Goal: Task Accomplishment & Management: Use online tool/utility

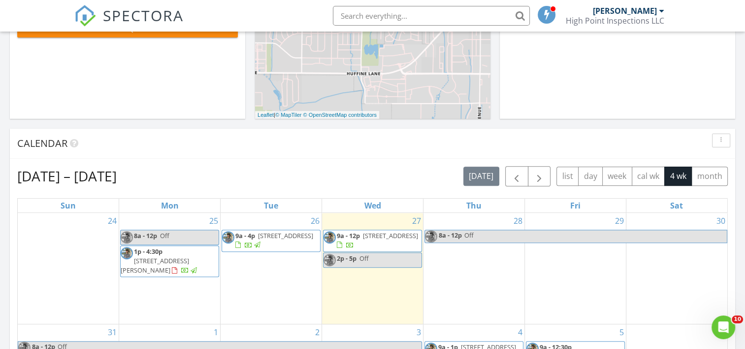
scroll to position [305, 0]
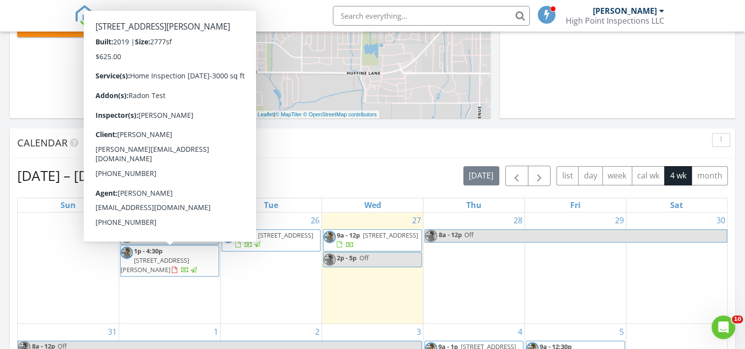
drag, startPoint x: 185, startPoint y: 241, endPoint x: 141, endPoint y: 261, distance: 48.2
click at [141, 261] on span "1792 Windrow Dr, Bozeman 59718" at bounding box center [155, 264] width 68 height 18
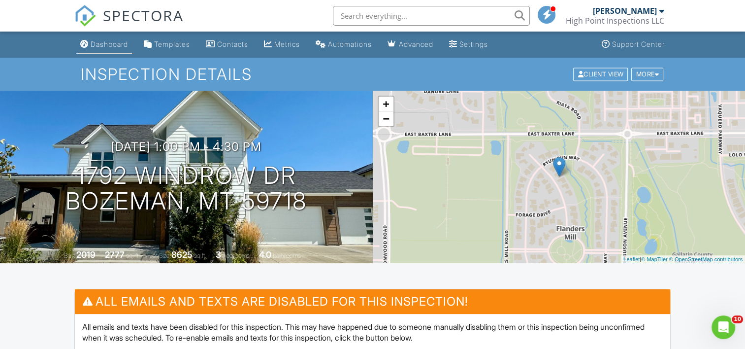
click at [100, 46] on div "Dashboard" at bounding box center [109, 44] width 37 height 8
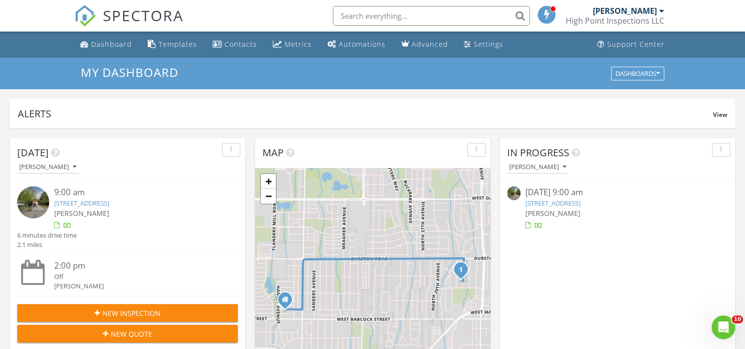
click at [550, 202] on link "317 N 22nd Ave, Bozeman, MT 59718" at bounding box center [552, 202] width 55 height 9
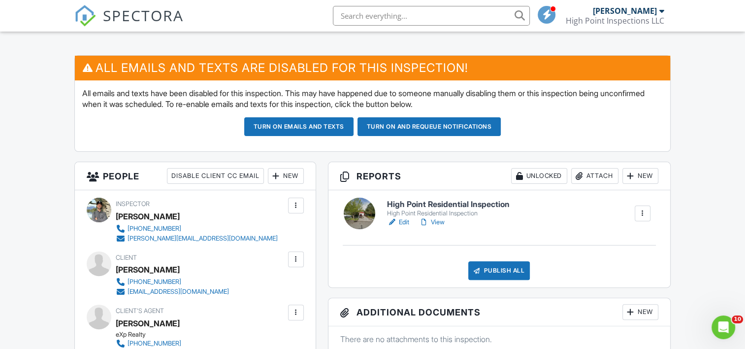
scroll to position [234, 0]
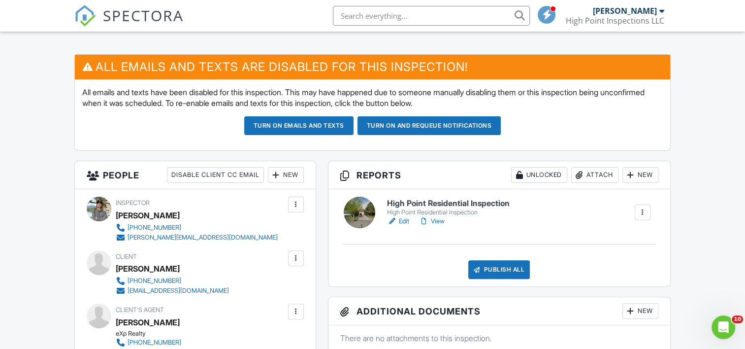
click at [603, 174] on div "Attach" at bounding box center [594, 175] width 47 height 16
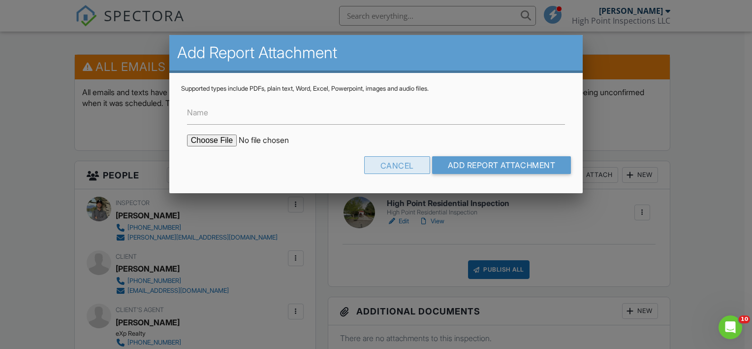
click at [397, 168] on div "Cancel" at bounding box center [397, 165] width 66 height 18
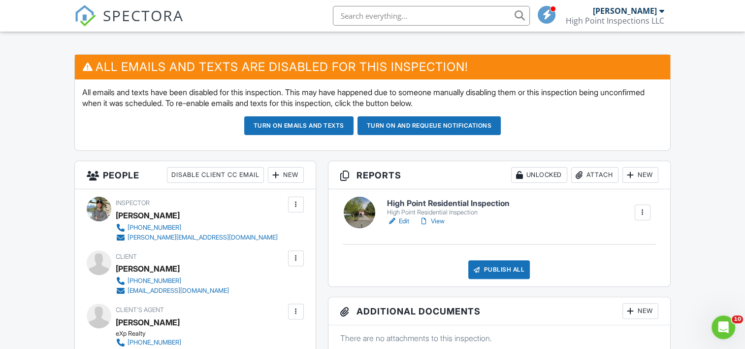
click at [404, 199] on h6 "High Point Residential Inspection" at bounding box center [448, 203] width 123 height 9
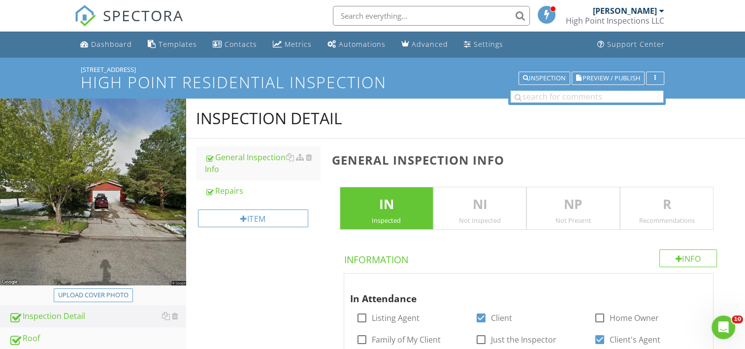
click at [100, 292] on div "Upload cover photo" at bounding box center [93, 295] width 70 height 10
type input "C:\fakepath\IMG_5652.jpg"
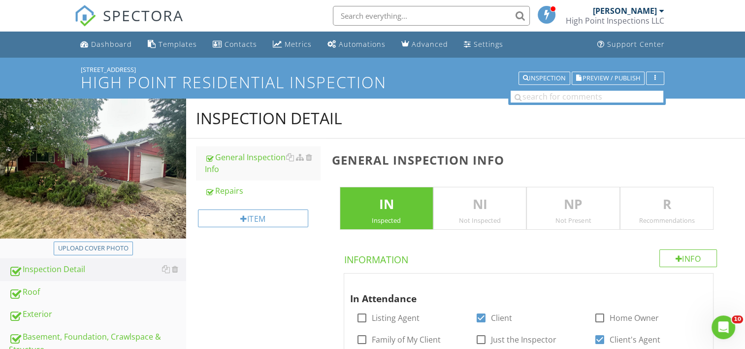
click at [115, 173] on img at bounding box center [93, 168] width 186 height 140
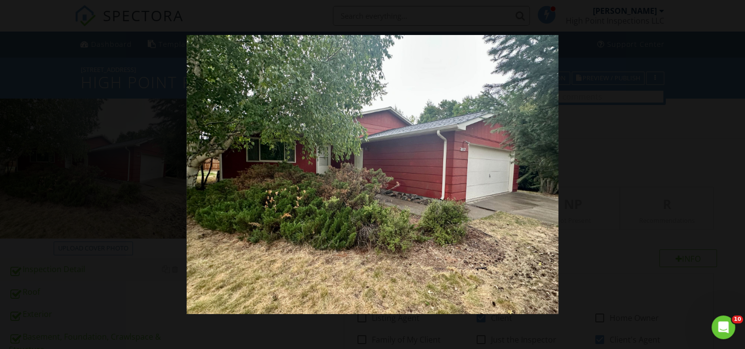
click at [574, 233] on div at bounding box center [372, 174] width 745 height 349
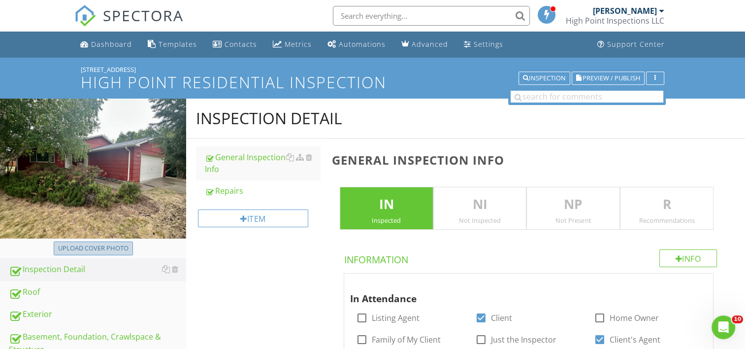
click at [104, 250] on div "Upload cover photo" at bounding box center [93, 248] width 70 height 10
click at [107, 37] on link "Dashboard" at bounding box center [106, 44] width 60 height 18
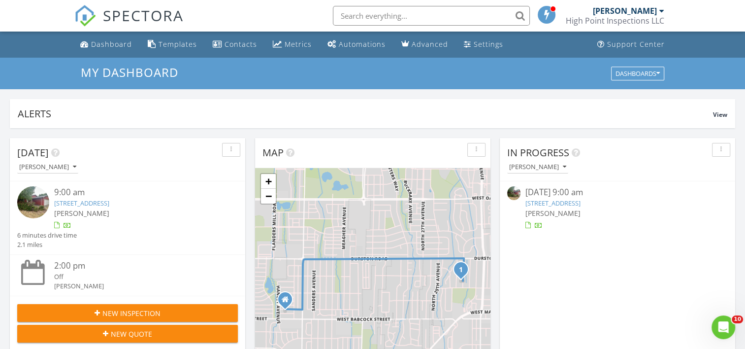
click at [557, 201] on link "317 N 22nd Ave, Bozeman, MT 59718" at bounding box center [552, 202] width 55 height 9
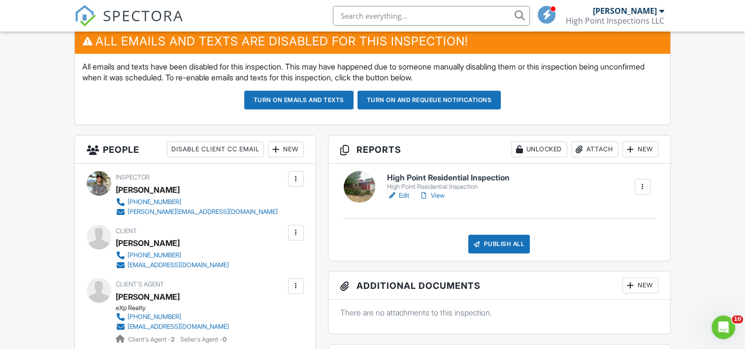
click at [463, 178] on h6 "High Point Residential Inspection" at bounding box center [448, 177] width 123 height 9
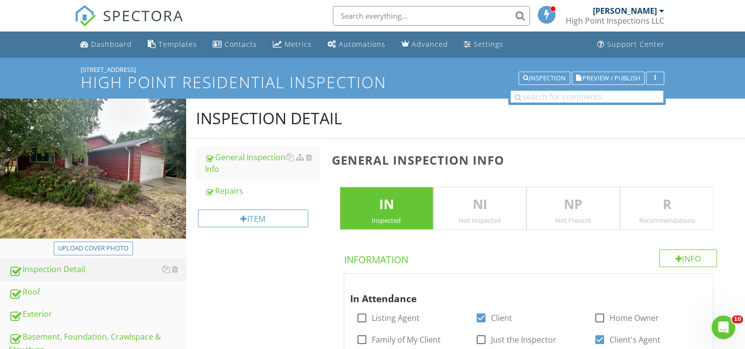
click at [98, 250] on div "Upload cover photo" at bounding box center [93, 248] width 70 height 10
type input "C:\fakepath\IMG_5652.jpg"
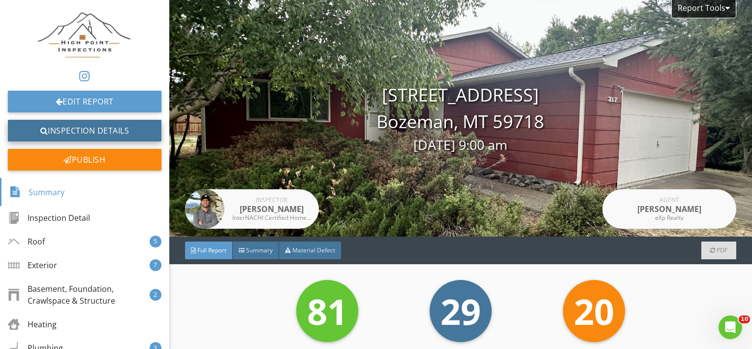
click at [32, 132] on link "Inspection Details" at bounding box center [85, 131] width 154 height 22
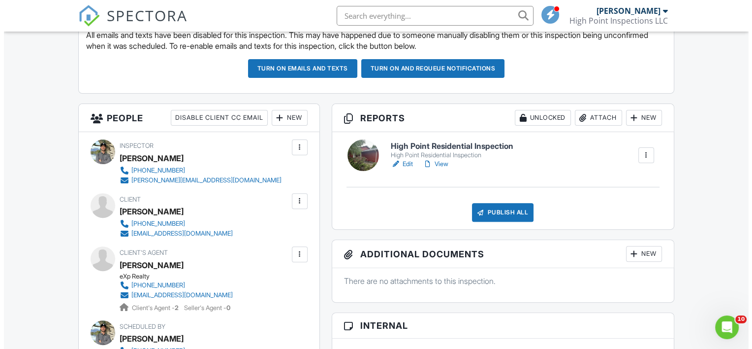
scroll to position [295, 0]
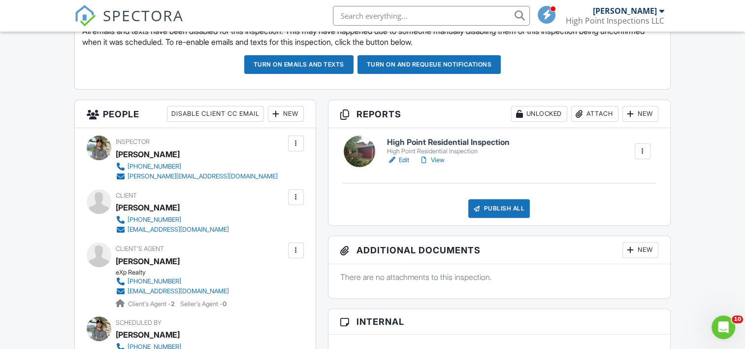
click at [595, 116] on div "Attach" at bounding box center [594, 114] width 47 height 16
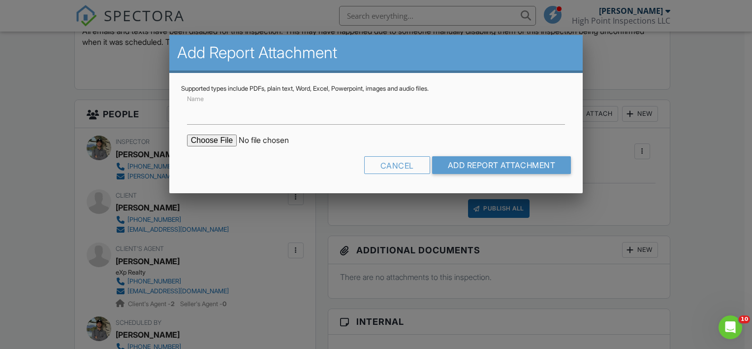
click at [219, 141] on input "file" at bounding box center [270, 140] width 167 height 12
type input "C:\fakepath\317 N 22nd Ave Radon Report.pdf"
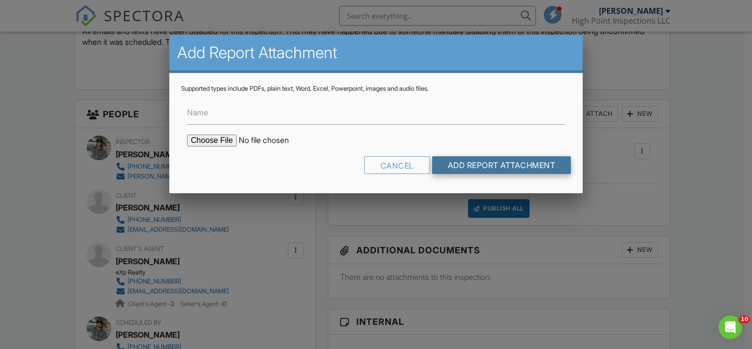
click at [467, 168] on input "Add Report Attachment" at bounding box center [501, 165] width 139 height 18
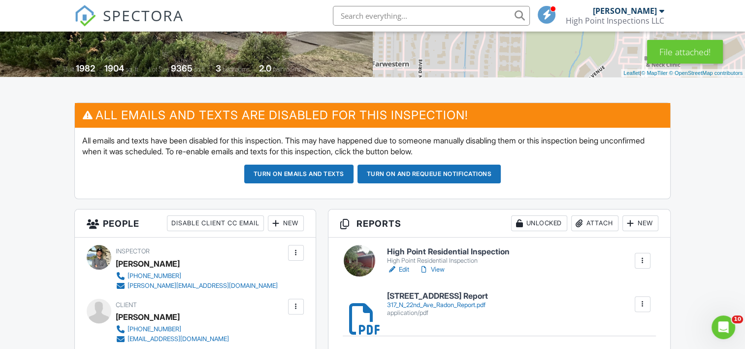
scroll to position [189, 0]
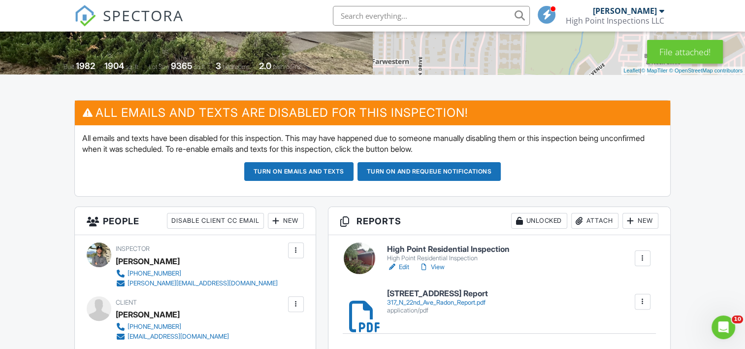
click at [436, 246] on h6 "High Point Residential Inspection" at bounding box center [448, 249] width 123 height 9
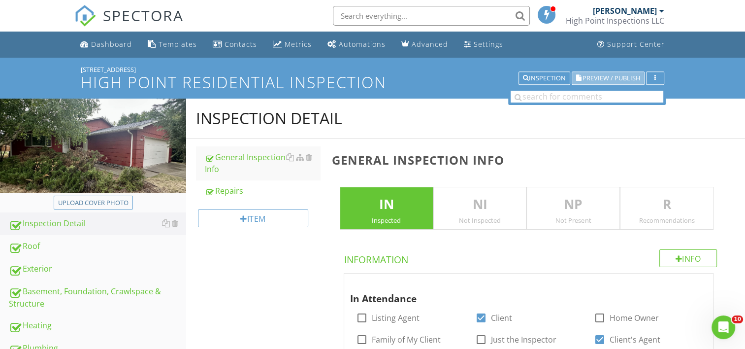
click at [593, 76] on span "Preview / Publish" at bounding box center [611, 78] width 58 height 6
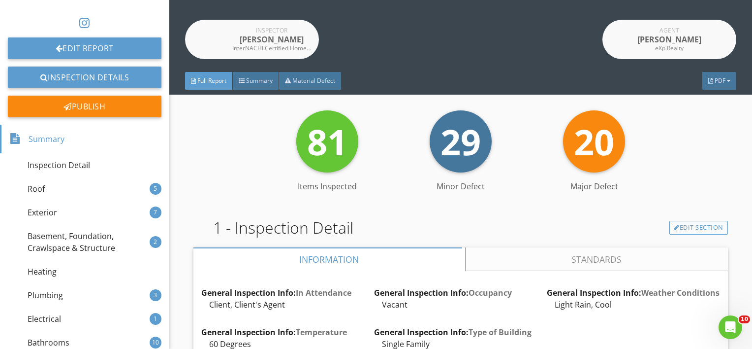
scroll to position [173, 0]
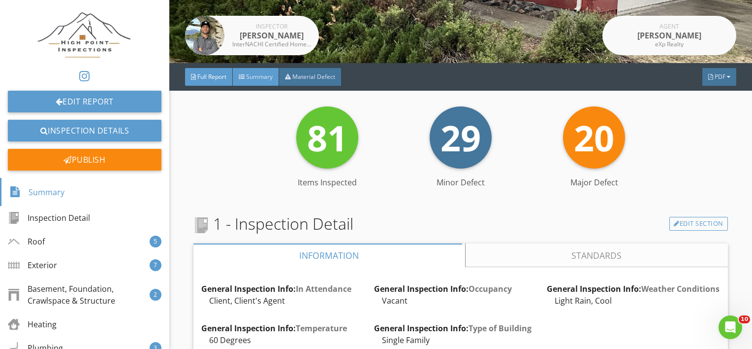
click at [259, 82] on div "Summary" at bounding box center [256, 77] width 46 height 18
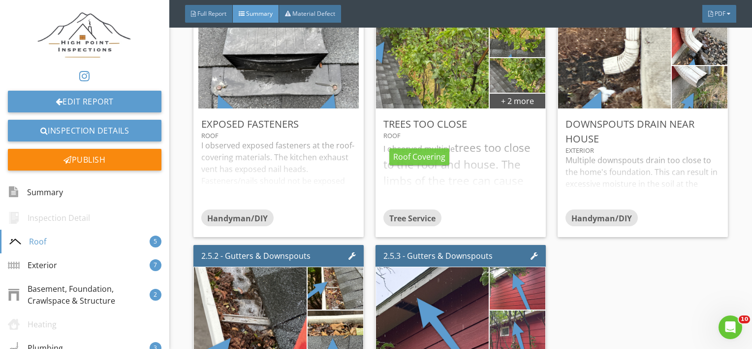
scroll to position [311, 0]
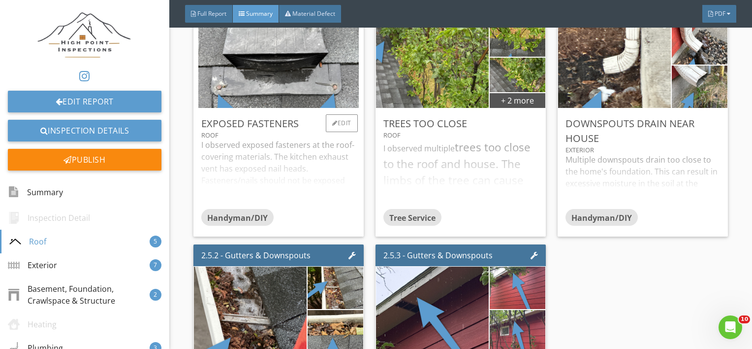
click at [269, 163] on div "I observed exposed fasteners at the roof-covering materials. The kitchen exhaus…" at bounding box center [278, 174] width 155 height 70
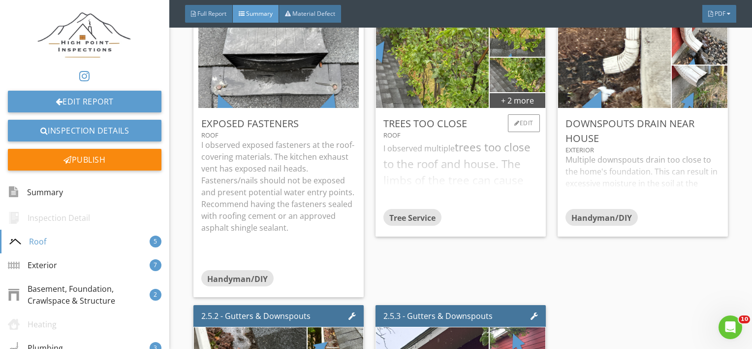
click at [431, 170] on div "I observed multiple trees too close to the roof and house. The limbs of the tre…" at bounding box center [460, 174] width 155 height 70
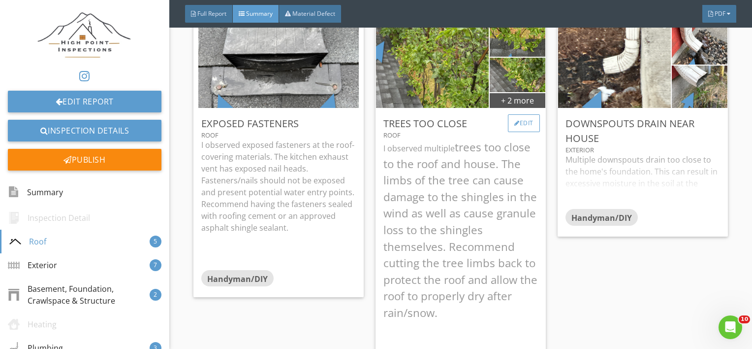
click at [520, 127] on div "Edit" at bounding box center [524, 123] width 32 height 18
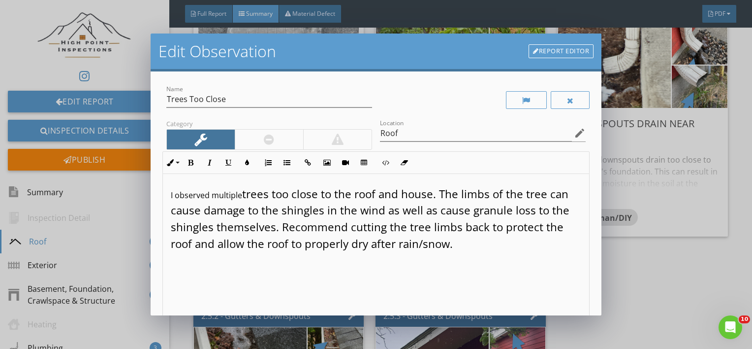
drag, startPoint x: 461, startPoint y: 236, endPoint x: 163, endPoint y: 181, distance: 302.9
click at [163, 181] on div "I observed multiple trees too close to the roof and house. The limbs of the tre…" at bounding box center [376, 252] width 427 height 156
click at [171, 159] on icon "button" at bounding box center [170, 162] width 7 height 7
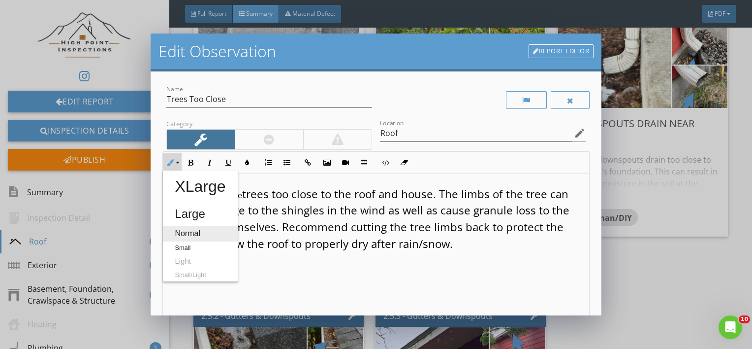
click at [177, 233] on link "Normal" at bounding box center [200, 233] width 74 height 16
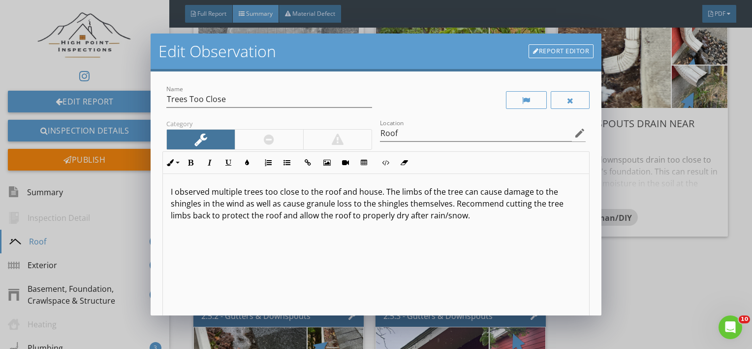
click at [254, 278] on div "I observed multiple trees too close to the roof and house. The limbs of the tre…" at bounding box center [376, 252] width 427 height 156
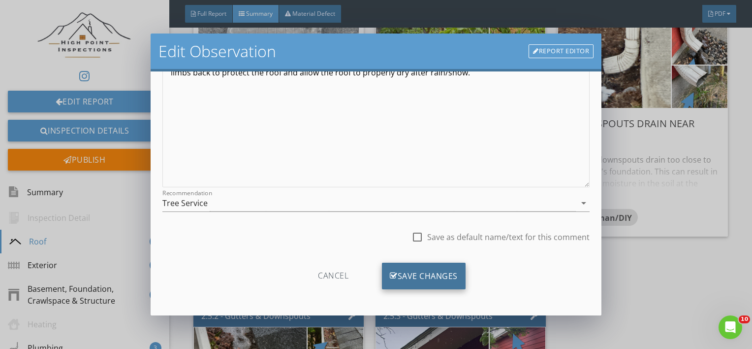
click at [391, 276] on icon at bounding box center [394, 275] width 8 height 11
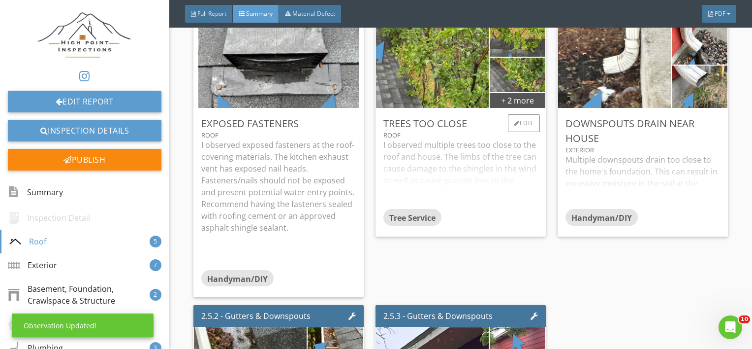
click at [463, 148] on div "I observed multiple trees too close to the roof and house. The limbs of the tre…" at bounding box center [460, 174] width 155 height 70
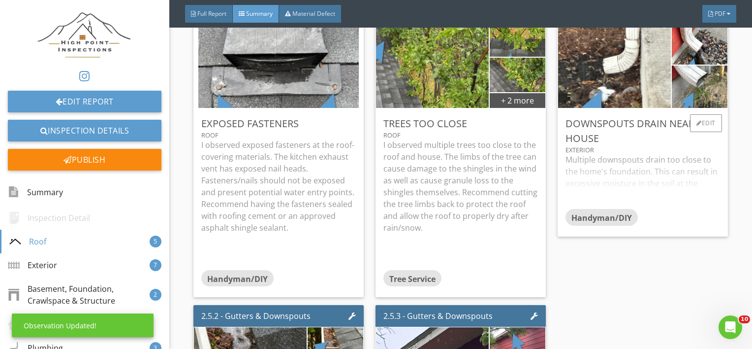
click at [626, 171] on div "Multiple downspouts drain too close to the home's foundation. This can result i…" at bounding box center [643, 181] width 155 height 55
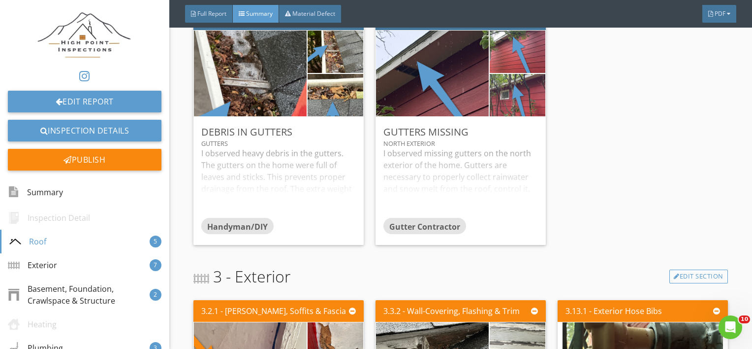
scroll to position [622, 0]
click at [464, 193] on div "I observed missing gutters on the north exterior of the home. Gutters are neces…" at bounding box center [460, 182] width 155 height 70
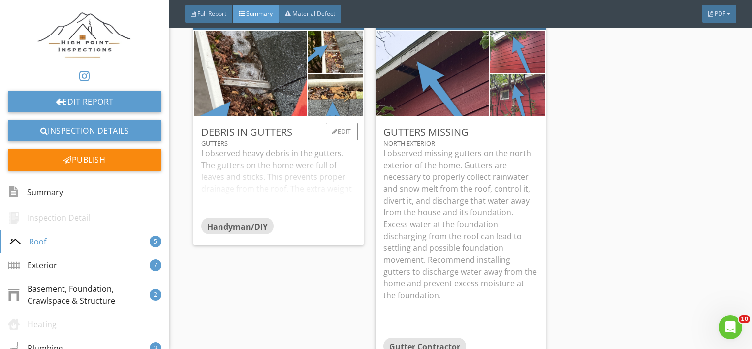
click at [312, 184] on div "I observed heavy debris in the gutters. The gutters on the home were full of le…" at bounding box center [278, 182] width 155 height 70
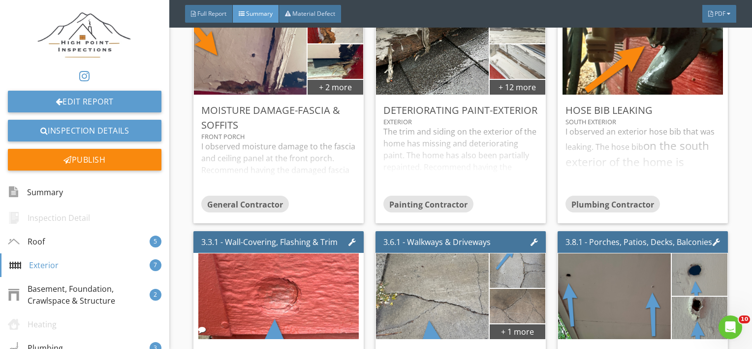
scroll to position [1057, 0]
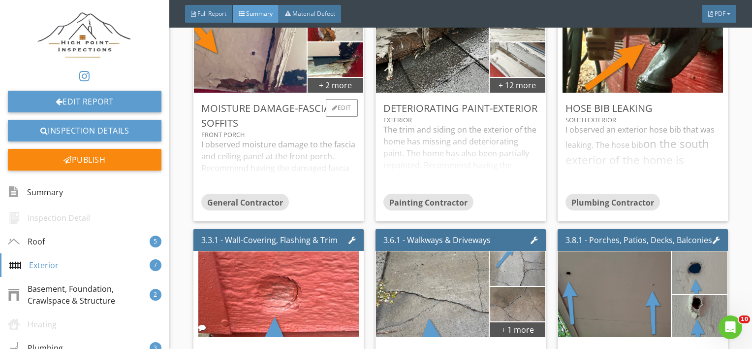
click at [258, 169] on div "I observed moisture damage to the fascia and ceiling panel at the front porch. …" at bounding box center [278, 165] width 155 height 55
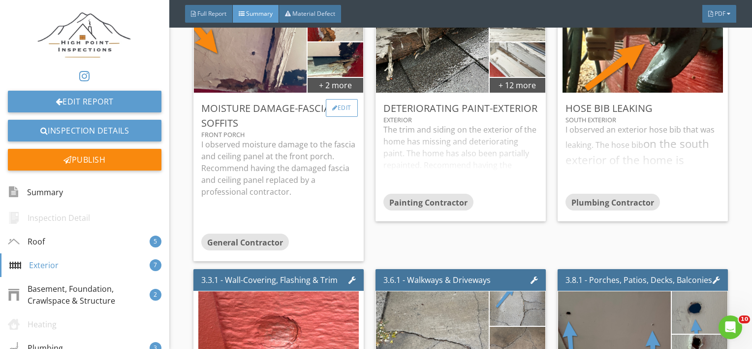
click at [332, 112] on div "Edit" at bounding box center [342, 108] width 32 height 18
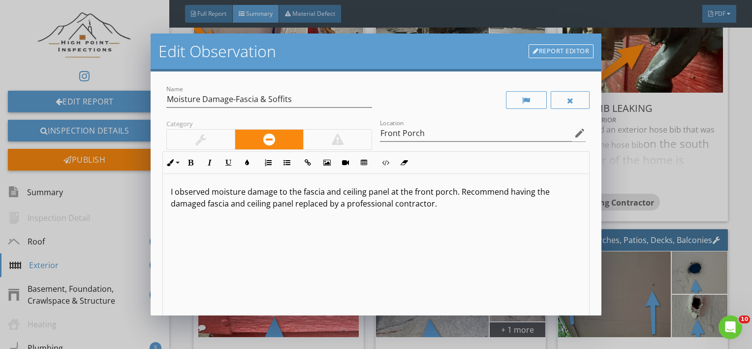
click at [341, 193] on p "I observed moisture damage to the fascia and ceiling panel at the front porch. …" at bounding box center [376, 198] width 411 height 24
click at [466, 195] on p "I observed moisture damage to the fascia and a ceiling panel at the front porch…" at bounding box center [376, 198] width 411 height 24
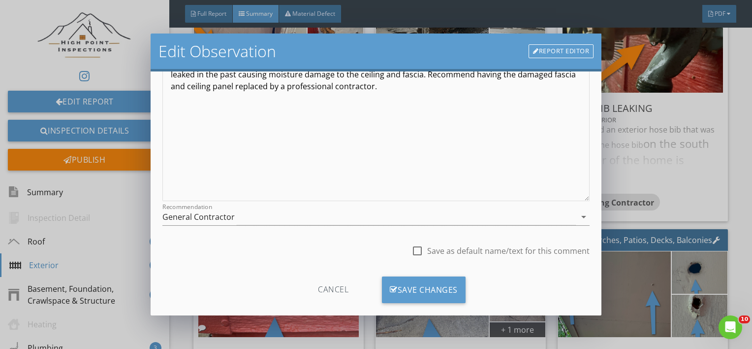
scroll to position [143, 0]
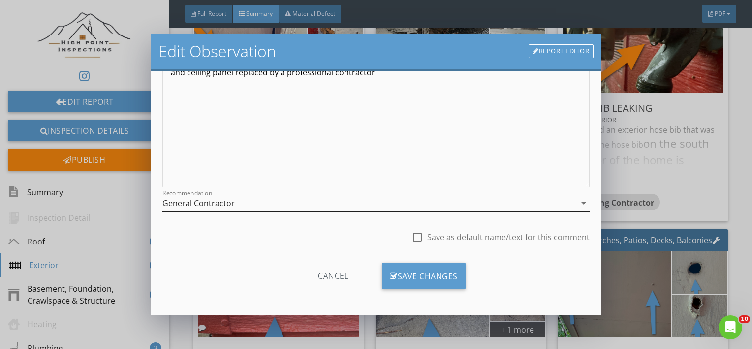
click at [303, 207] on div "General Contractor" at bounding box center [369, 203] width 414 height 16
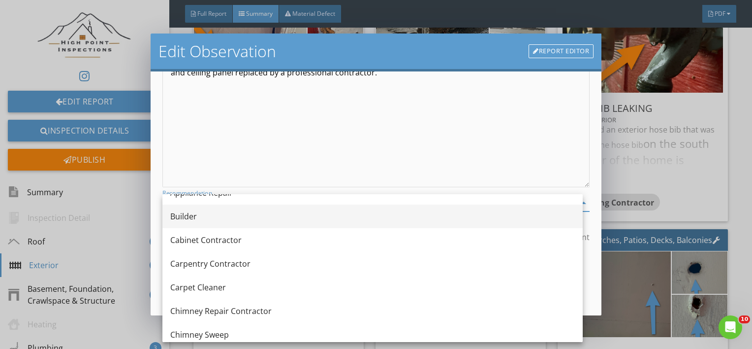
scroll to position [41, 0]
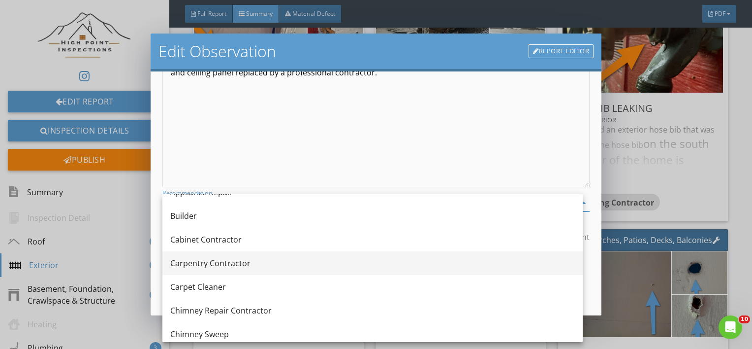
click at [199, 269] on div "Carpentry Contractor" at bounding box center [372, 263] width 405 height 24
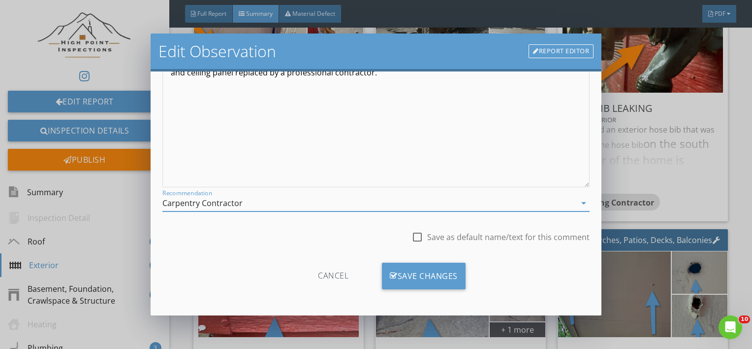
click at [221, 204] on div "Carpentry Contractor" at bounding box center [202, 202] width 80 height 9
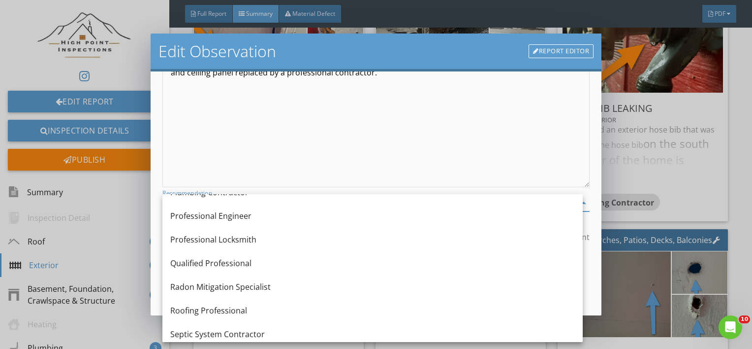
scroll to position [1080, 0]
click at [220, 274] on div "Qualified Professional" at bounding box center [372, 264] width 405 height 24
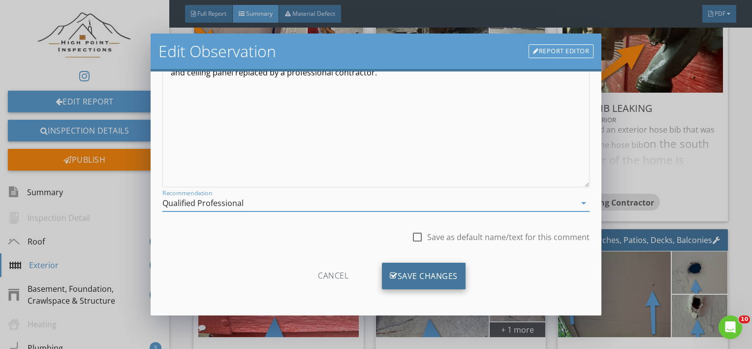
click at [415, 274] on div "Save Changes" at bounding box center [424, 275] width 84 height 27
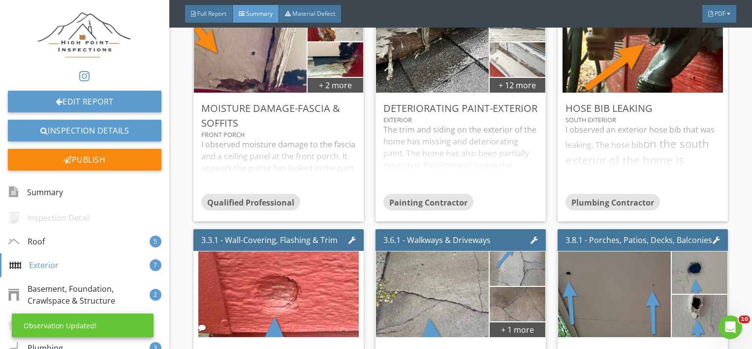
scroll to position [26, 0]
click at [297, 158] on div "I observed moisture damage to the fascia and a ceiling panel at the front porch…" at bounding box center [278, 165] width 155 height 55
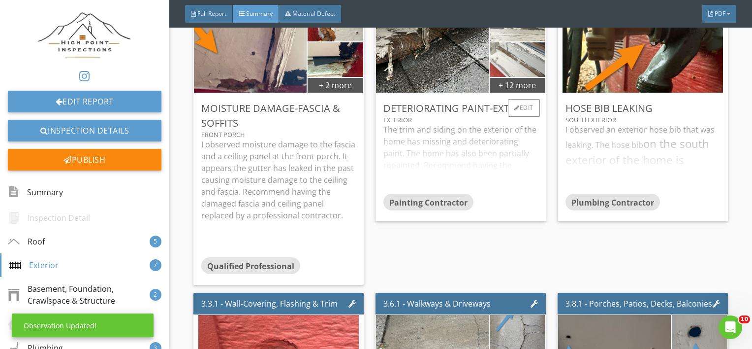
click at [443, 174] on div "The trim and siding on the exterior of the home has missing and deteriorating p…" at bounding box center [460, 159] width 155 height 70
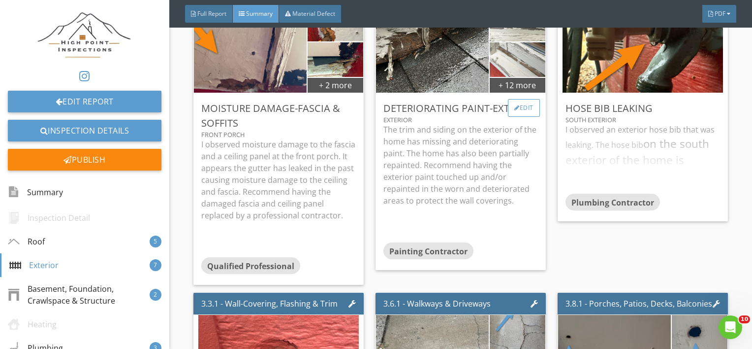
click at [508, 104] on div "Edit" at bounding box center [524, 108] width 32 height 18
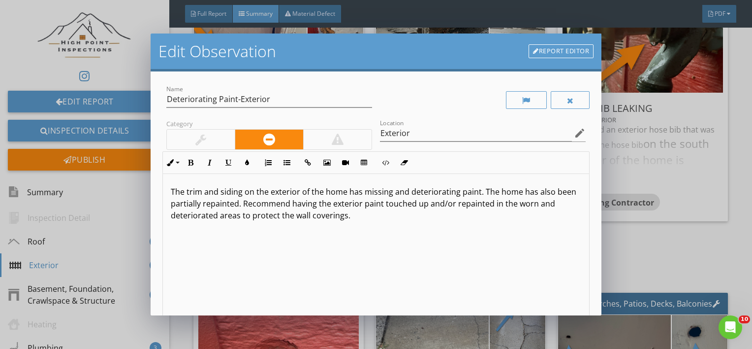
click at [221, 194] on p "The trim and siding on the exterior of the home has missing and deteriorating p…" at bounding box center [376, 203] width 411 height 35
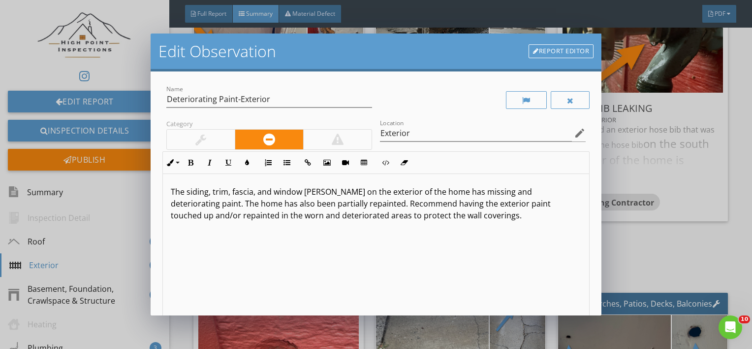
click at [437, 192] on p "The siding, trim, fascia, and window sills on the exterior of the home has miss…" at bounding box center [376, 203] width 411 height 35
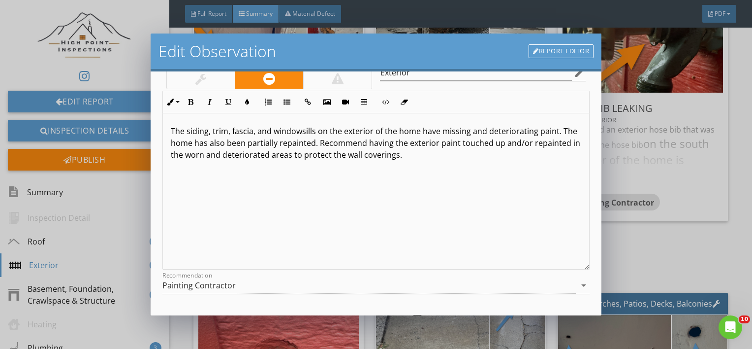
scroll to position [61, 0]
click at [329, 145] on p "The siding, trim, fascia, and windowsills on the exterior of the home have miss…" at bounding box center [376, 142] width 411 height 35
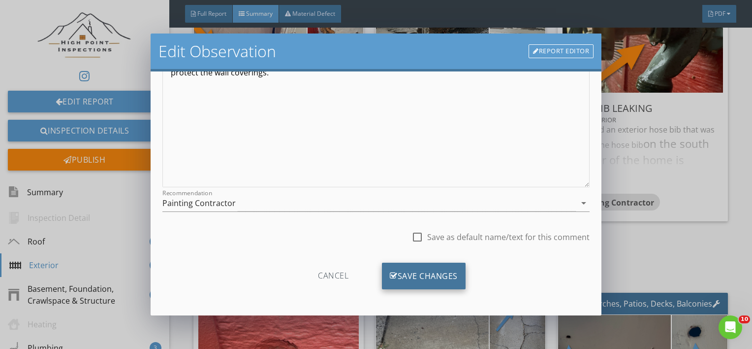
click at [391, 282] on div "Save Changes" at bounding box center [424, 275] width 84 height 27
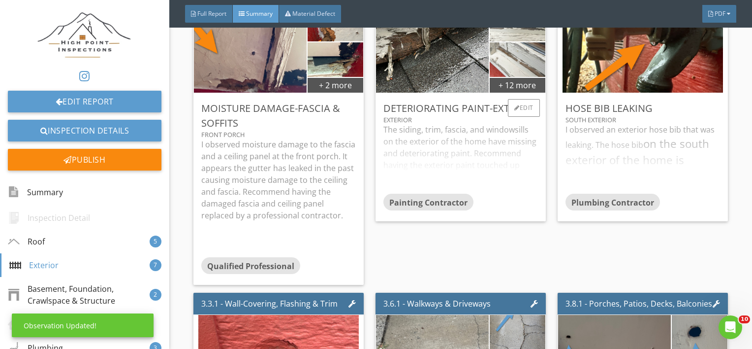
click at [444, 142] on div "The siding, trim, fascia, and windowsills on the exterior of the home have miss…" at bounding box center [460, 159] width 155 height 70
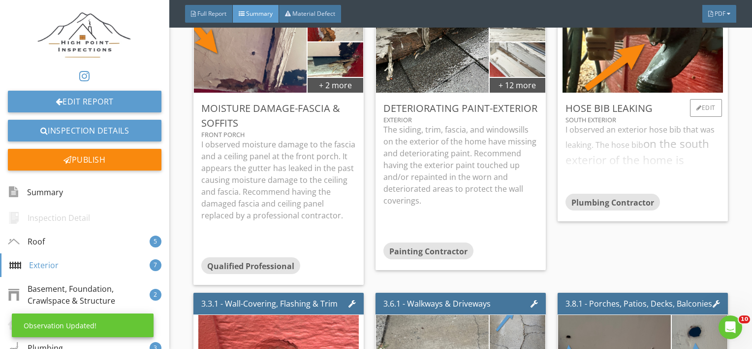
click at [646, 139] on div "I observed an exterior hose bib that was leaking. The hose bib on the south ext…" at bounding box center [643, 159] width 155 height 70
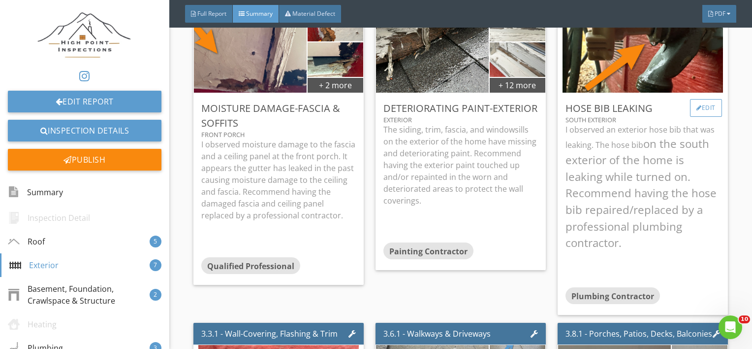
click at [696, 106] on div "Edit" at bounding box center [706, 108] width 32 height 18
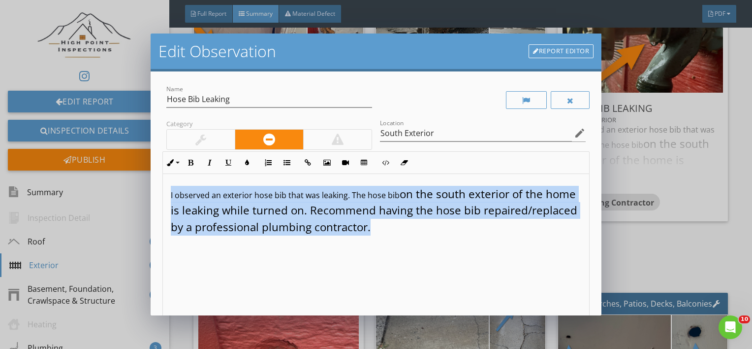
drag, startPoint x: 468, startPoint y: 222, endPoint x: 163, endPoint y: 175, distance: 308.3
click at [163, 175] on div "I observed an exterior hose bib that was leaking. The hose bib on the south ext…" at bounding box center [376, 252] width 427 height 156
click at [173, 157] on button "Inline Style" at bounding box center [172, 162] width 19 height 19
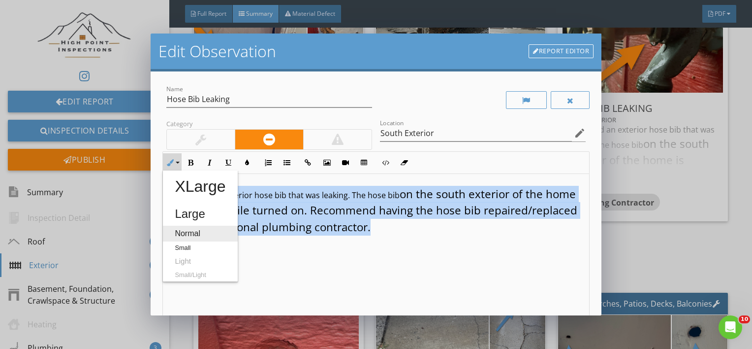
click at [181, 230] on link "Normal" at bounding box center [200, 233] width 74 height 16
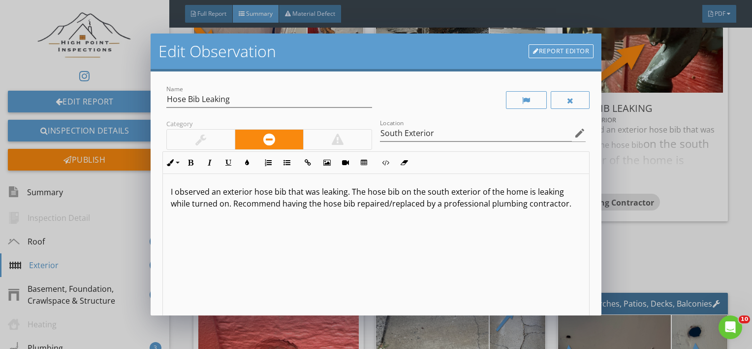
click at [264, 264] on div "I observed an exterior hose bib that was leaking. The hose bib on the south ext…" at bounding box center [376, 252] width 427 height 156
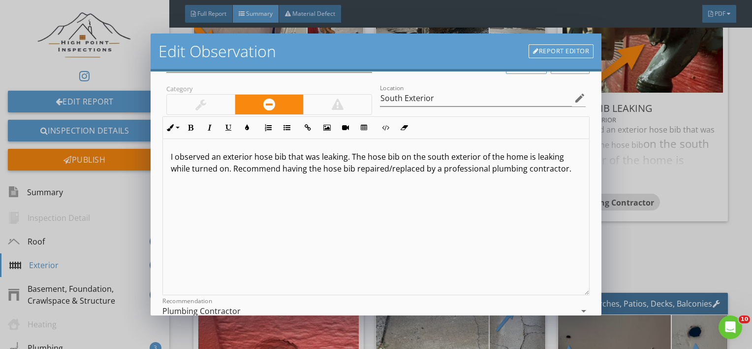
scroll to position [143, 0]
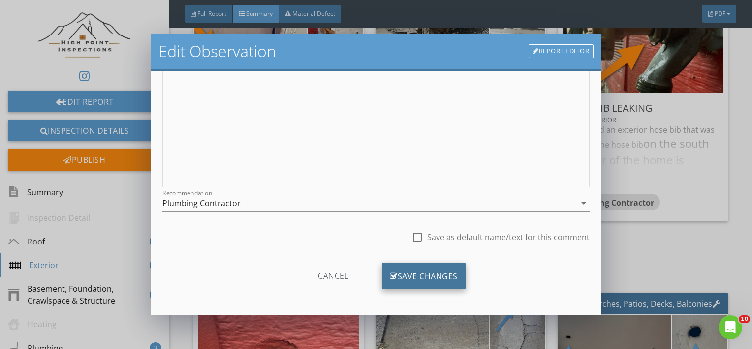
click at [402, 284] on div "Save Changes" at bounding box center [424, 275] width 84 height 27
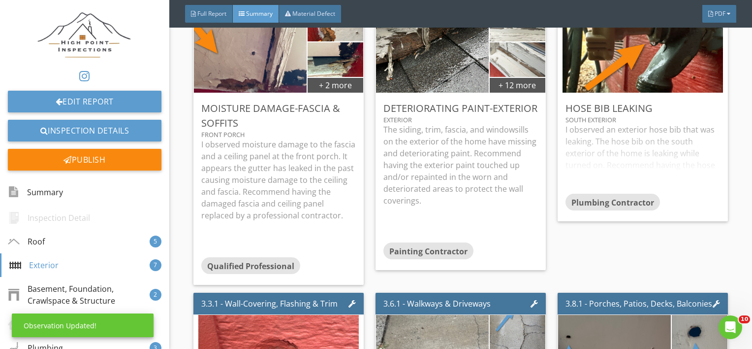
click at [590, 153] on div "I observed an exterior hose bib that was leaking. The hose bib on the south ext…" at bounding box center [643, 159] width 155 height 70
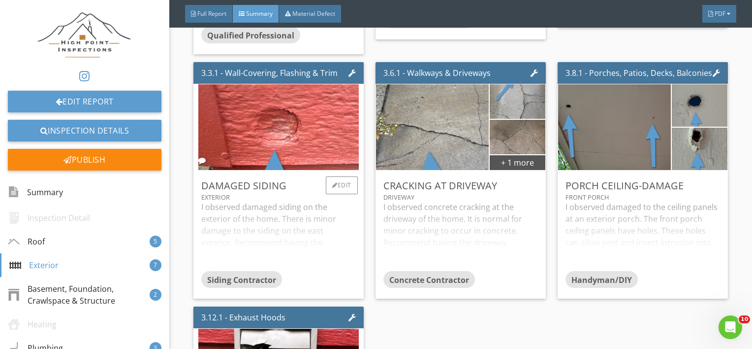
scroll to position [1289, 0]
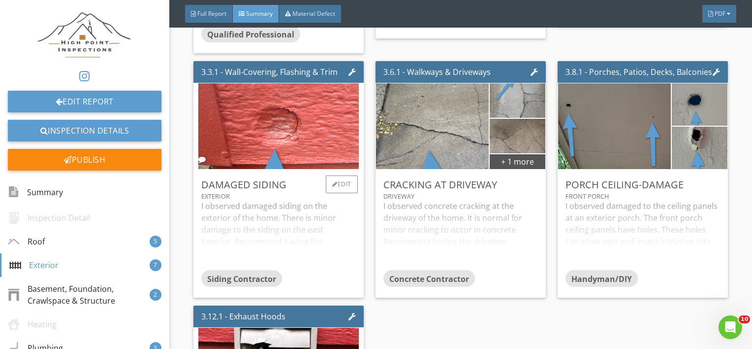
click at [275, 240] on div "I observed damaged siding on the exterior of the home. There is minor damage to…" at bounding box center [278, 235] width 155 height 70
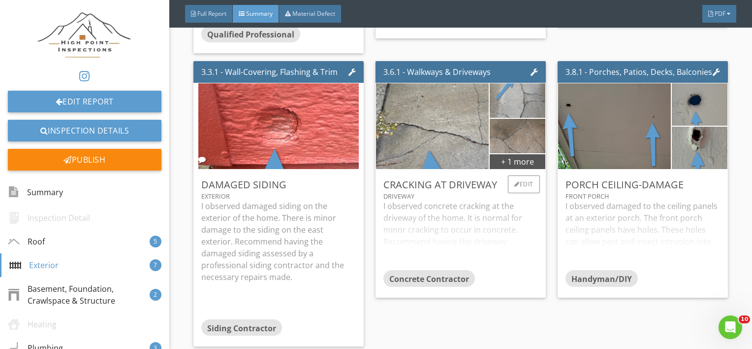
click at [463, 238] on div "I observed concrete cracking at the driveway of the home. It is normal for mino…" at bounding box center [460, 235] width 155 height 70
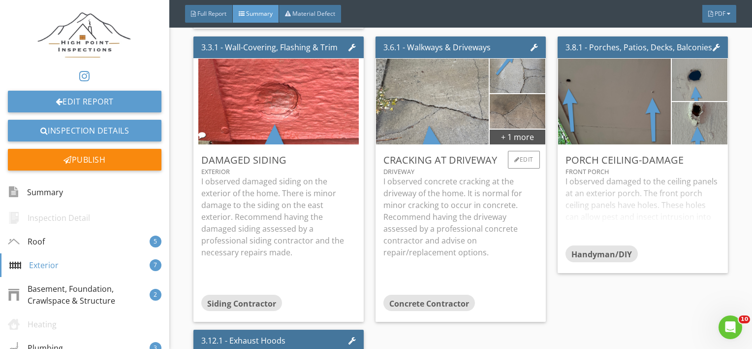
scroll to position [1314, 0]
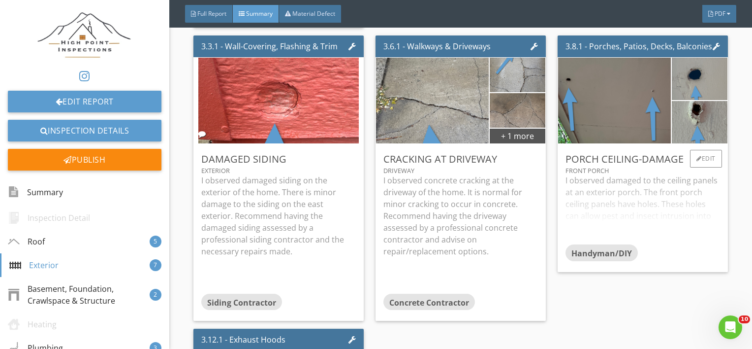
click at [643, 187] on div "I observed damaged to the ceiling panels at an exterior porch. The front porch …" at bounding box center [643, 209] width 155 height 70
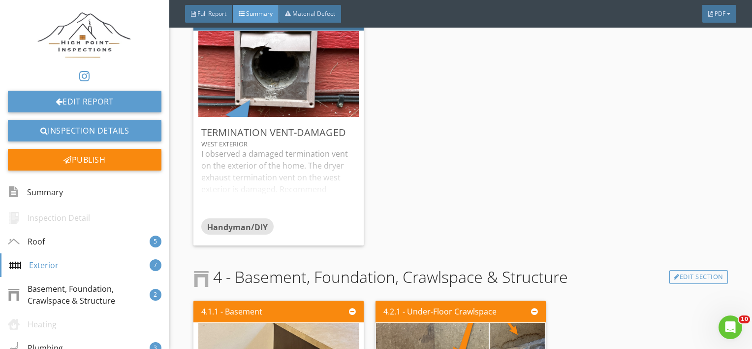
scroll to position [1644, 0]
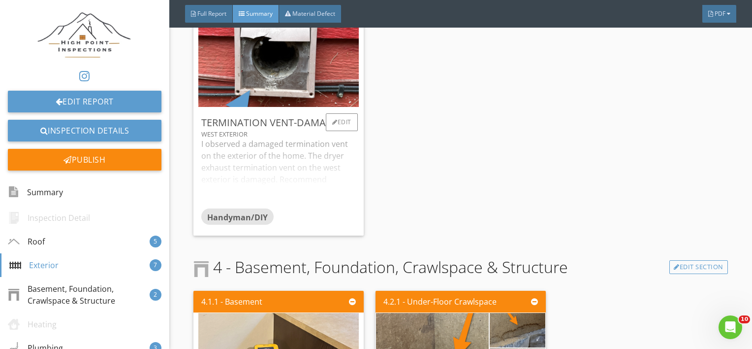
click at [257, 172] on div "I observed a damaged termination vent on the exterior of the home. The dryer ex…" at bounding box center [278, 173] width 155 height 70
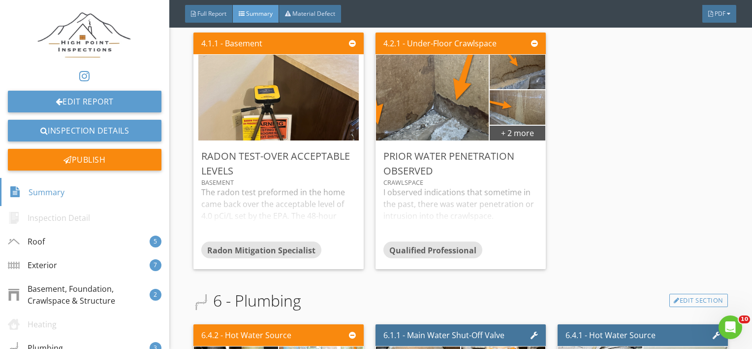
scroll to position [1939, 0]
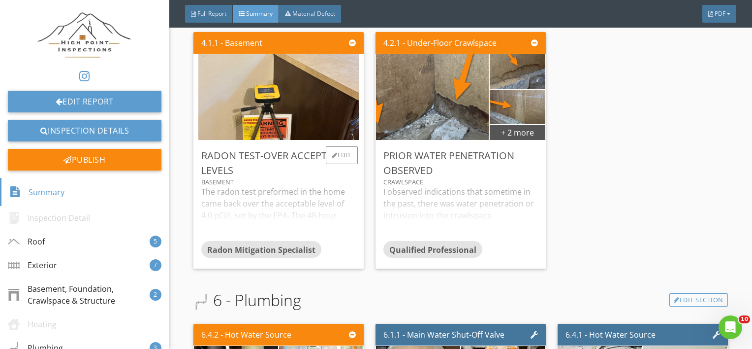
click at [307, 208] on div "The radon test preformed in the home came back over the acceptable level of 4.0…" at bounding box center [278, 213] width 155 height 55
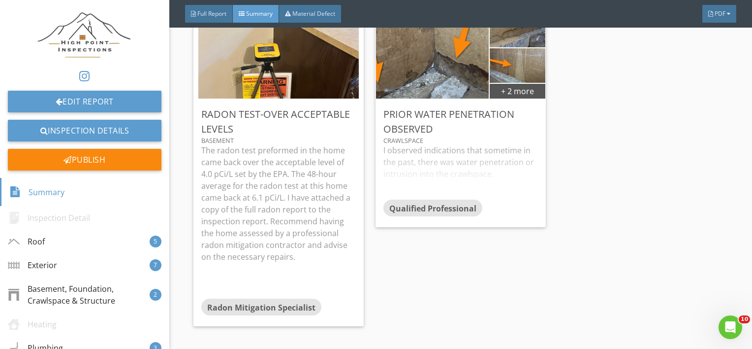
scroll to position [1982, 0]
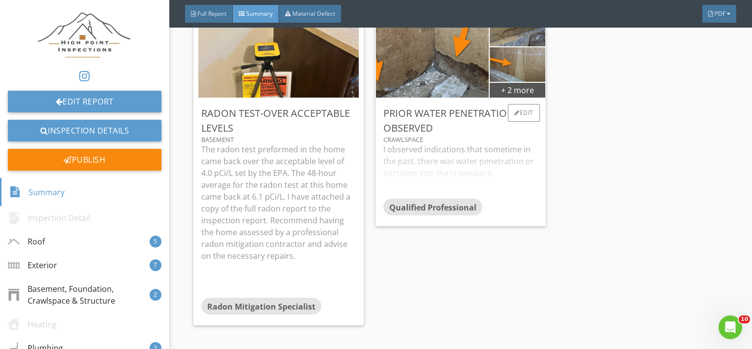
click at [423, 174] on div "I observed indications that sometime in the past, there was water penetration o…" at bounding box center [460, 170] width 155 height 55
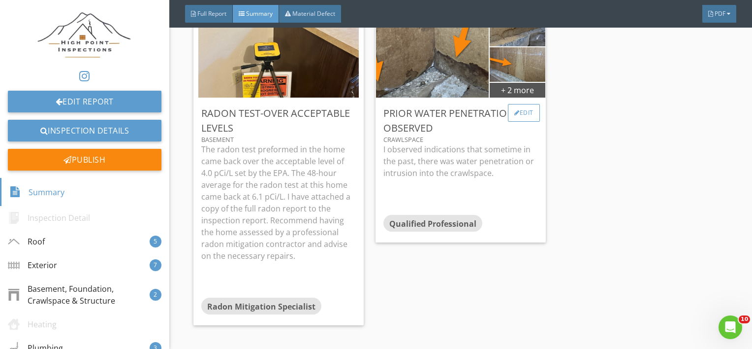
click at [521, 114] on div "Edit" at bounding box center [524, 113] width 32 height 18
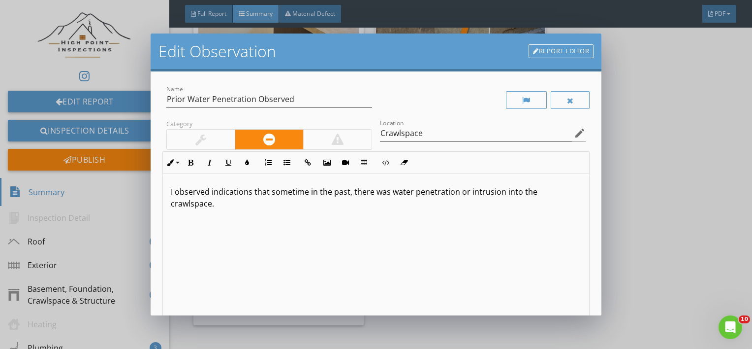
click at [284, 186] on p "I observed indications that sometime in the past, there was water penetration o…" at bounding box center [376, 198] width 411 height 24
click at [221, 201] on p "I observed indications that sometime in the past, there was water penetration o…" at bounding box center [376, 198] width 411 height 24
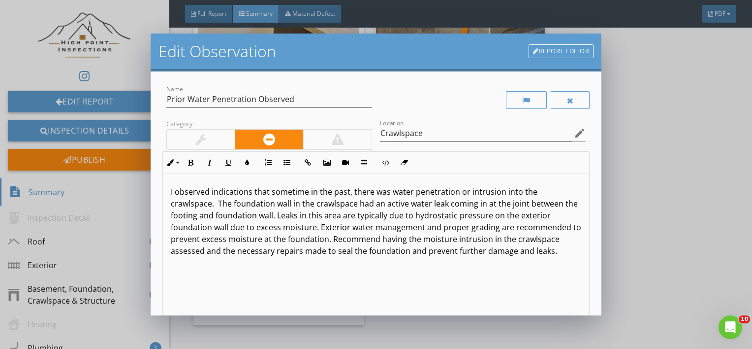
click at [217, 202] on p "I observed indications that sometime in the past, there was water penetration o…" at bounding box center [376, 221] width 411 height 71
click at [285, 214] on p "I observed indications that sometime in the past, there was water penetration o…" at bounding box center [376, 221] width 411 height 71
click at [501, 250] on p "I observed indications that sometime in the past, there was water penetration o…" at bounding box center [376, 221] width 411 height 71
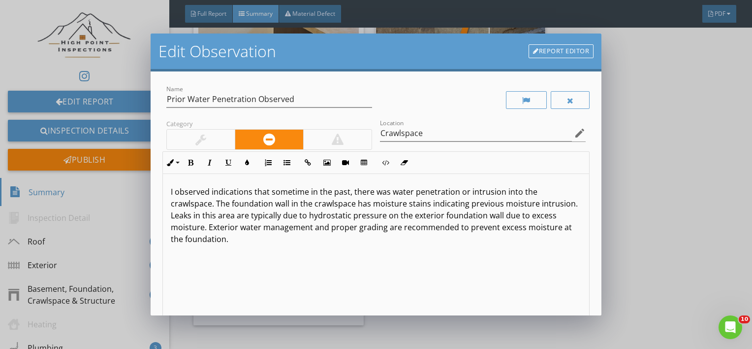
click at [188, 142] on div at bounding box center [201, 139] width 68 height 20
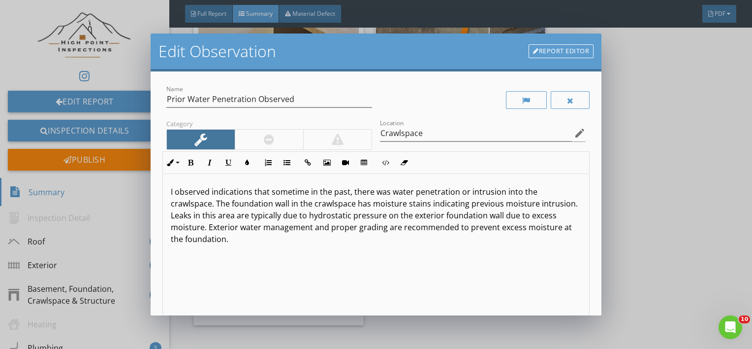
scroll to position [143, 0]
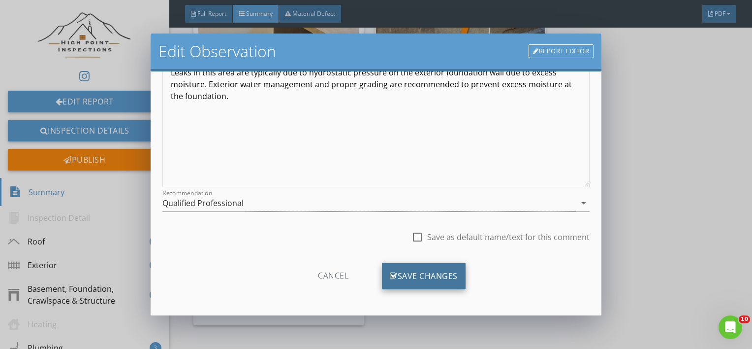
click at [400, 276] on div "Save Changes" at bounding box center [424, 275] width 84 height 27
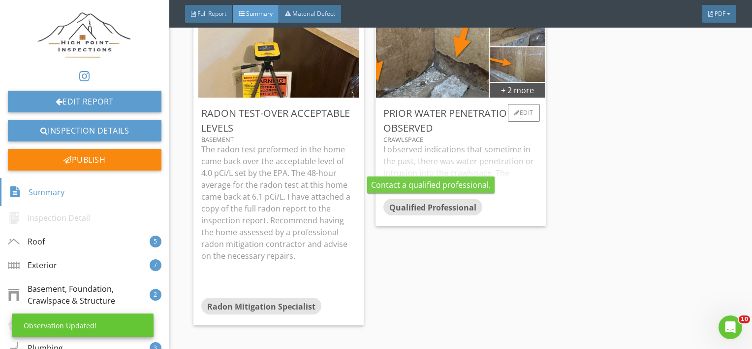
click at [443, 157] on div "I observed indications that sometime in the past, there was water penetration o…" at bounding box center [460, 170] width 155 height 55
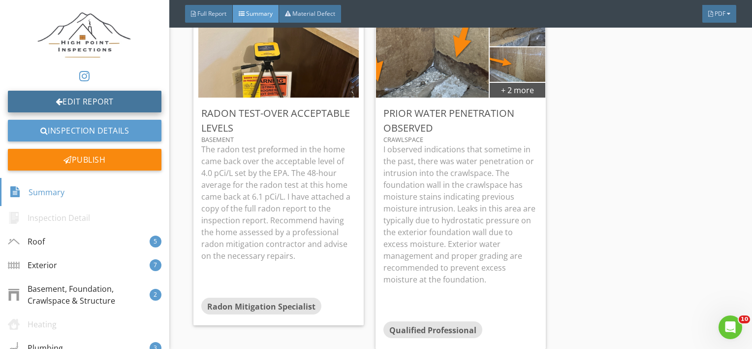
click at [75, 94] on link "Edit Report" at bounding box center [85, 102] width 154 height 22
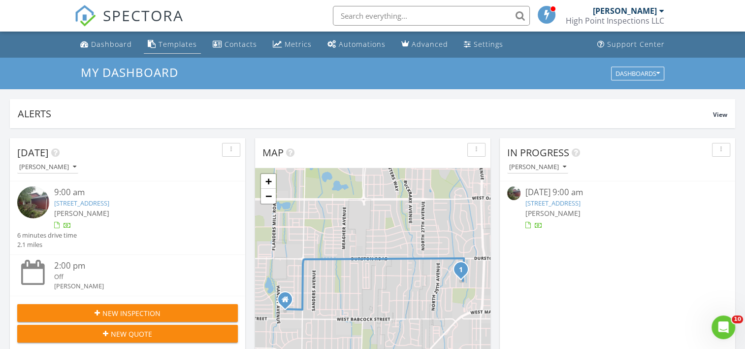
click at [161, 37] on link "Templates" at bounding box center [172, 44] width 57 height 18
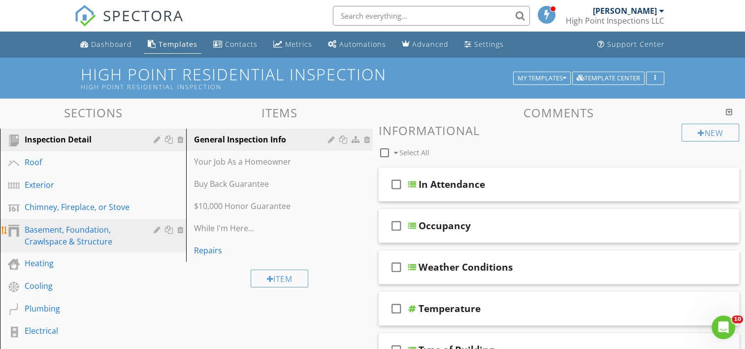
click at [45, 231] on div "Basement, Foundation, Crawlspace & Structure" at bounding box center [82, 235] width 115 height 24
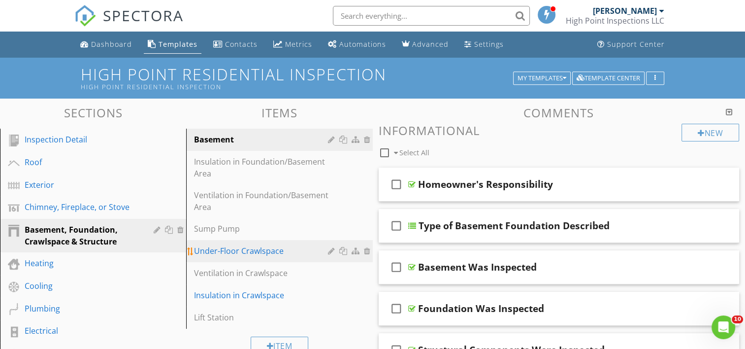
click at [238, 252] on div "Under-Floor Crawlspace" at bounding box center [262, 251] width 136 height 12
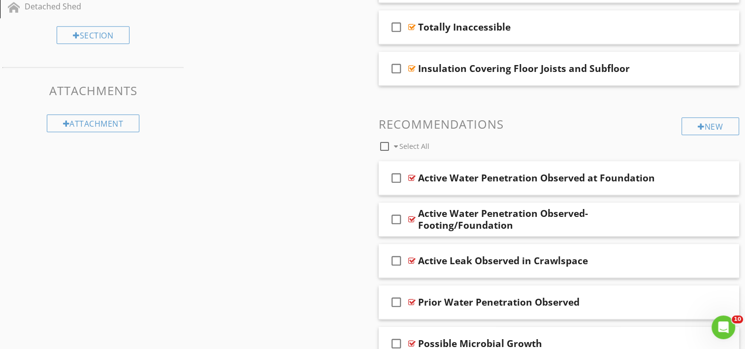
scroll to position [639, 0]
click at [412, 219] on div at bounding box center [411, 219] width 7 height 8
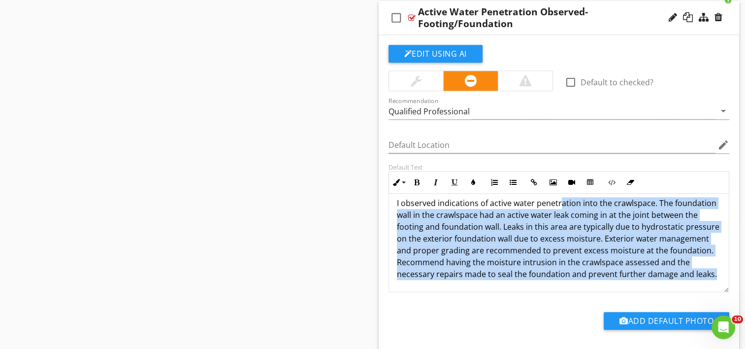
scroll to position [0, 0]
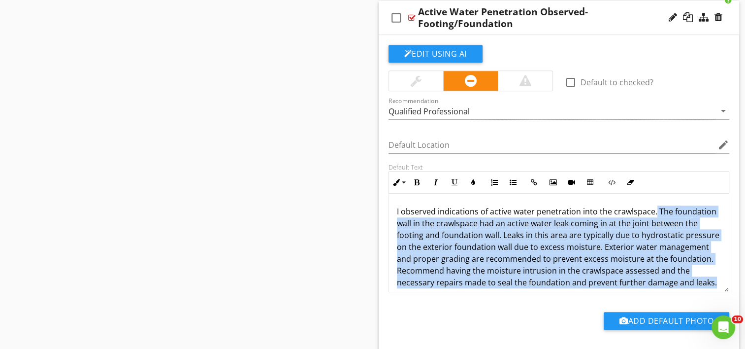
drag, startPoint x: 458, startPoint y: 269, endPoint x: 654, endPoint y: 213, distance: 203.7
click at [654, 213] on p "I observed indications of active water penetration into the crawlspace. The fou…" at bounding box center [559, 246] width 324 height 83
copy p "The foundation wall in the crawlspace had an active water leak coming in at the…"
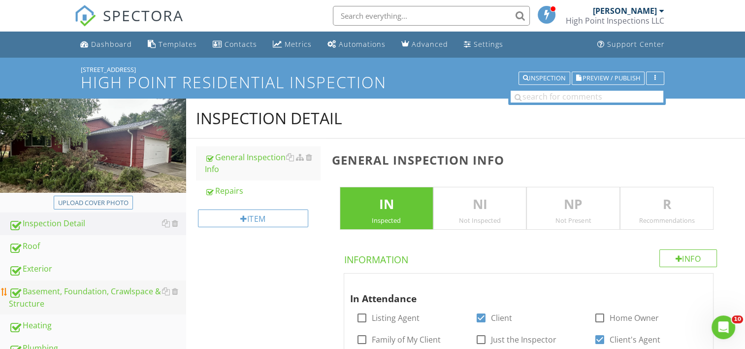
click at [46, 294] on div "Basement, Foundation, Crawlspace & Structure" at bounding box center [97, 297] width 177 height 25
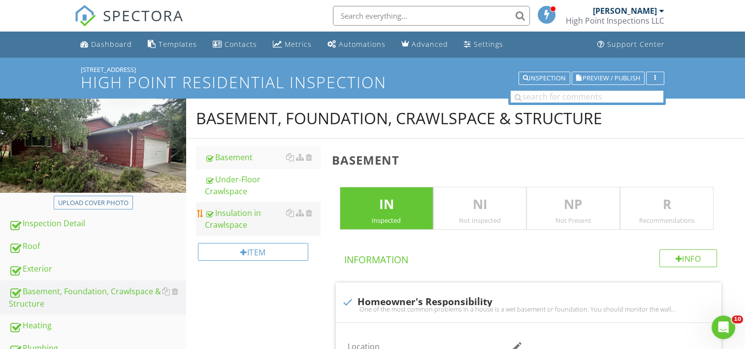
type input "Basement"
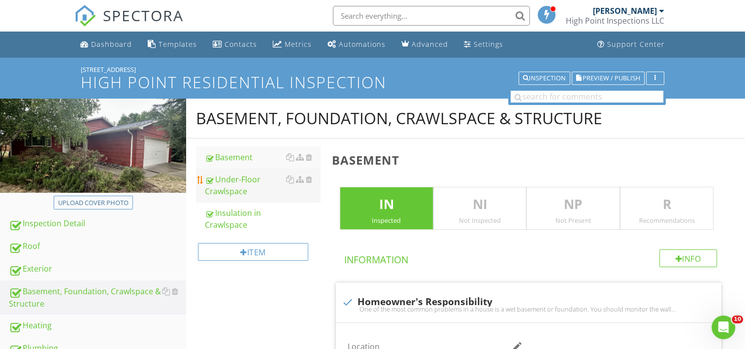
click at [233, 183] on div "Under-Floor Crawlspace" at bounding box center [262, 185] width 115 height 24
type textarea "<p>The basement was inspected according to the <a fr-original-style="" href="[U…"
type textarea "<p>The foundation was inspected according to the <a fr-original-style="" href="…"
type textarea "<p>Structural components were inspected according to the <a fr-original-style="…"
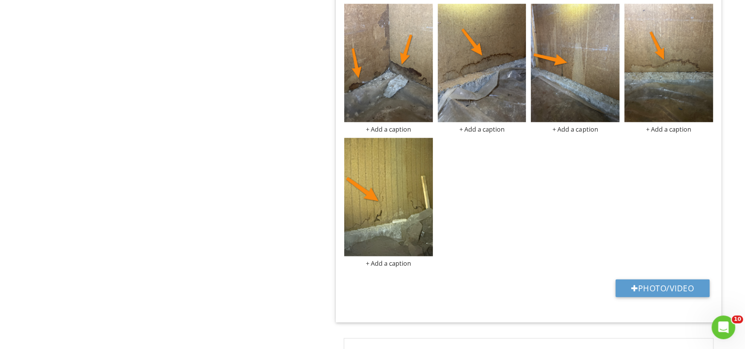
scroll to position [2646, 0]
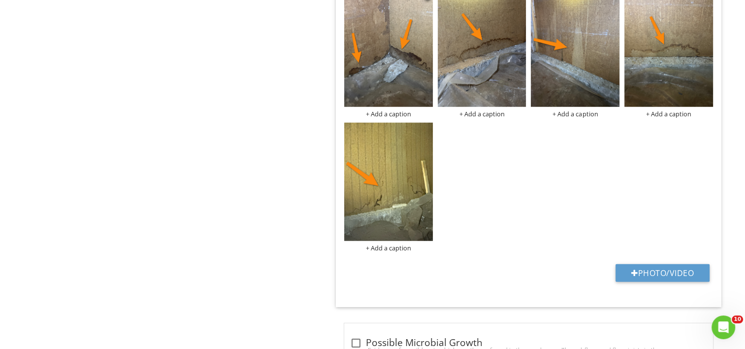
click at [364, 45] on img at bounding box center [388, 48] width 89 height 118
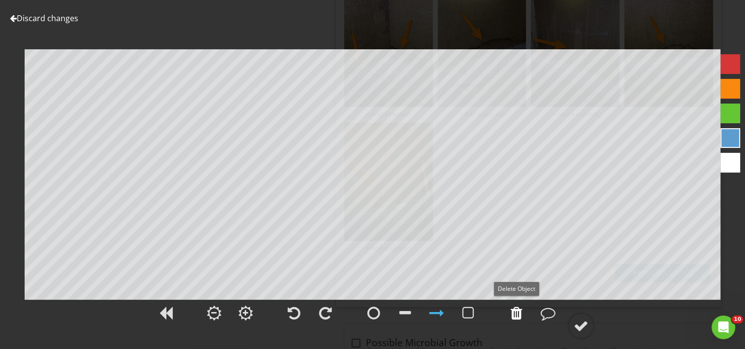
click at [512, 313] on div at bounding box center [516, 312] width 12 height 15
click at [591, 326] on circle at bounding box center [581, 326] width 26 height 26
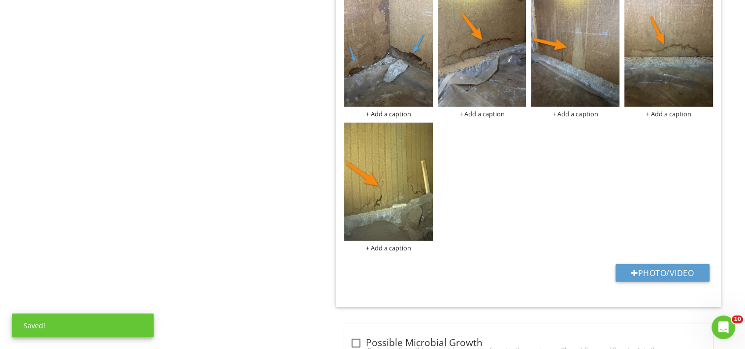
click at [483, 81] on img at bounding box center [482, 48] width 89 height 118
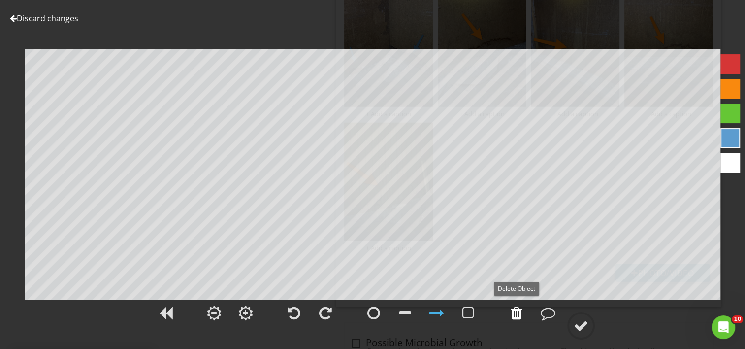
click at [523, 318] on div at bounding box center [516, 312] width 25 height 25
click at [581, 332] on div at bounding box center [580, 325] width 15 height 15
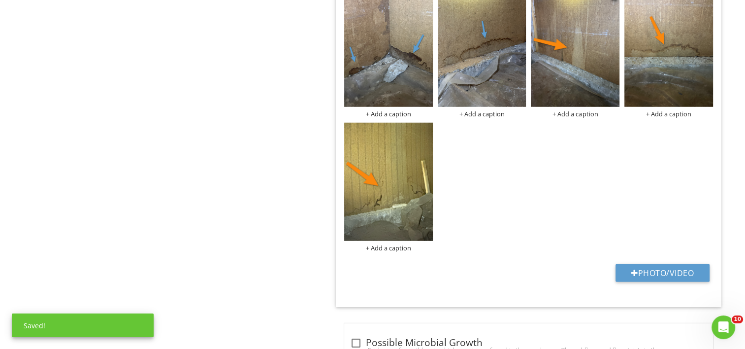
click at [571, 61] on img at bounding box center [575, 48] width 89 height 118
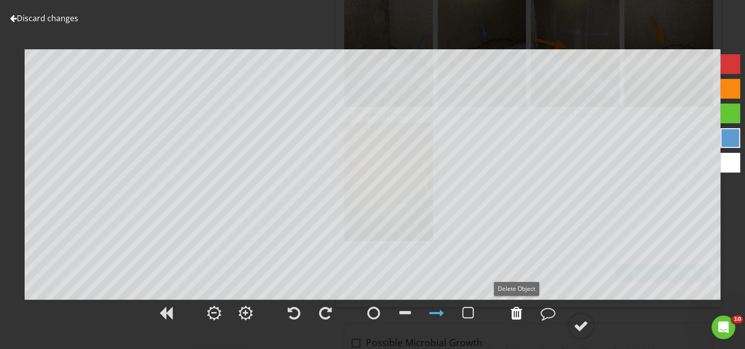
click at [522, 317] on div at bounding box center [516, 312] width 25 height 25
click at [575, 329] on div at bounding box center [580, 325] width 15 height 15
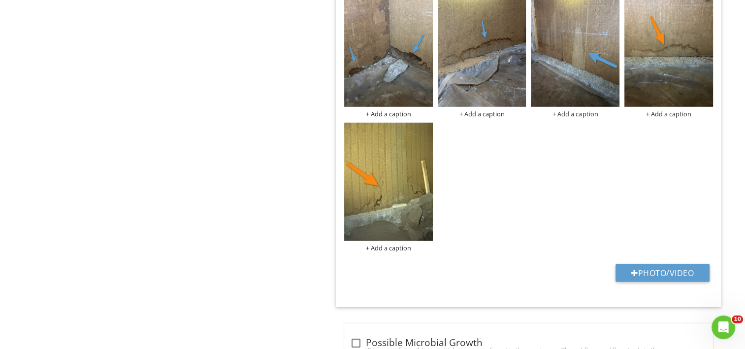
click at [662, 66] on img at bounding box center [668, 48] width 89 height 118
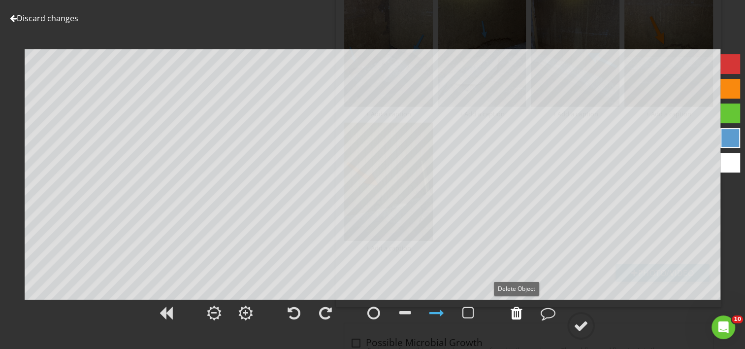
click at [513, 307] on div at bounding box center [516, 312] width 12 height 15
click at [576, 325] on div at bounding box center [580, 325] width 15 height 15
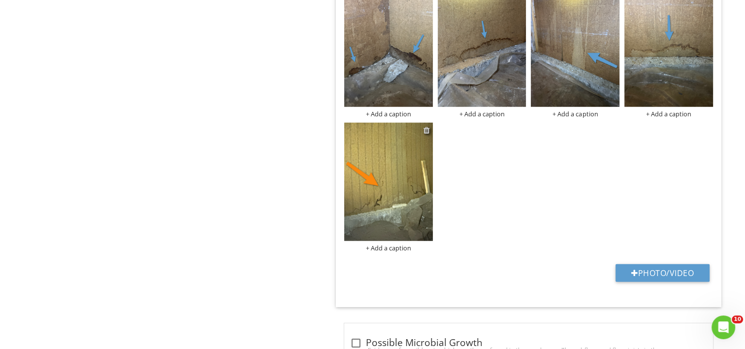
click at [427, 126] on div at bounding box center [426, 130] width 6 height 8
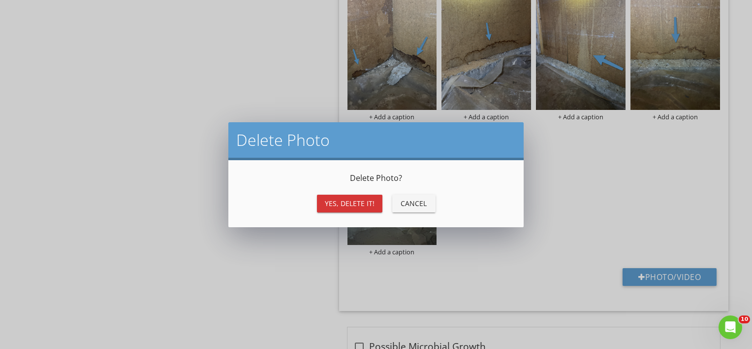
click at [361, 204] on div "Yes, Delete it!" at bounding box center [350, 203] width 50 height 10
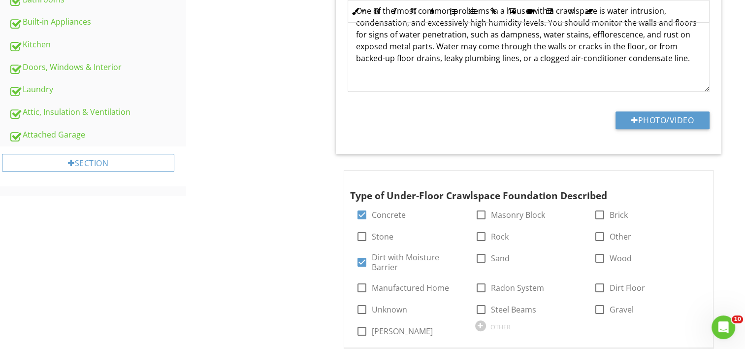
scroll to position [0, 0]
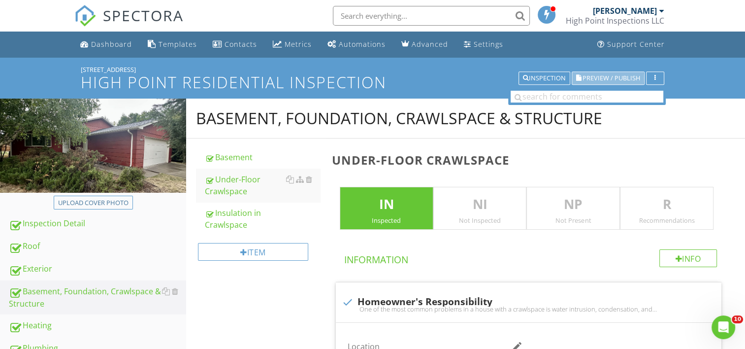
click at [590, 81] on span "Preview / Publish" at bounding box center [611, 78] width 58 height 6
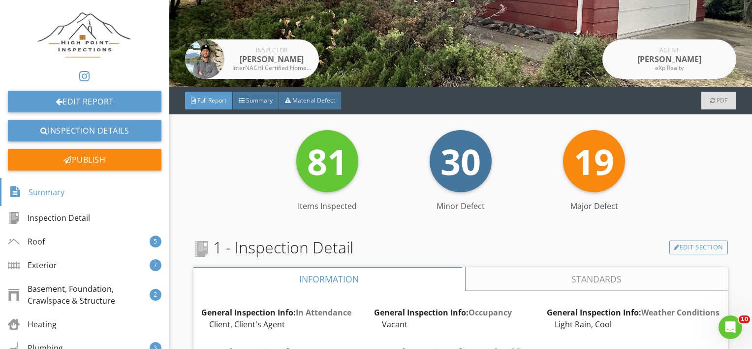
scroll to position [151, 0]
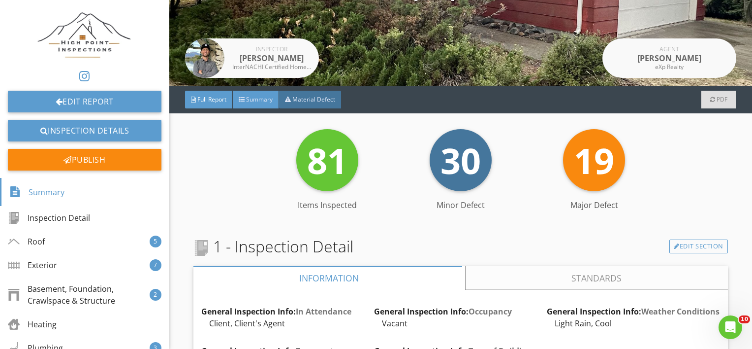
click at [244, 104] on div "Summary" at bounding box center [256, 100] width 46 height 18
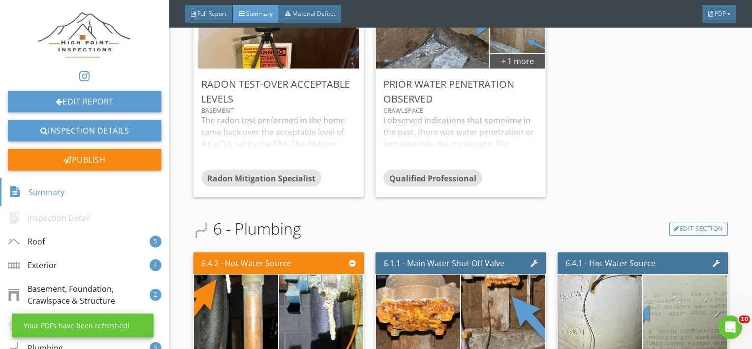
scroll to position [1666, 0]
click at [415, 114] on div "I observed indications that sometime in the past, there was water penetration o…" at bounding box center [460, 141] width 155 height 55
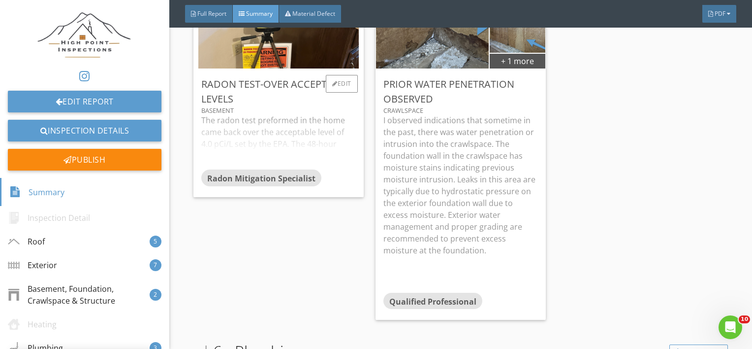
click at [284, 131] on div "The radon test preformed in the home came back over the acceptable level of 4.0…" at bounding box center [278, 141] width 155 height 55
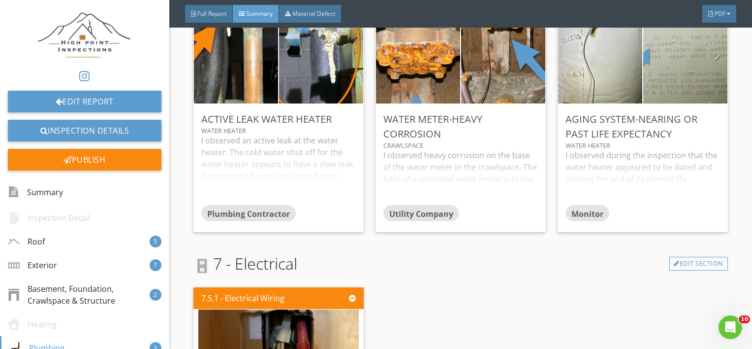
scroll to position [2047, 0]
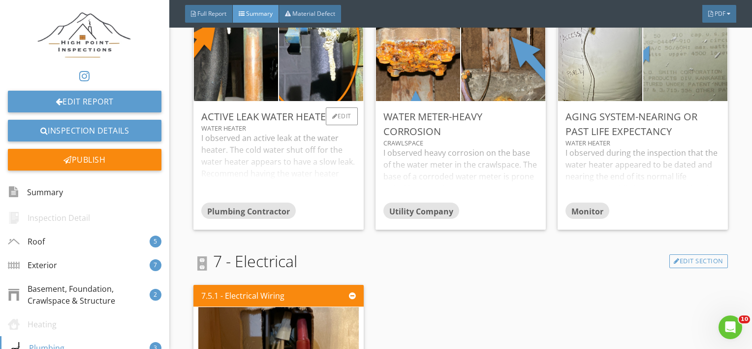
click at [245, 161] on div "I observed an active leak at the water heater. The cold water shut off for the …" at bounding box center [278, 167] width 155 height 70
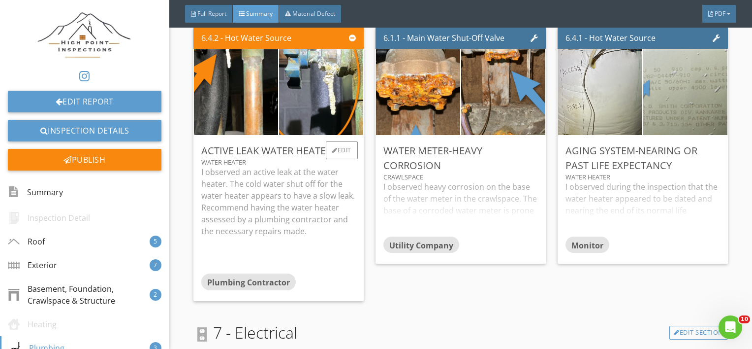
scroll to position [2008, 0]
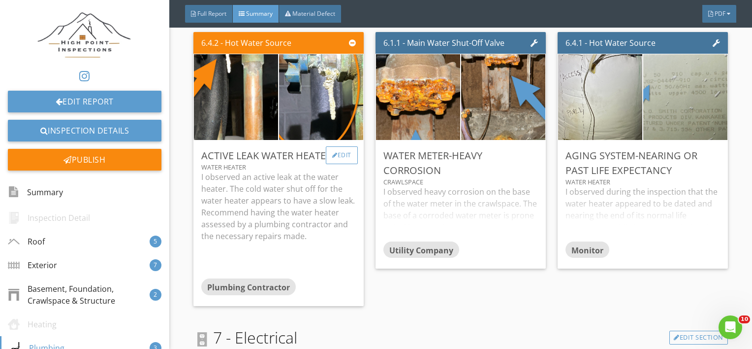
click at [332, 157] on div at bounding box center [334, 155] width 5 height 6
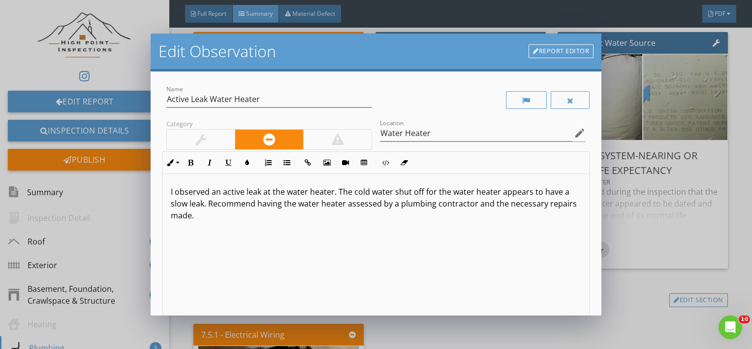
click at [310, 267] on div "I observed an active leak at the water heater. The cold water shut off for the …" at bounding box center [376, 252] width 427 height 156
click at [422, 193] on p "I observed an active leak at the water heater. The cold water shut off for the …" at bounding box center [376, 203] width 411 height 35
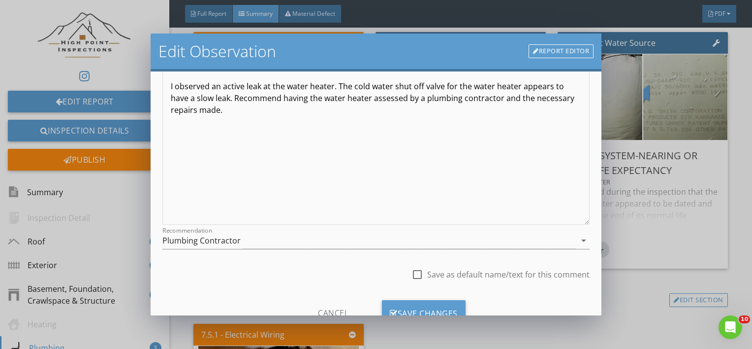
scroll to position [143, 0]
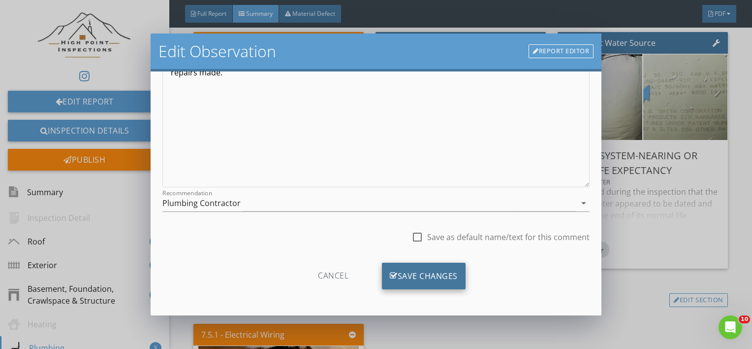
click at [397, 270] on div "Save Changes" at bounding box center [424, 275] width 84 height 27
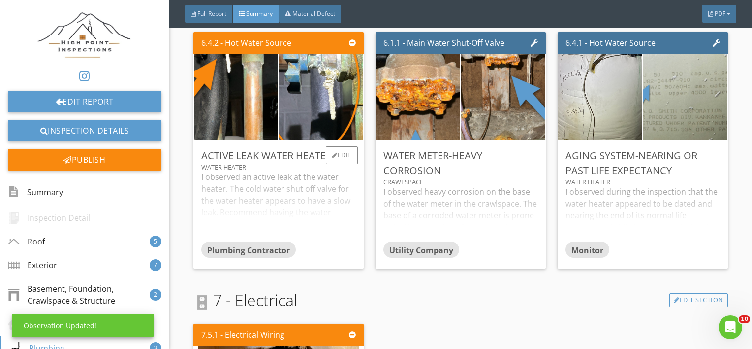
scroll to position [26, 0]
click at [303, 175] on div "I observed an active leak at the water heater. The cold water shut off valve fo…" at bounding box center [278, 206] width 155 height 70
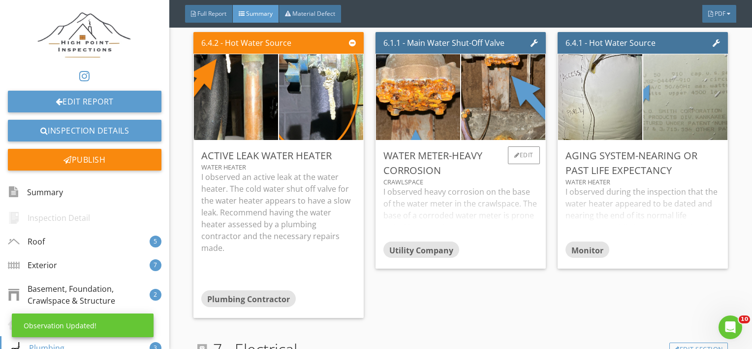
click at [451, 191] on div "I observed heavy corrosion on the base of the water meter in the crawlspace. Th…" at bounding box center [460, 213] width 155 height 55
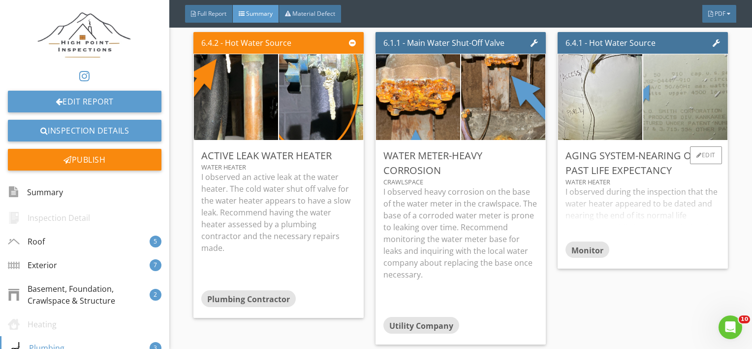
click at [667, 216] on div "I observed during the inspection that the water heater appeared to be dated and…" at bounding box center [643, 213] width 155 height 55
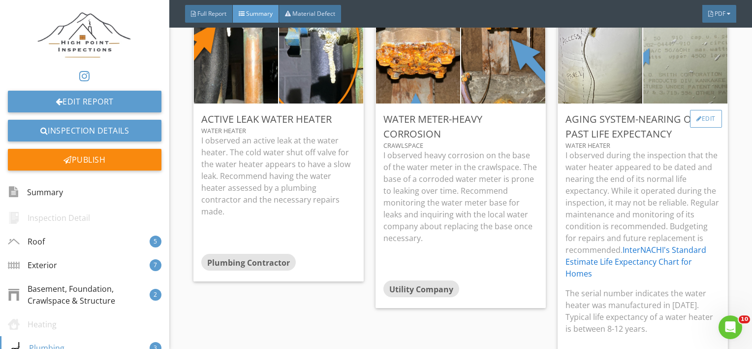
scroll to position [2046, 0]
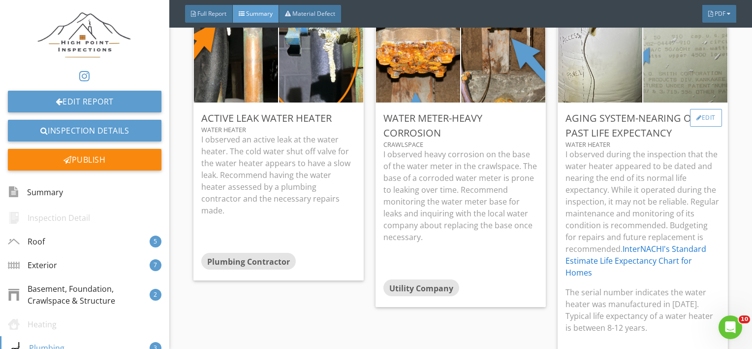
click at [691, 113] on div "Edit" at bounding box center [706, 118] width 32 height 18
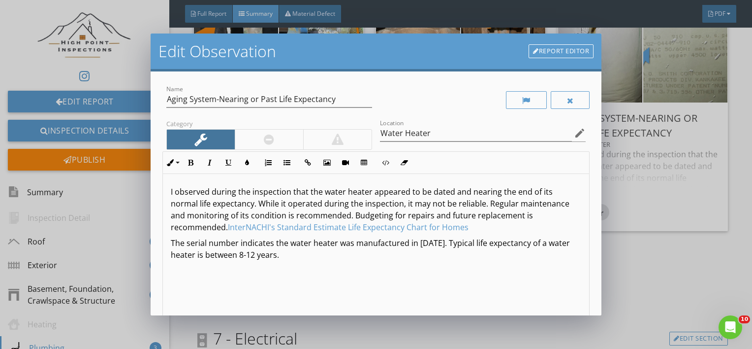
click at [429, 245] on p "The serial number indicates the water heater was manufactured in 1992. Typical …" at bounding box center [376, 249] width 411 height 24
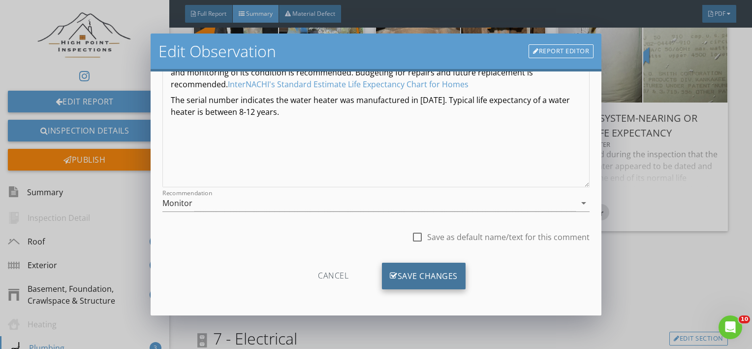
click at [422, 269] on div "Save Changes" at bounding box center [424, 275] width 84 height 27
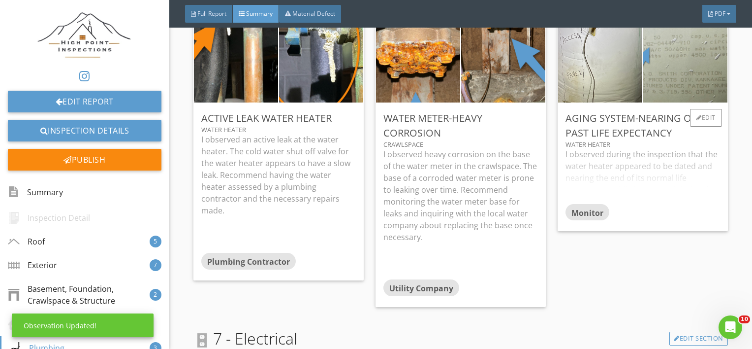
click at [579, 215] on span "Monitor" at bounding box center [588, 212] width 32 height 11
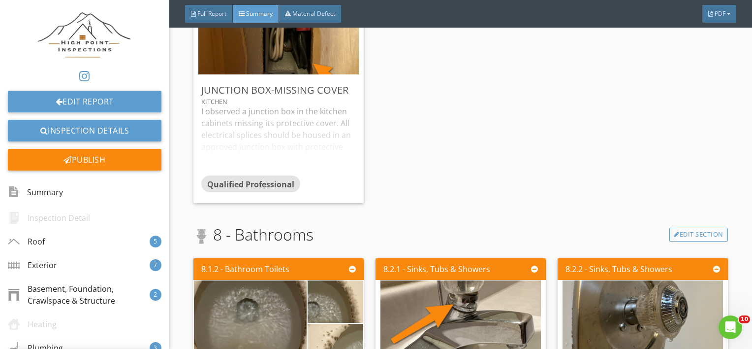
scroll to position [2535, 0]
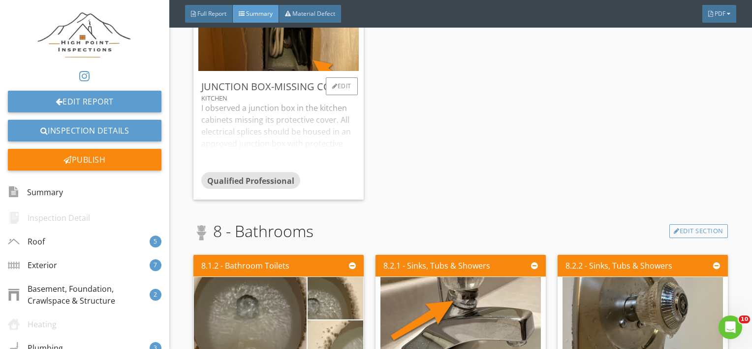
click at [276, 153] on div "I observed a junction box in the kitchen cabinets missing its protective cover.…" at bounding box center [278, 137] width 155 height 70
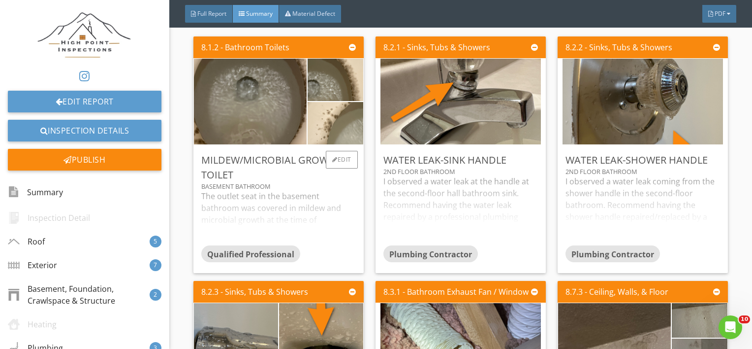
scroll to position [2804, 0]
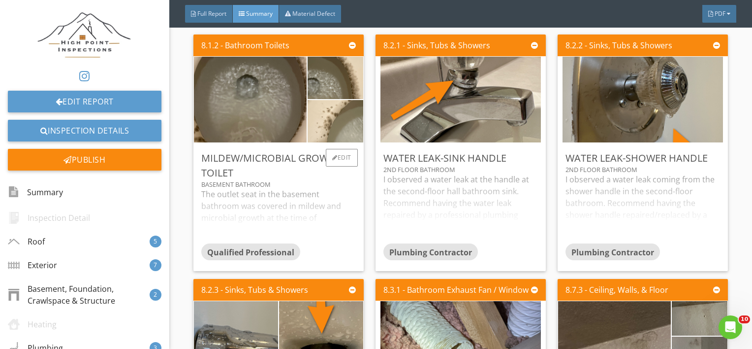
click at [234, 197] on div "The outlet seat in the basement bathroom was covered in mildew and microbial gr…" at bounding box center [278, 215] width 155 height 55
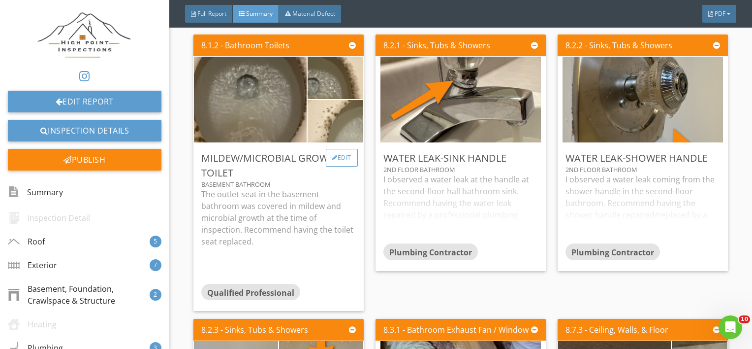
click at [333, 155] on div at bounding box center [334, 158] width 5 height 6
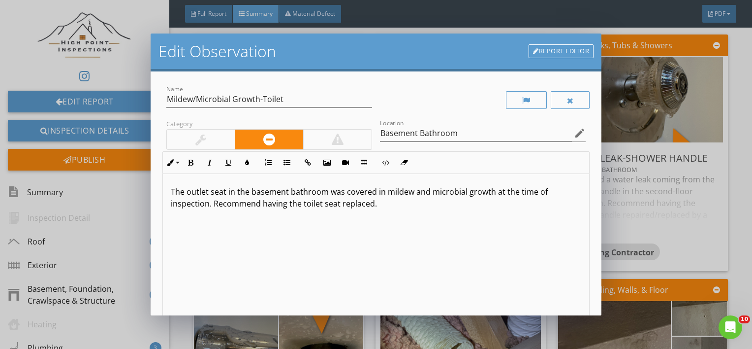
click at [211, 192] on p "The outlet seat in the basement bathroom was covered in mildew and microbial gr…" at bounding box center [376, 198] width 411 height 24
click at [386, 213] on div "The toilet seat in the basement bathroom was covered in mildew and microbial gr…" at bounding box center [376, 252] width 427 height 156
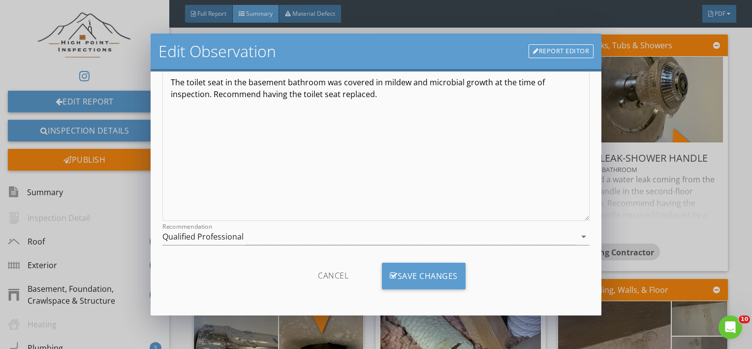
click at [388, 290] on div "Cancel Save Changes" at bounding box center [376, 279] width 428 height 34
click at [347, 244] on div "Recommendation Qualified Professional arrow_drop_down" at bounding box center [376, 241] width 428 height 26
click at [273, 245] on div "Recommendation Qualified Professional arrow_drop_down" at bounding box center [376, 241] width 428 height 26
click at [233, 240] on div "Qualified Professional" at bounding box center [202, 236] width 81 height 9
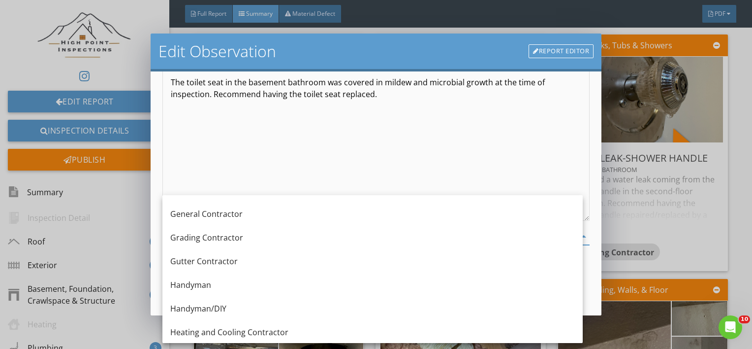
scroll to position [567, 0]
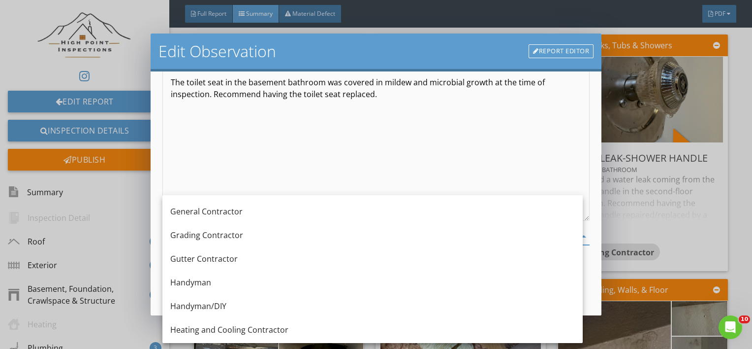
click at [185, 312] on div "Handyman/DIY" at bounding box center [372, 306] width 405 height 24
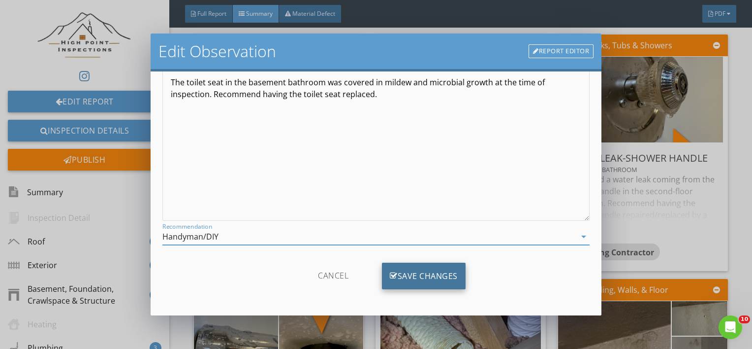
click at [449, 274] on div "Save Changes" at bounding box center [424, 275] width 84 height 27
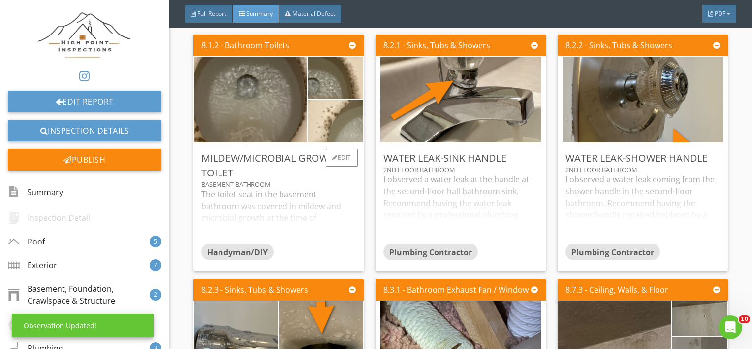
click at [304, 186] on div "Basement Bathroom" at bounding box center [278, 184] width 155 height 8
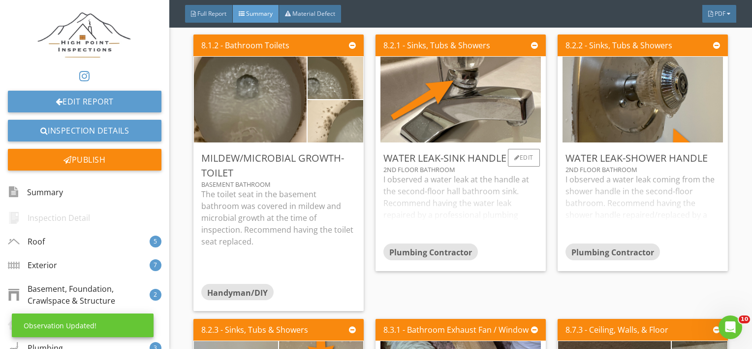
click at [502, 187] on div "I observed a water leak at the handle at the second-floor hall bathroom sink. R…" at bounding box center [460, 208] width 155 height 70
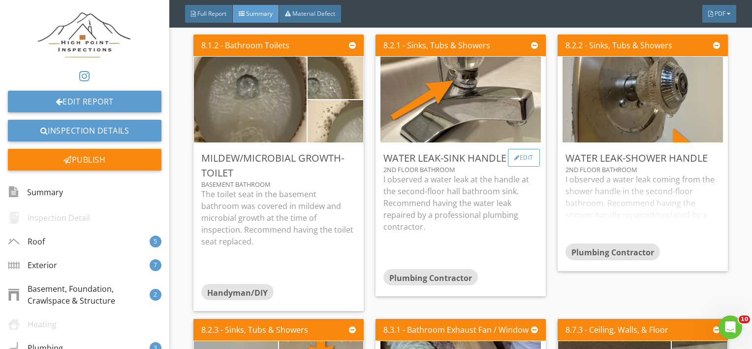
click at [520, 155] on div "Edit" at bounding box center [524, 158] width 32 height 18
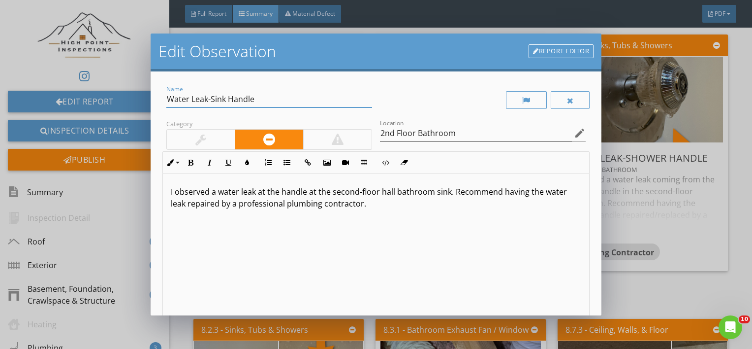
click at [271, 102] on input "Water Leak-Sink Handle" at bounding box center [269, 99] width 206 height 16
type input "Water Leak-Sink Faucet"
click at [302, 192] on p "I observed a water leak at the handle at the second-floor hall bathroom sink. R…" at bounding box center [376, 198] width 411 height 24
click at [351, 234] on div "I observed a water leak at the faucet at the second-floor hall bathroom sink. R…" at bounding box center [376, 252] width 427 height 156
click at [450, 191] on p "I observed a water leak at the faucet at the second-floor hall bathroom sink. R…" at bounding box center [376, 198] width 411 height 24
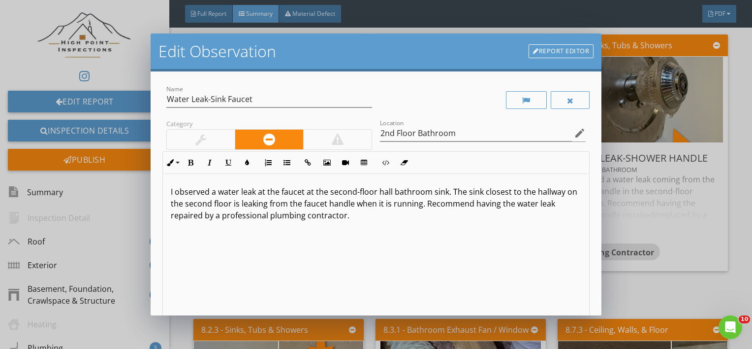
click at [546, 204] on p "I observed a water leak at the faucet at the second-floor hall bathroom sink. T…" at bounding box center [376, 203] width 411 height 35
click at [225, 218] on p "I observed a water leak at the faucet at the second-floor hall bathroom sink. T…" at bounding box center [376, 203] width 411 height 35
click at [247, 229] on div "I observed a water leak at the faucet at the second-floor hall bathroom sink. T…" at bounding box center [376, 252] width 427 height 156
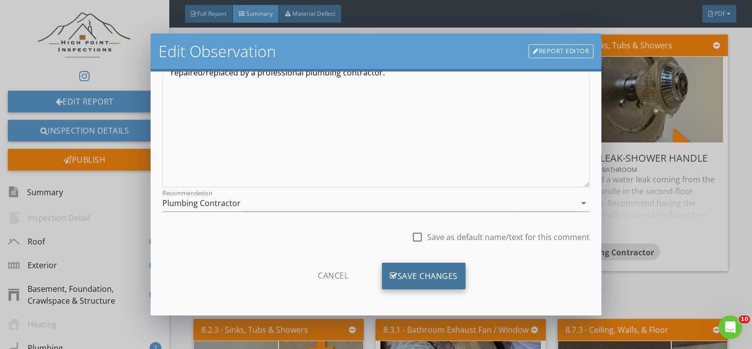
click at [395, 268] on div "Save Changes" at bounding box center [424, 275] width 84 height 27
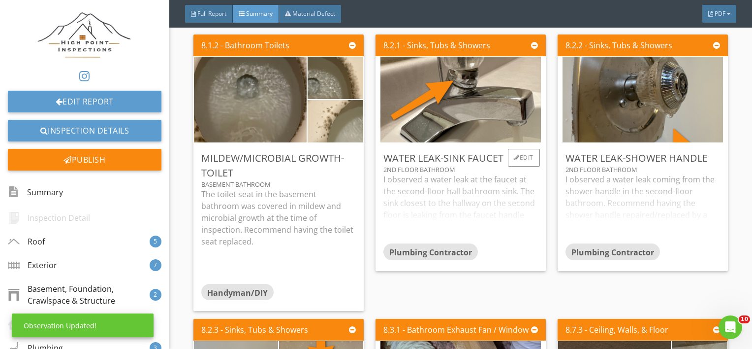
click at [430, 180] on div "I observed a water leak at the faucet at the second-floor hall bathroom sink. T…" at bounding box center [460, 208] width 155 height 70
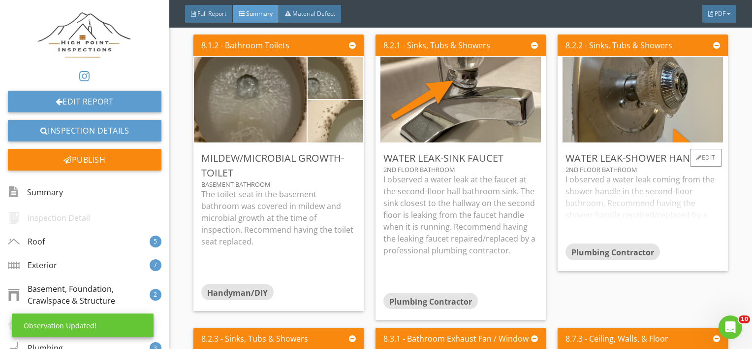
click at [629, 216] on div "I observed a water leak coming from the shower handle in the second-floor bathr…" at bounding box center [643, 208] width 155 height 70
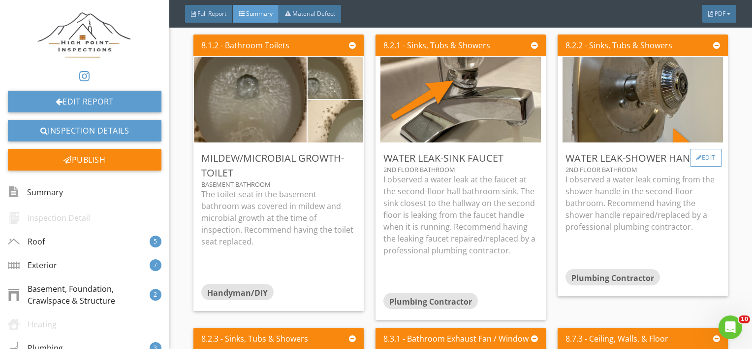
click at [699, 161] on div "Edit" at bounding box center [706, 158] width 32 height 18
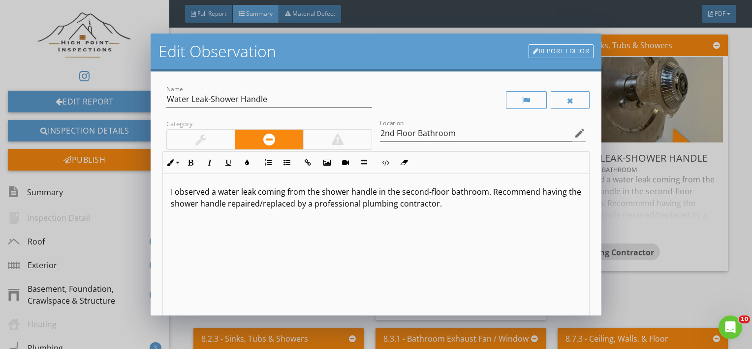
click at [463, 232] on div "I observed a water leak coming from the shower handle in the second-floor bathr…" at bounding box center [376, 252] width 427 height 156
click at [489, 194] on p "I observed a water leak coming from the shower handle in the second-floor bathr…" at bounding box center [376, 198] width 411 height 24
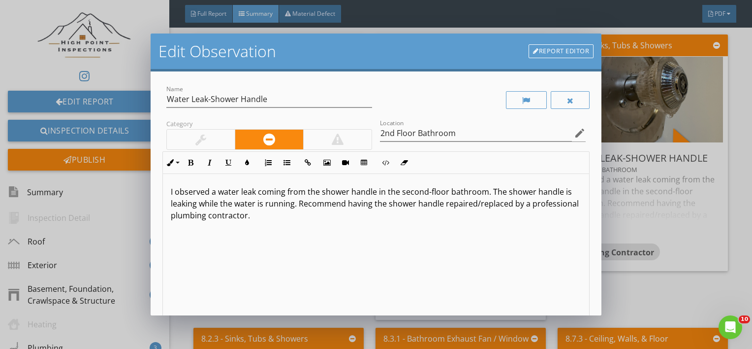
scroll to position [143, 0]
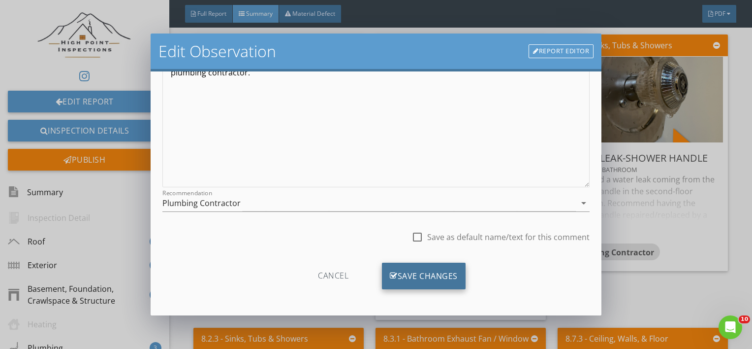
click at [397, 274] on div "Save Changes" at bounding box center [424, 275] width 84 height 27
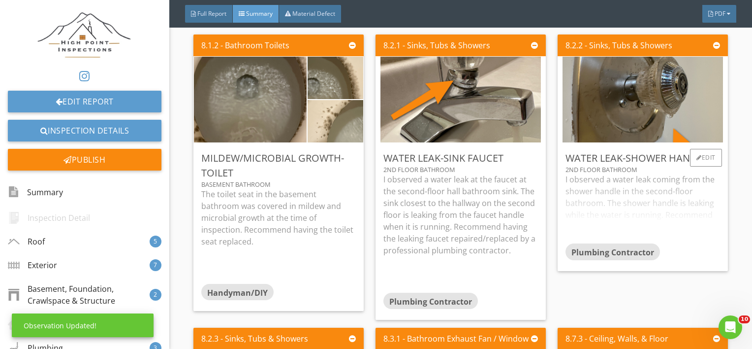
click at [649, 210] on div "I observed a water leak coming from the shower handle in the second-floor bathr…" at bounding box center [643, 208] width 155 height 70
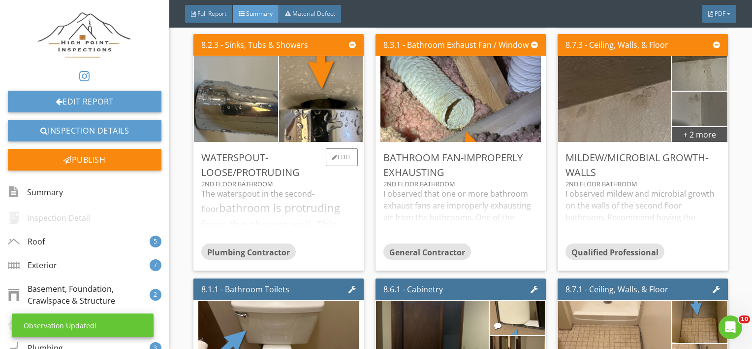
scroll to position [3097, 0]
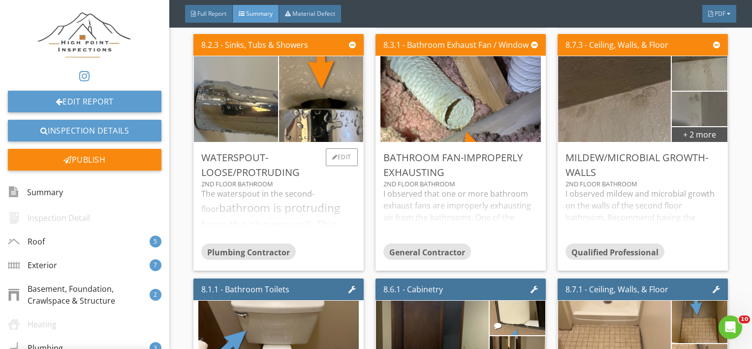
click at [242, 222] on div "The waterspout in the second-floor bathroom is protruding from the shower wall.…" at bounding box center [278, 215] width 155 height 55
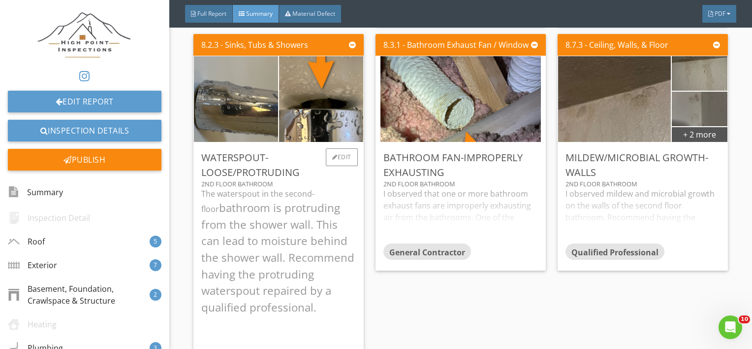
click at [339, 169] on div "Waterspout-Loose/Protruding" at bounding box center [278, 165] width 155 height 30
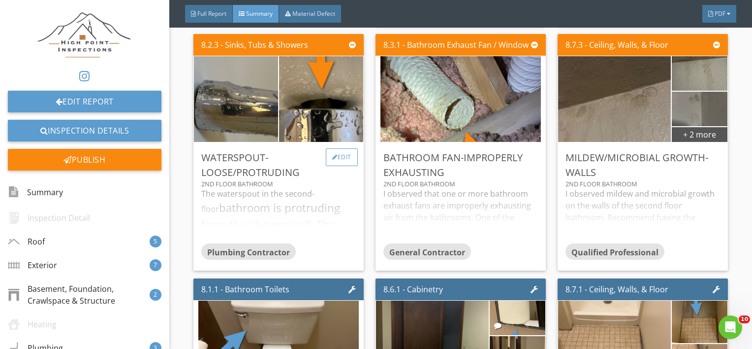
click at [339, 158] on div "Edit" at bounding box center [342, 157] width 32 height 18
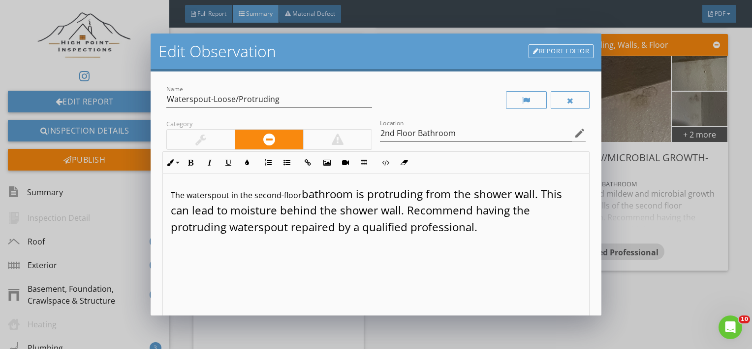
click at [471, 239] on div "The waterspout in the second-floor bathroom is protruding from the shower wall.…" at bounding box center [376, 252] width 427 height 156
drag, startPoint x: 483, startPoint y: 231, endPoint x: 172, endPoint y: 181, distance: 314.7
click at [172, 181] on div "The waterspout in the second-floor bathroom is protruding from the shower wall.…" at bounding box center [376, 252] width 427 height 156
click at [173, 158] on button "Inline Style" at bounding box center [172, 162] width 19 height 19
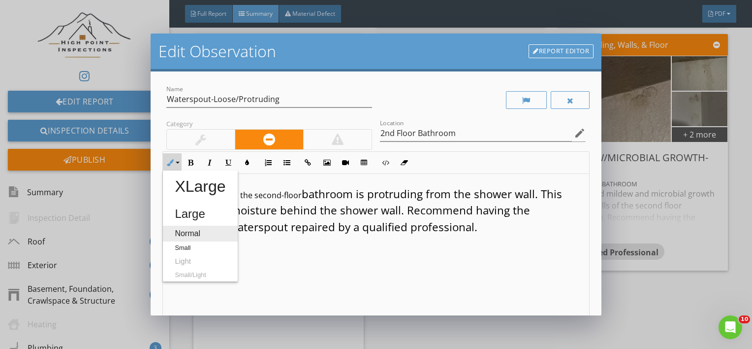
click at [177, 234] on link "Normal" at bounding box center [200, 233] width 74 height 16
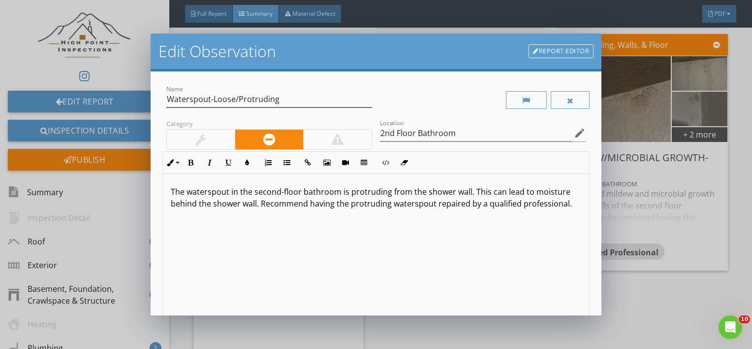
click at [234, 95] on input "Waterspout-Loose/Protruding" at bounding box center [269, 99] width 206 height 16
type input "Waterspout-Damaged/Protruding"
click at [347, 193] on span "The waterspout in the second-floor bathroom is protruding from the shower wall.…" at bounding box center [371, 197] width 401 height 23
click at [232, 206] on span "The waterspout in the second-floor bathroom is damaged and protruding from the …" at bounding box center [374, 203] width 407 height 34
click at [523, 195] on span "The waterspout in the second-floor bathroom is damaged and protruding from the …" at bounding box center [374, 203] width 407 height 34
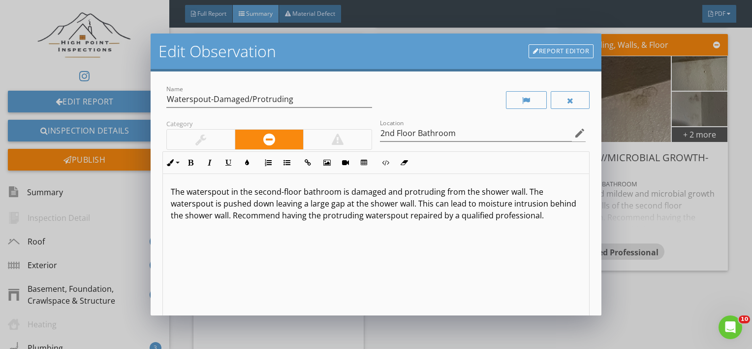
click at [386, 217] on span "The waterspout in the second-floor bathroom is damaged and protruding from the …" at bounding box center [374, 203] width 406 height 34
click at [460, 215] on span "The waterspout in the second-floor bathroom is damaged and protruding from the …" at bounding box center [374, 203] width 406 height 34
click at [344, 246] on div "The waterspout in the second-floor bathroom is damaged and protruding from the …" at bounding box center [376, 252] width 427 height 156
click at [547, 219] on p "The waterspout in the second-floor bathroom is damaged and protruding from the …" at bounding box center [376, 203] width 411 height 35
click at [560, 215] on span "The waterspout in the second-floor bathroom is damaged and protruding from the …" at bounding box center [374, 203] width 406 height 34
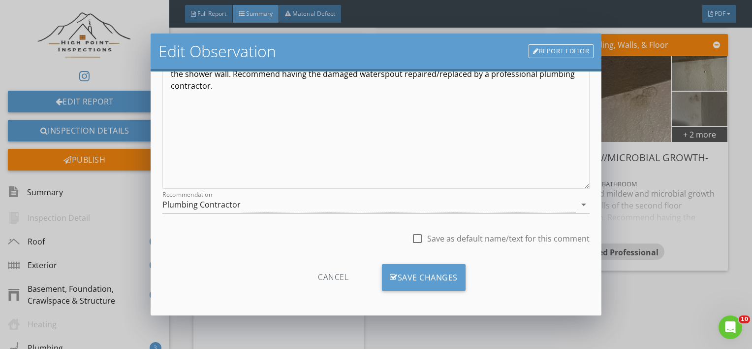
scroll to position [143, 0]
click at [405, 282] on div "Save Changes" at bounding box center [424, 275] width 84 height 27
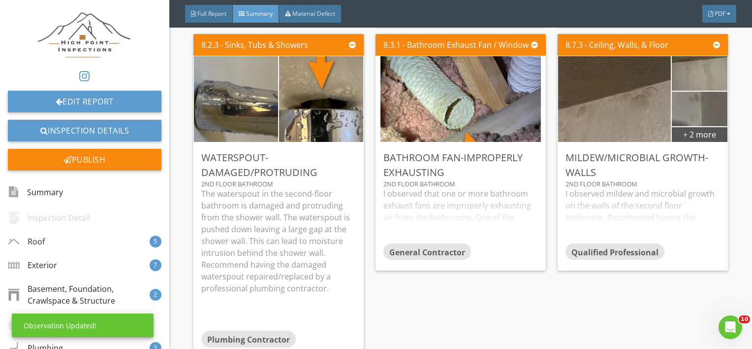
scroll to position [26, 0]
click at [645, 207] on div "I observed mildew and microbial growth on the walls of the second floor bathroo…" at bounding box center [643, 215] width 155 height 55
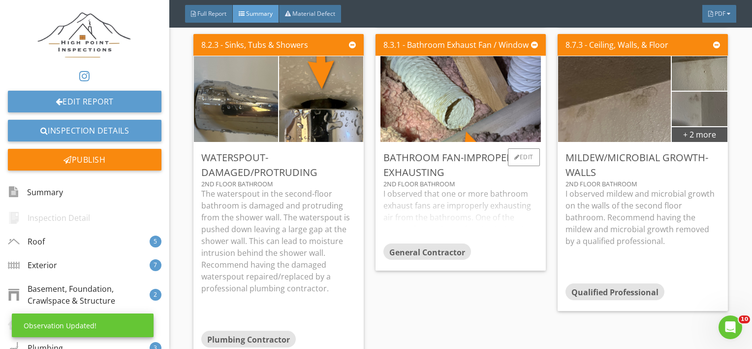
click at [473, 215] on div "I observed that one or more bathroom exhaust fans are improperly exhausting air…" at bounding box center [460, 215] width 155 height 55
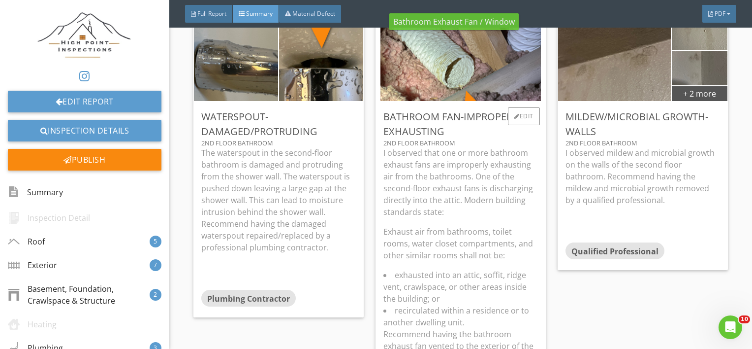
scroll to position [3140, 0]
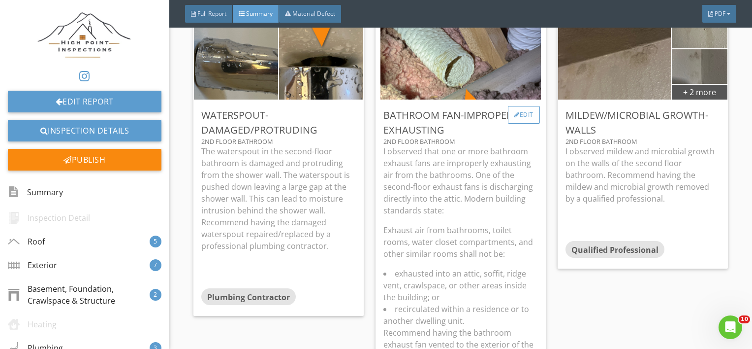
click at [514, 114] on div at bounding box center [516, 115] width 5 height 6
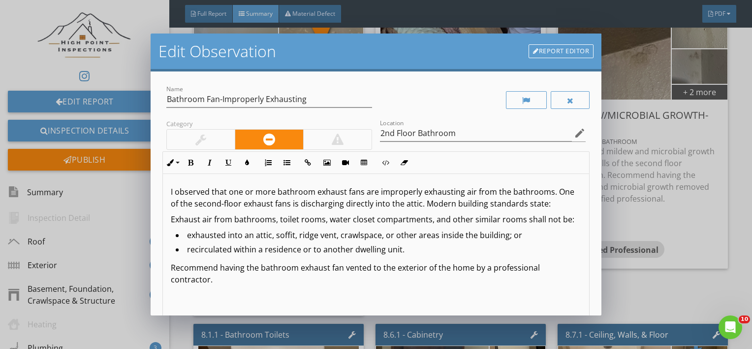
click at [261, 206] on p "I observed that one or more bathroom exhaust fans are improperly exhausting air…" at bounding box center [376, 198] width 411 height 24
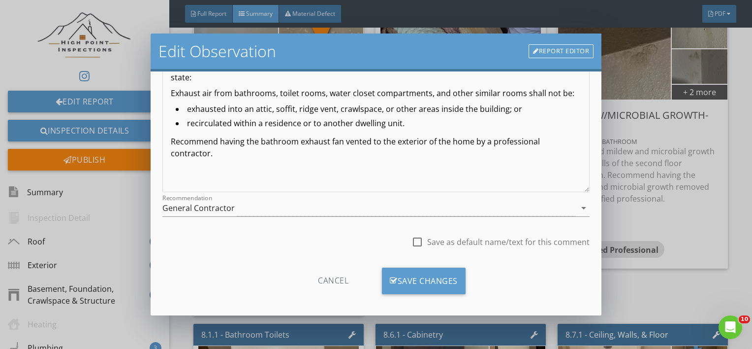
scroll to position [143, 0]
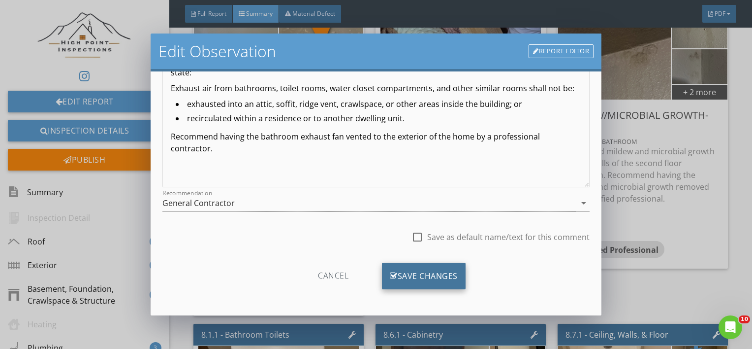
click at [418, 270] on div "Save Changes" at bounding box center [424, 275] width 84 height 27
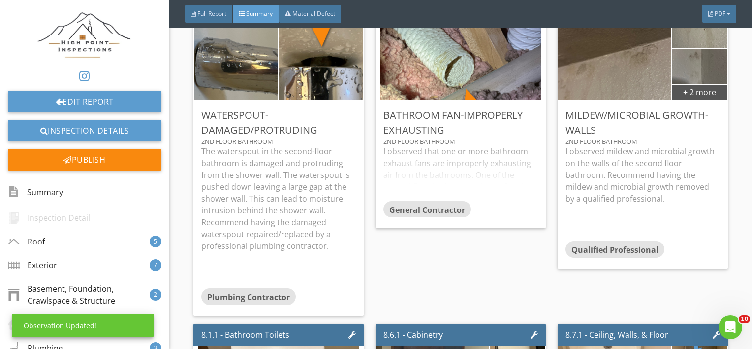
scroll to position [26, 0]
click at [449, 157] on div "I observed that one or more bathroom exhaust fans are improperly exhausting air…" at bounding box center [460, 172] width 155 height 55
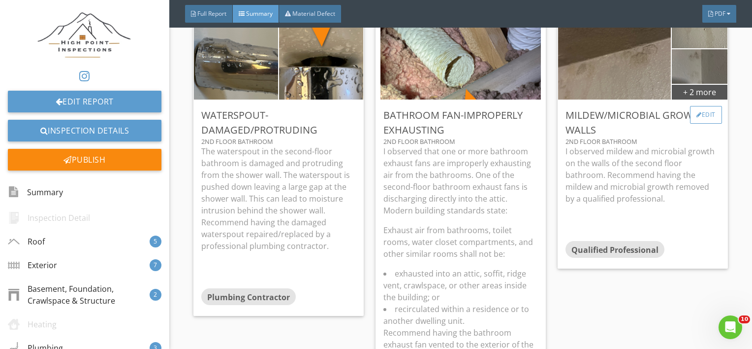
click at [696, 119] on div "Edit" at bounding box center [706, 115] width 32 height 18
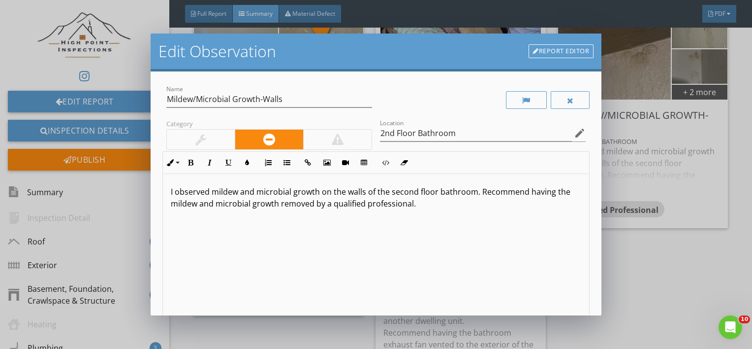
click at [406, 191] on p "I observed mildew and microbial growth on the walls of the second floor bathroo…" at bounding box center [376, 198] width 411 height 24
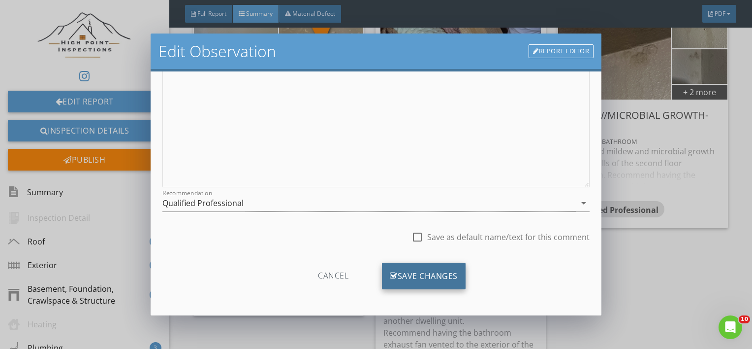
click at [397, 275] on div "Save Changes" at bounding box center [424, 275] width 84 height 27
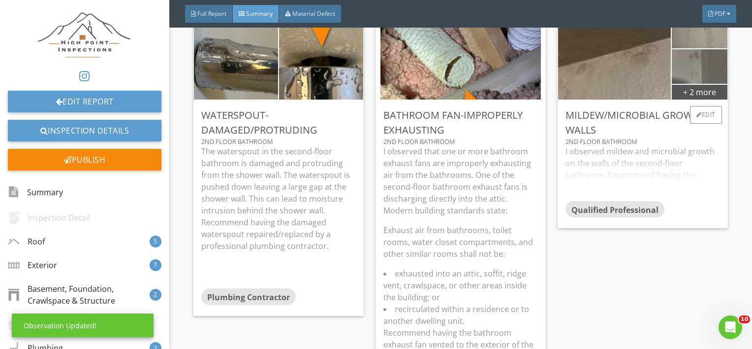
click at [642, 148] on div "I observed mildew and microbial growth on the walls of the second-floor bathroo…" at bounding box center [643, 172] width 155 height 55
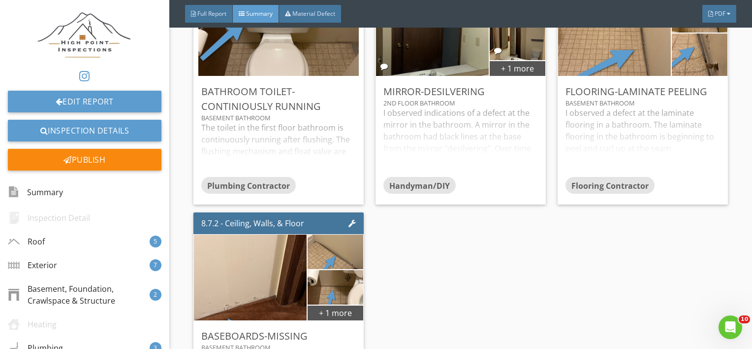
scroll to position [3617, 0]
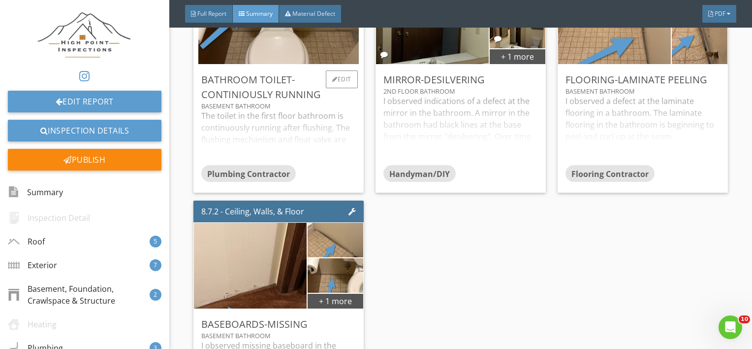
click at [276, 142] on div "The toilet in the first floor bathroom is continuously running after flushing. …" at bounding box center [278, 137] width 155 height 55
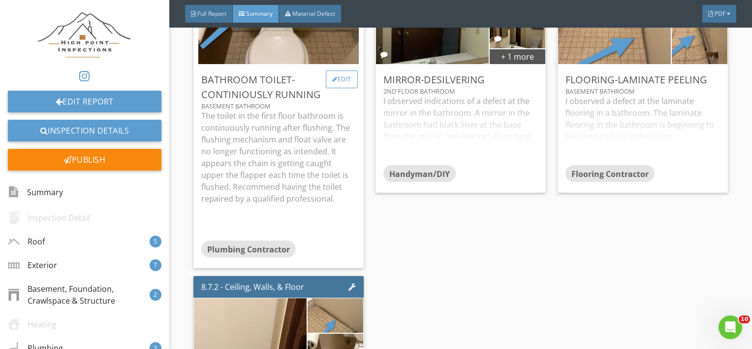
click at [332, 83] on div "Edit" at bounding box center [342, 79] width 32 height 18
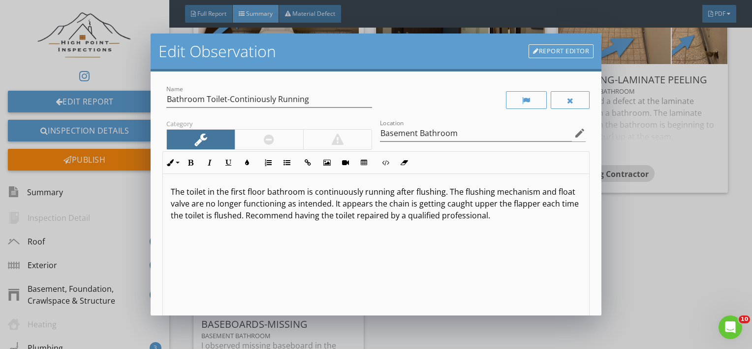
click at [262, 194] on p "The toilet in the first floor bathroom is continuously running after flushing. …" at bounding box center [376, 203] width 411 height 35
click at [320, 279] on div "The toilet in the basement bathroom is continuously running after flushing. The…" at bounding box center [376, 252] width 427 height 156
click at [510, 203] on p "The toilet in the basement bathroom is continuously running after flushing. The…" at bounding box center [376, 203] width 411 height 35
click at [412, 262] on div "The toilet in the basement bathroom is continuously running after flushing. The…" at bounding box center [376, 252] width 427 height 156
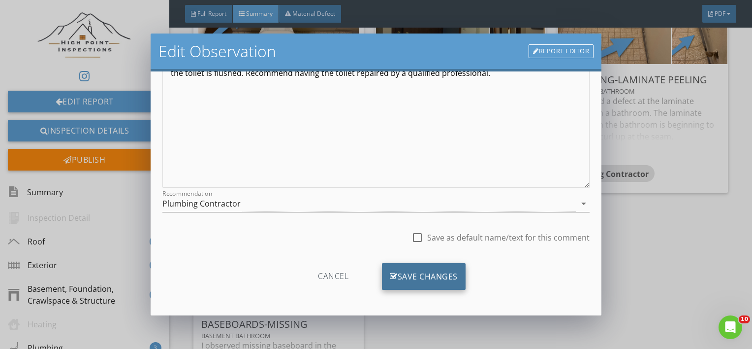
click at [409, 280] on div "Save Changes" at bounding box center [424, 276] width 84 height 27
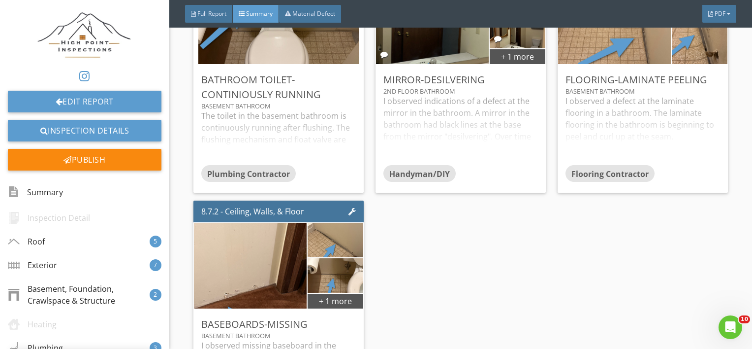
scroll to position [26, 0]
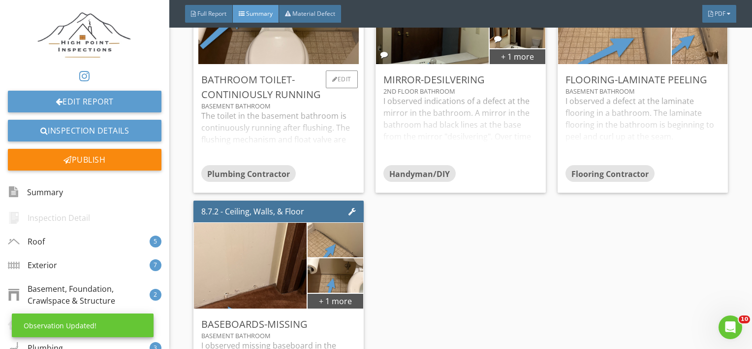
click at [289, 142] on div "The toilet in the basement bathroom is continuously running after flushing. The…" at bounding box center [278, 137] width 155 height 55
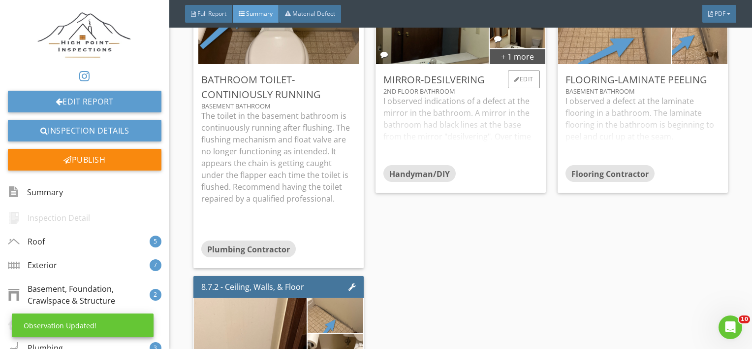
click at [392, 130] on div "I observed indications of a defect at the mirror in the bathroom. A mirror in t…" at bounding box center [460, 130] width 155 height 70
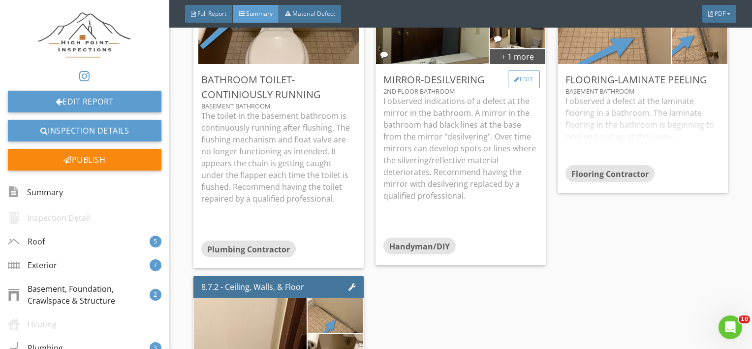
click at [527, 74] on div "Edit" at bounding box center [524, 79] width 32 height 18
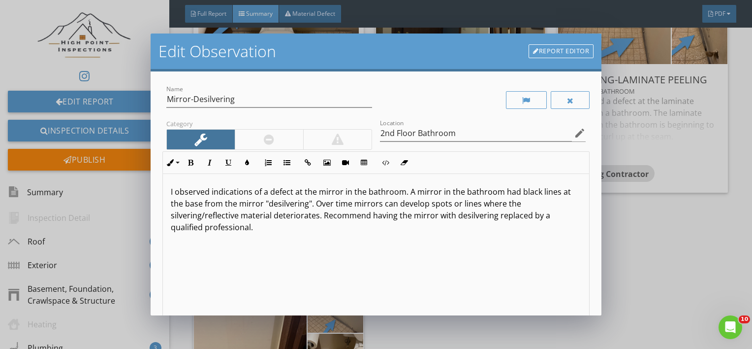
click at [339, 191] on p "I observed indications of a defect at the mirror in the bathroom. A mirror in t…" at bounding box center [376, 209] width 411 height 47
click at [406, 190] on p "I observed indications of a defect at the mirrors in the bathroom. A mirror in …" at bounding box center [376, 209] width 411 height 47
click at [420, 193] on p "I observed indications of a defect at the mirrors in the bathrooms. A mirror in…" at bounding box center [376, 209] width 411 height 47
click at [453, 191] on p "I observed indications of a defect at the mirrors in the bathrooms. The mirror …" at bounding box center [376, 209] width 411 height 47
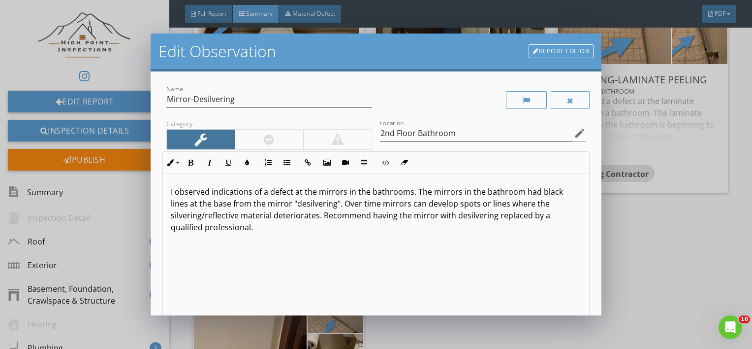
click at [480, 192] on p "I observed indications of a defect at the mirrors in the bathrooms. The mirrors…" at bounding box center [376, 209] width 411 height 47
click at [209, 204] on p "I observed indications of a defect at the mirrors in the bathrooms. The mirrors…" at bounding box center [376, 209] width 411 height 47
click at [267, 207] on p "I observed indications of a defect at the mirrors in the bathrooms. The mirrors…" at bounding box center [376, 209] width 411 height 47
click at [367, 255] on div "I observed indications of a defect at the mirrors in the bathrooms. The mirrors…" at bounding box center [376, 252] width 427 height 156
click at [556, 217] on p "I observed indications of a defect at the mirrors in the bathrooms. The mirrors…" at bounding box center [376, 209] width 411 height 47
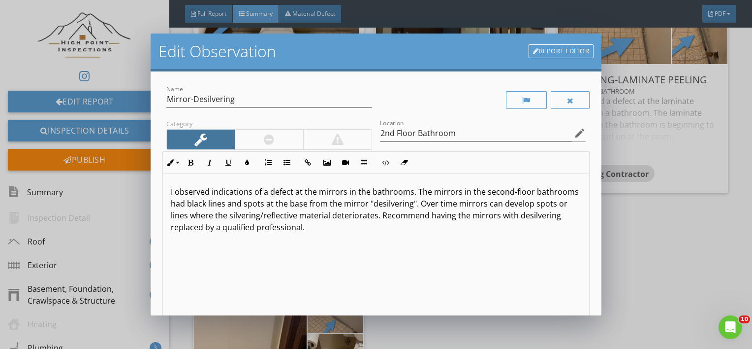
scroll to position [143, 0]
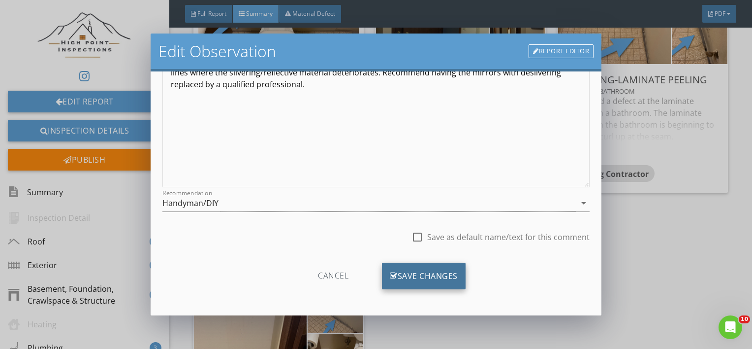
click at [417, 277] on div "Save Changes" at bounding box center [424, 275] width 84 height 27
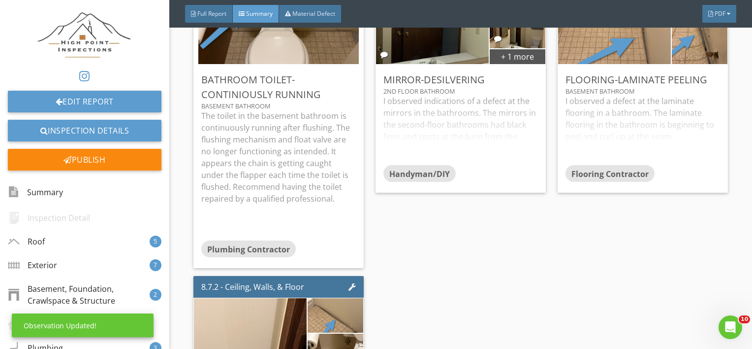
scroll to position [26, 0]
click at [446, 142] on div "I observed indications of a defect at the mirrors in the bathrooms. The mirrors…" at bounding box center [460, 130] width 155 height 70
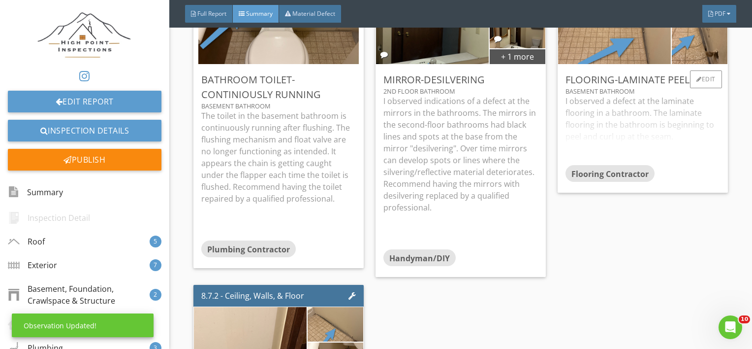
click at [639, 145] on div "I observed a defect at the laminate flooring in a bathroom. The laminate floori…" at bounding box center [643, 130] width 155 height 70
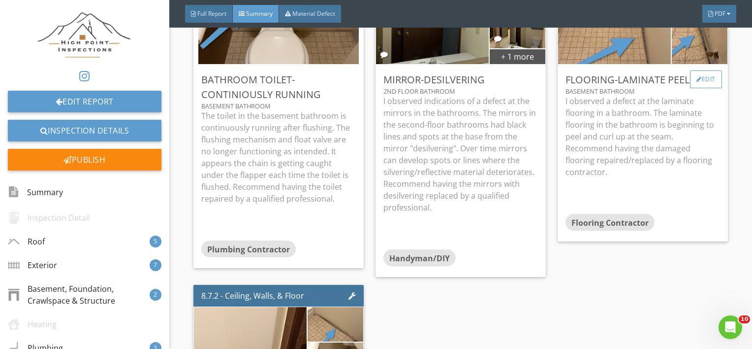
click at [699, 79] on div "Edit" at bounding box center [706, 79] width 32 height 18
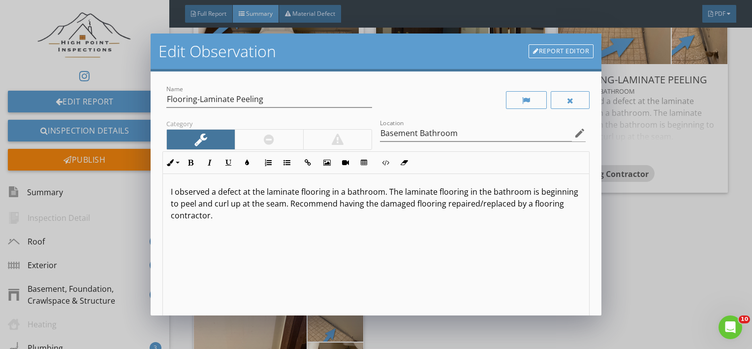
click at [488, 191] on p "I observed a defect at the laminate flooring in a bathroom. The laminate floori…" at bounding box center [376, 203] width 411 height 35
click at [316, 233] on div "I observed a defect at the laminate flooring in a bathroom. The laminate floori…" at bounding box center [376, 252] width 427 height 156
click at [330, 206] on p "I observed a defect at the laminate flooring in a bathroom. The laminate floori…" at bounding box center [376, 203] width 411 height 35
click at [358, 233] on div "I observed a defect at the laminate flooring in a bathroom. The laminate floori…" at bounding box center [376, 252] width 427 height 156
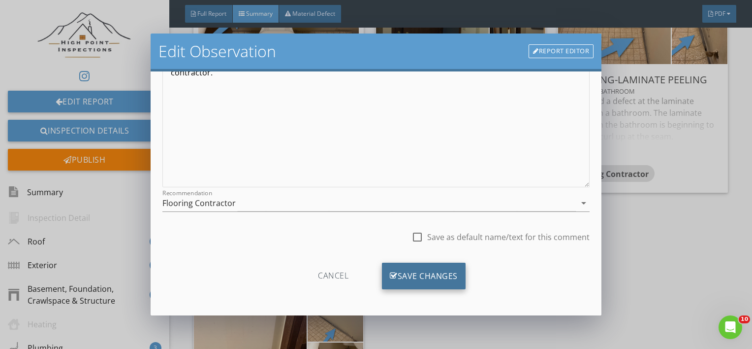
click at [406, 268] on div "Save Changes" at bounding box center [424, 275] width 84 height 27
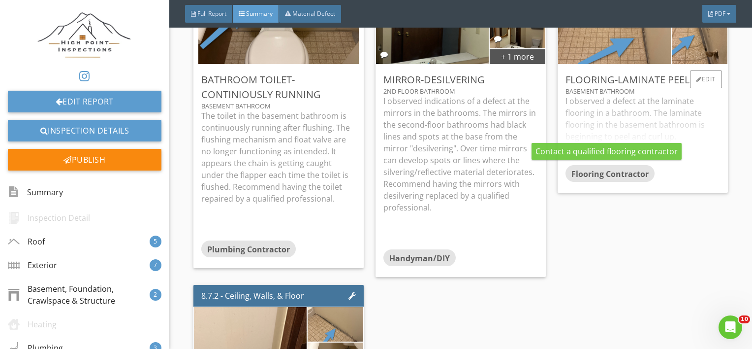
click at [605, 142] on div "I observed a defect at the laminate flooring in a bathroom. The laminate floori…" at bounding box center [643, 130] width 155 height 70
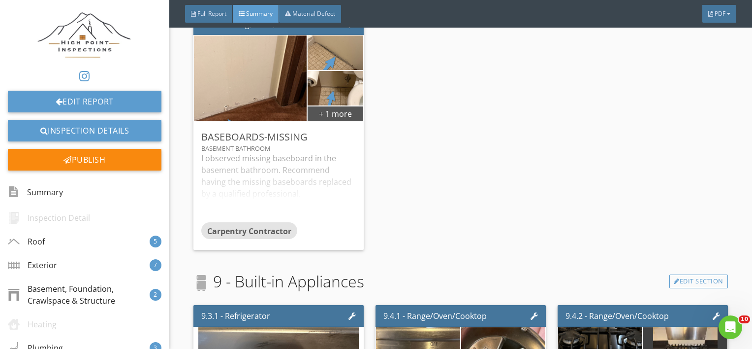
scroll to position [3889, 0]
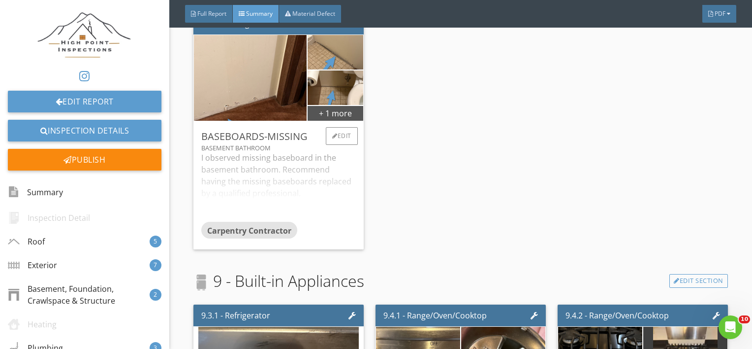
click at [299, 195] on div "I observed missing baseboard in the basement bathroom. Recommend having the mis…" at bounding box center [278, 187] width 155 height 70
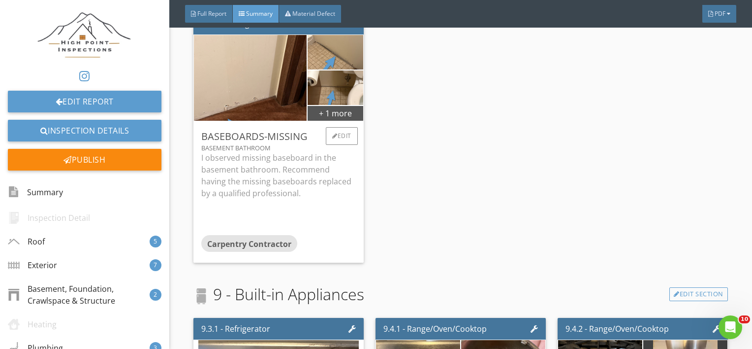
click at [340, 126] on div "Baseboards-Missing Basement Bathroom I observed missing baseboard in the baseme…" at bounding box center [278, 191] width 170 height 141
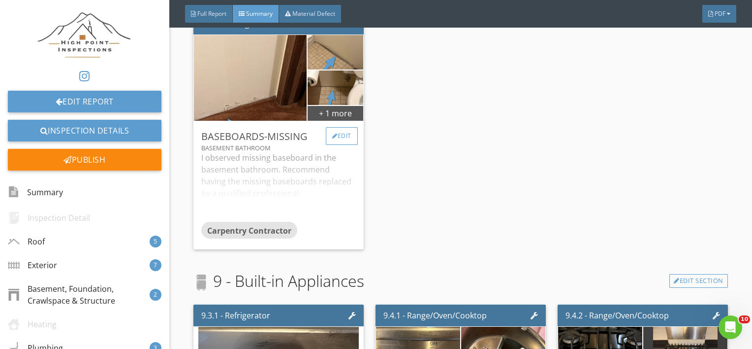
click at [340, 144] on div "Edit" at bounding box center [342, 136] width 32 height 18
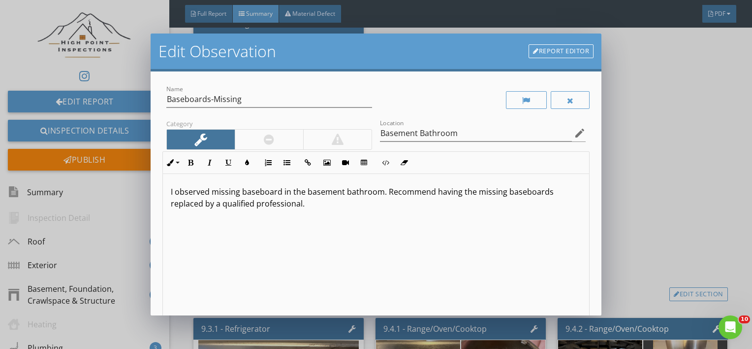
click at [280, 193] on p "I observed missing baseboard in the basement bathroom. Recommend having the mis…" at bounding box center [376, 198] width 411 height 24
click at [388, 213] on div "I observed missing baseboards in the basement bathroom. Recommend having the mi…" at bounding box center [376, 252] width 427 height 156
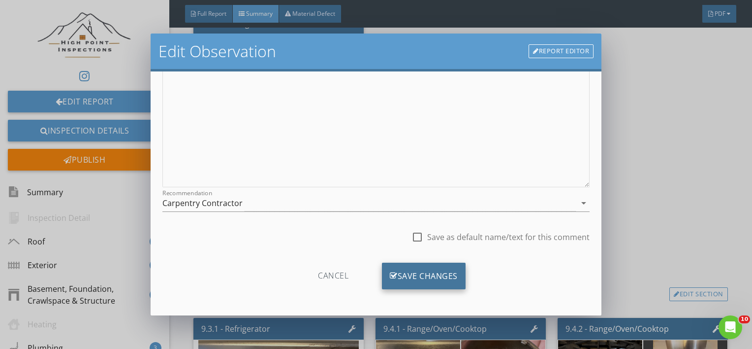
click at [408, 285] on div "Save Changes" at bounding box center [424, 275] width 84 height 27
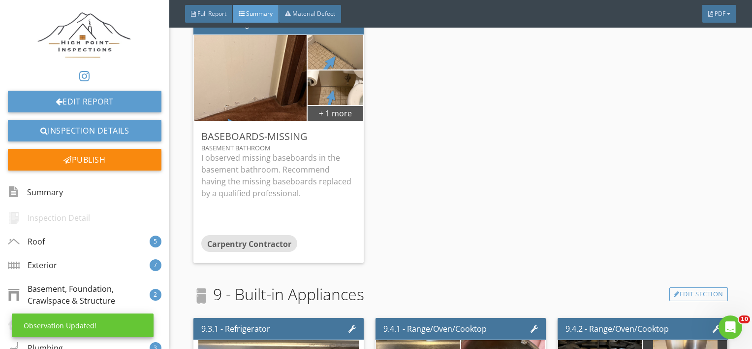
scroll to position [26, 0]
click at [292, 170] on p "I observed missing baseboards in the basement bathroom. Recommend having the mi…" at bounding box center [278, 175] width 155 height 47
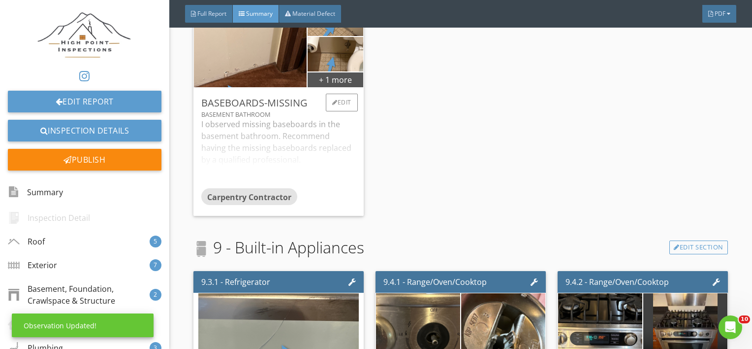
click at [292, 170] on div "I observed missing baseboards in the basement bathroom. Recommend having the mi…" at bounding box center [278, 153] width 155 height 70
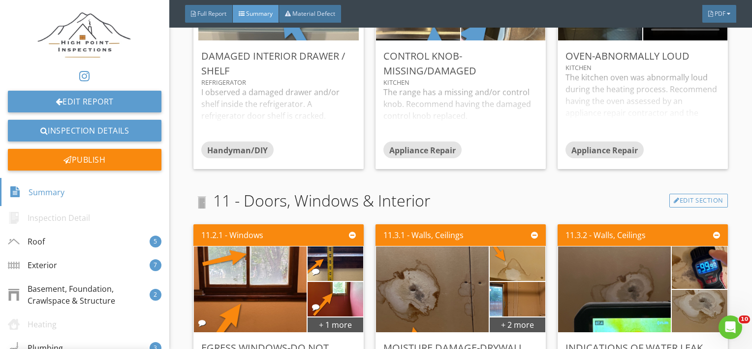
scroll to position [4274, 0]
click at [281, 116] on div "I observed a damaged drawer and/or shelf inside the refrigerator. A refrigerato…" at bounding box center [278, 113] width 155 height 55
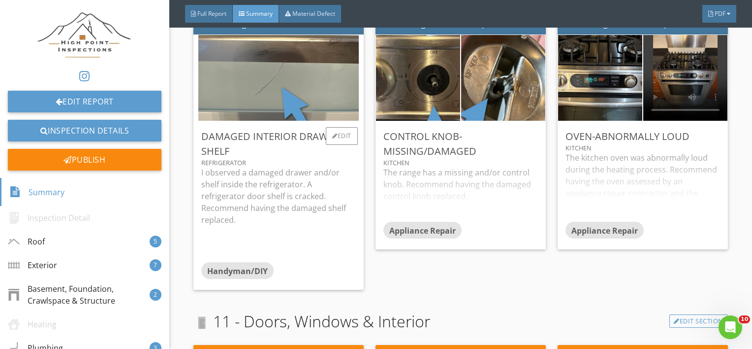
scroll to position [4190, 0]
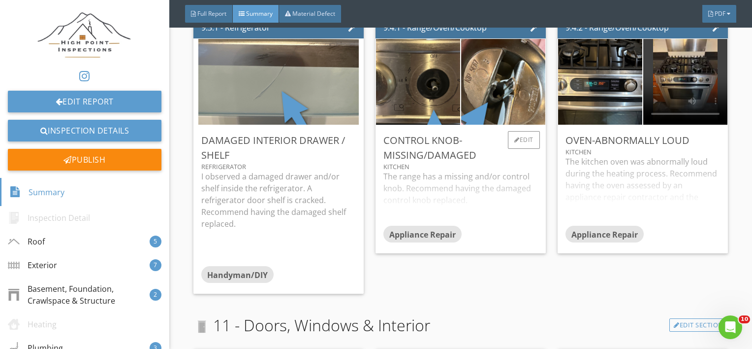
click at [436, 186] on div "The range has a missing and/or control knob. Recommend having the damaged contr…" at bounding box center [460, 197] width 155 height 55
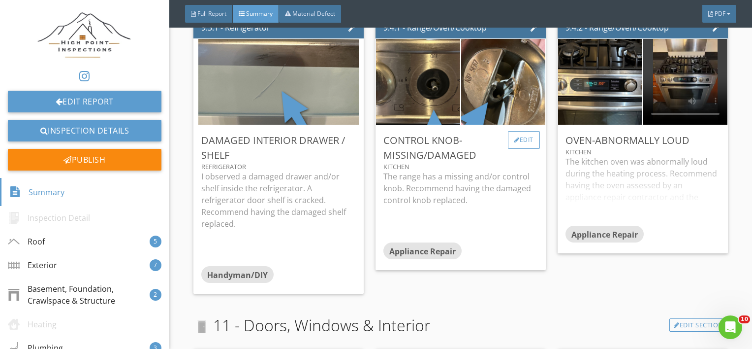
click at [515, 139] on div "Edit" at bounding box center [524, 140] width 32 height 18
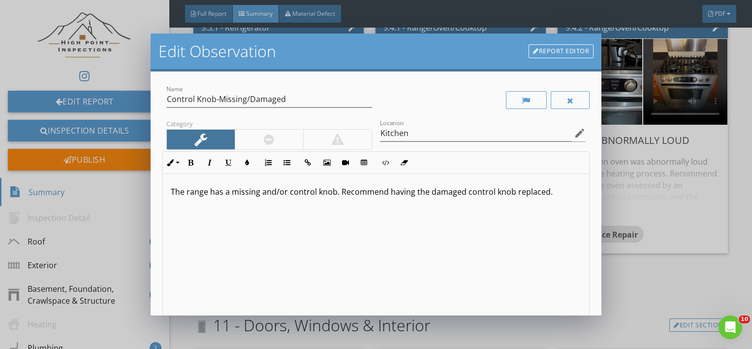
click at [286, 193] on p "The range has a missing and/or control knob. Recommend having the damaged contr…" at bounding box center [376, 192] width 411 height 12
click at [318, 214] on div "The range has a missing and/or damaged control knob. Recommend having the damag…" at bounding box center [376, 252] width 427 height 156
click at [376, 193] on p "The range has a missing and/or damaged control knob. Recommend having the damag…" at bounding box center [376, 198] width 411 height 24
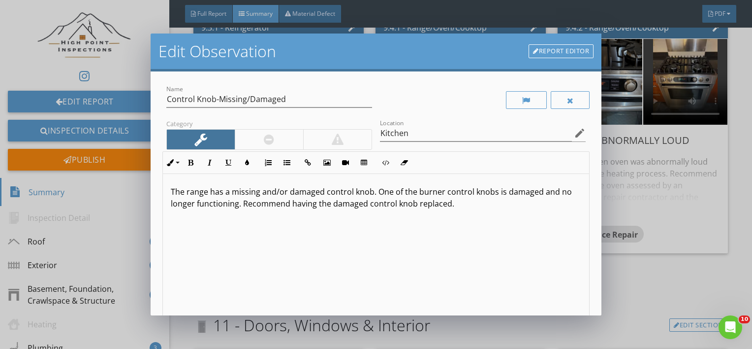
click at [417, 233] on div "The range has a missing and/or damaged control knob. One of the burner control …" at bounding box center [376, 252] width 427 height 156
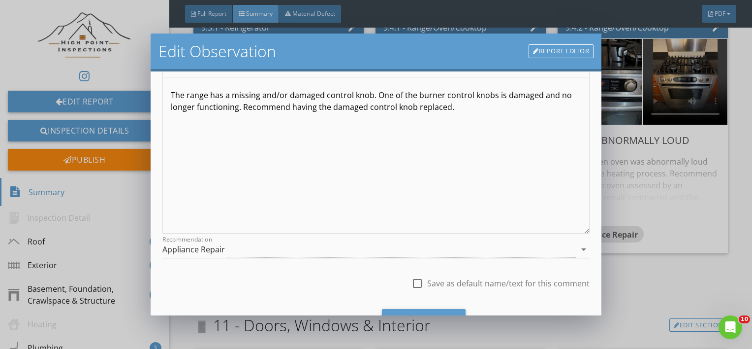
scroll to position [102, 0]
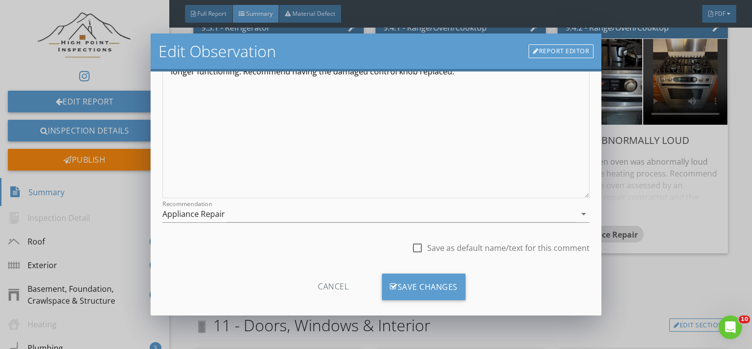
click at [400, 291] on div "Save Changes" at bounding box center [424, 286] width 84 height 27
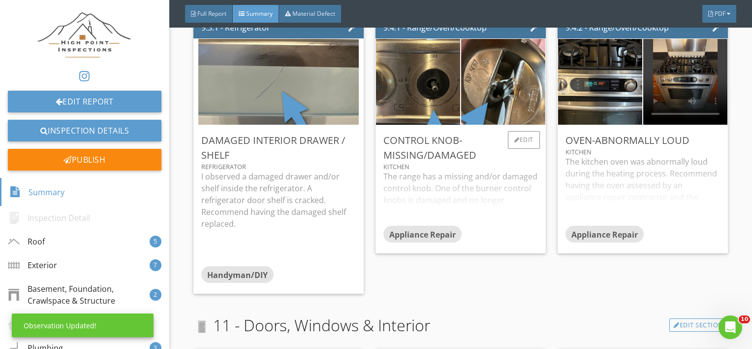
click at [450, 210] on div "The range has a missing and/or damaged control knob. One of the burner control …" at bounding box center [460, 197] width 155 height 55
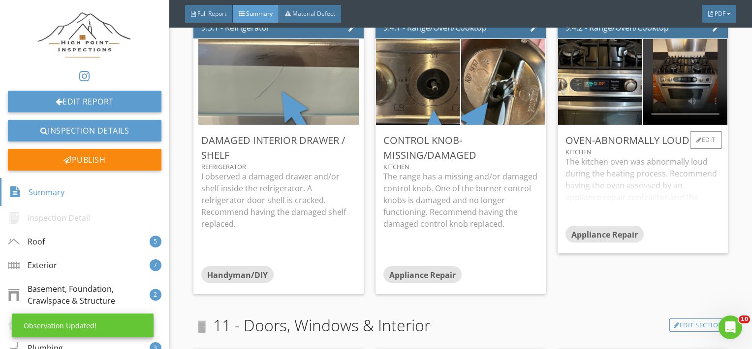
click at [681, 191] on div "The kitchen oven was abnormally loud during the heating process. Recommend havi…" at bounding box center [643, 191] width 155 height 70
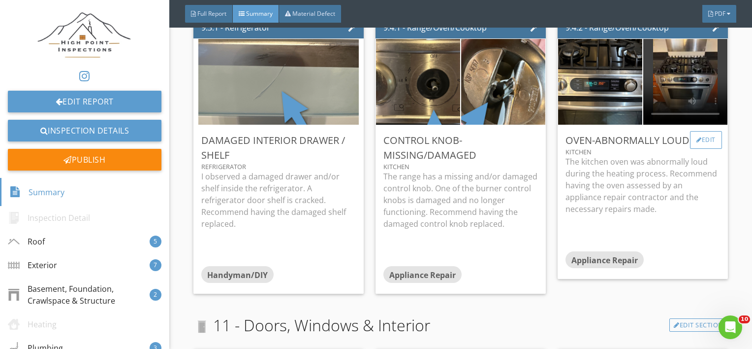
click at [691, 143] on div "Edit" at bounding box center [706, 140] width 32 height 18
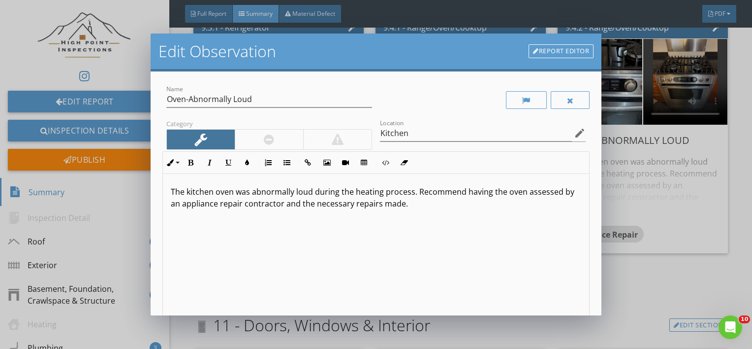
click at [416, 195] on p "The kitchen oven was abnormally loud during the heating process. Recommend havi…" at bounding box center [376, 198] width 411 height 24
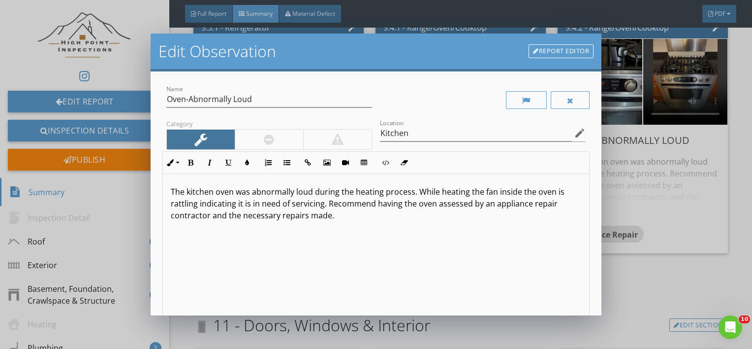
click at [438, 195] on p "The kitchen oven was abnormally loud during the heating process. While heating …" at bounding box center [376, 203] width 411 height 35
click at [441, 231] on div "The kitchen oven was abnormally loud during the heating process. While pre-heat…" at bounding box center [376, 252] width 427 height 156
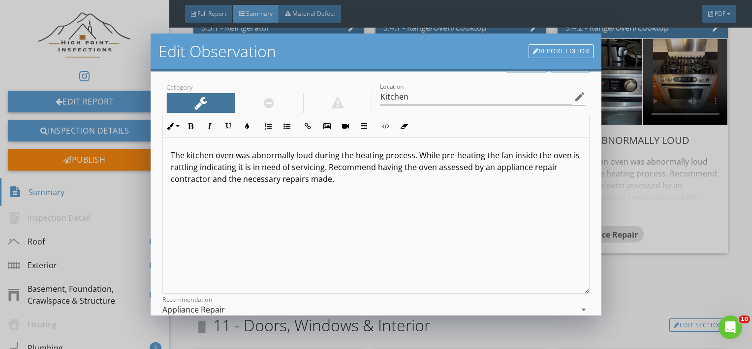
scroll to position [143, 0]
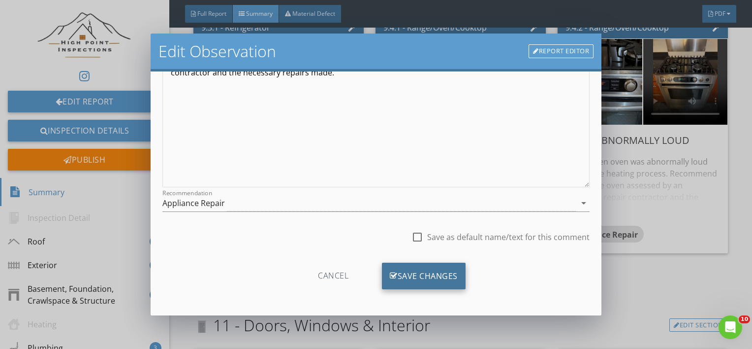
click at [404, 272] on div "Save Changes" at bounding box center [424, 275] width 84 height 27
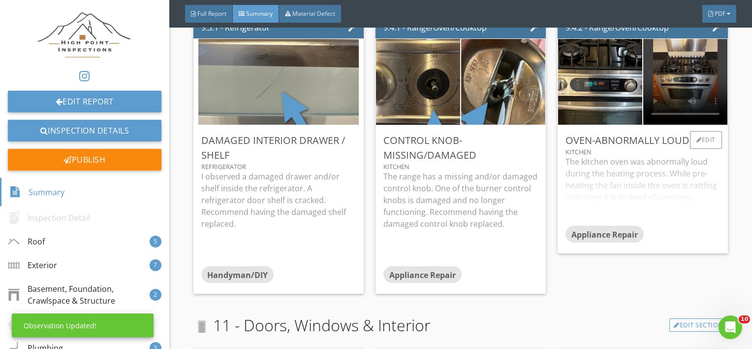
scroll to position [26, 0]
click at [650, 174] on div "The kitchen oven was abnormally loud during the heating process. While pre-heat…" at bounding box center [643, 191] width 155 height 70
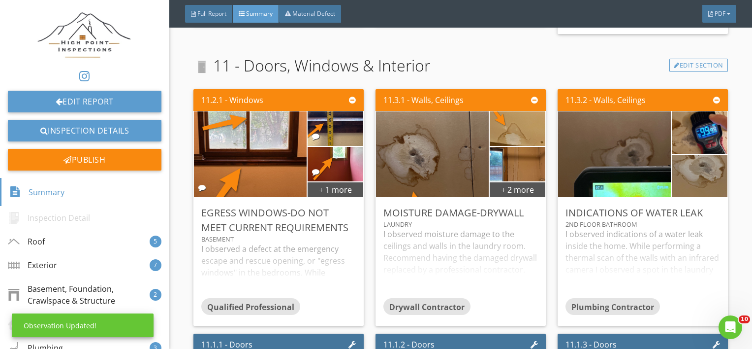
scroll to position [4467, 0]
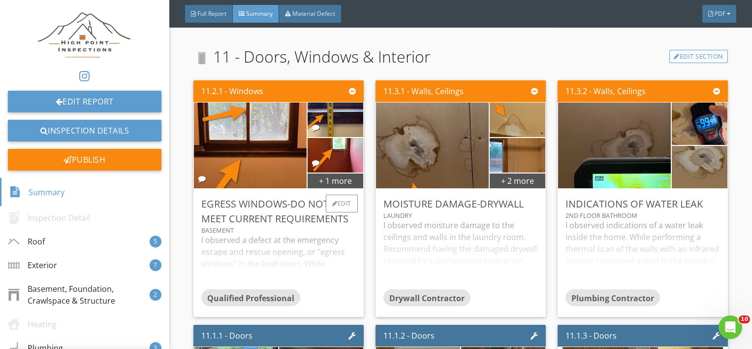
click at [278, 234] on div "I observed a defect at the emergency escape and rescue opening, or "egress wind…" at bounding box center [278, 261] width 155 height 55
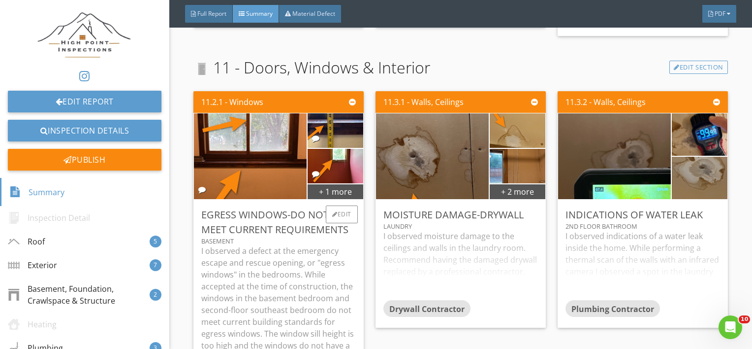
scroll to position [4447, 0]
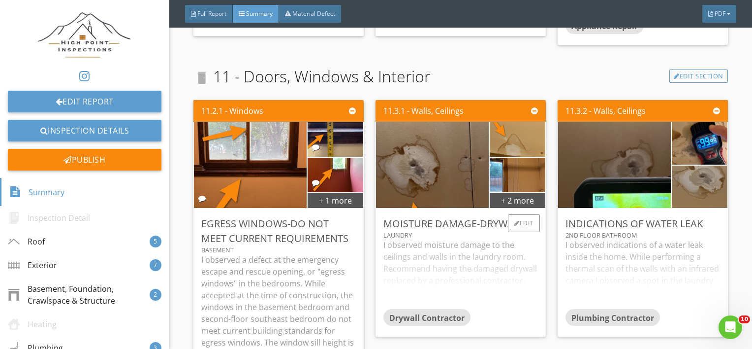
click at [472, 270] on div "I observed moisture damage to the ceilings and walls in the laundry room. Recom…" at bounding box center [460, 274] width 155 height 70
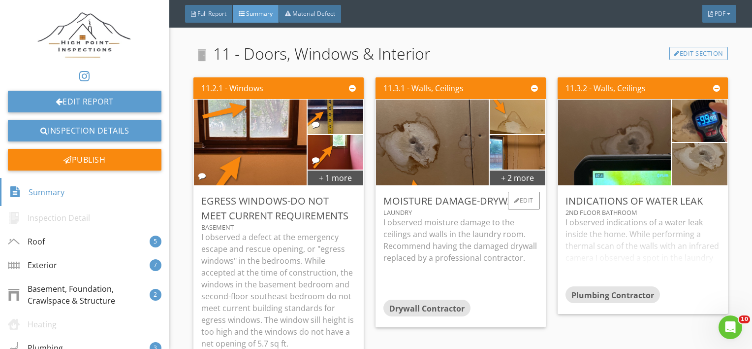
scroll to position [4471, 0]
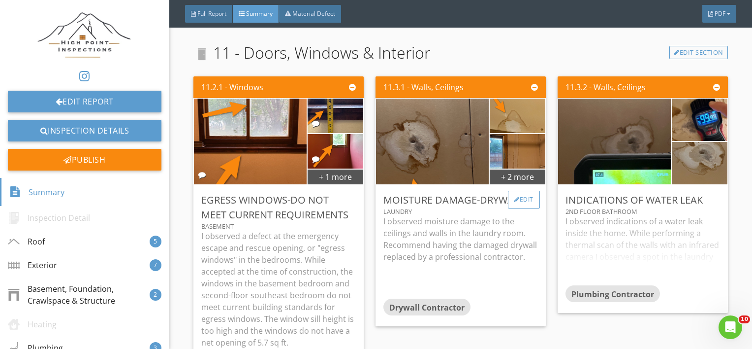
click at [522, 200] on div "Edit" at bounding box center [524, 200] width 32 height 18
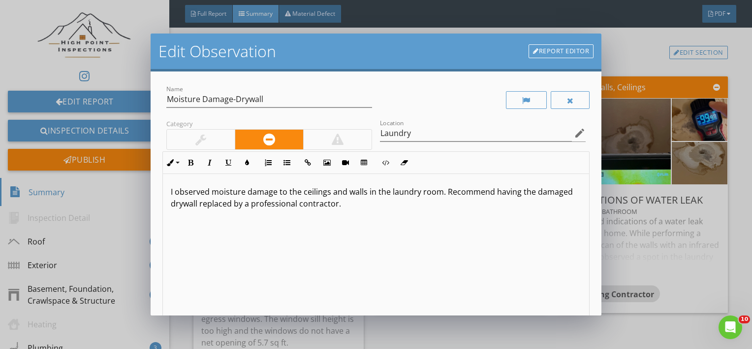
click at [444, 190] on p "I observed moisture damage to the ceilings and walls in the laundry room. Recom…" at bounding box center [376, 198] width 411 height 24
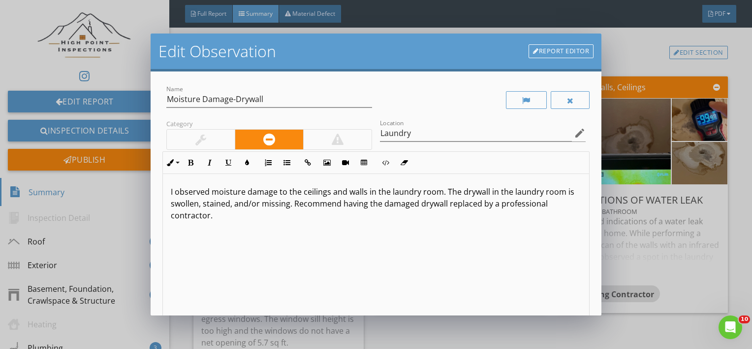
type textarea "<p>I observed moisture damage to the ceilings and walls in the laundry room. Th…"
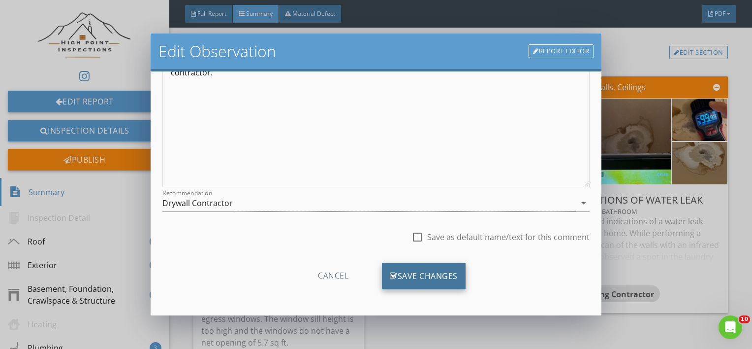
click at [424, 271] on div "Save Changes" at bounding box center [424, 275] width 84 height 27
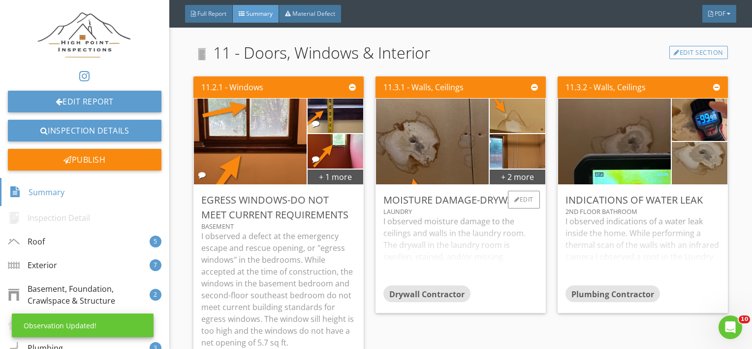
click at [483, 255] on div "I observed moisture damage to the ceilings and walls in the laundry room. The d…" at bounding box center [460, 250] width 155 height 70
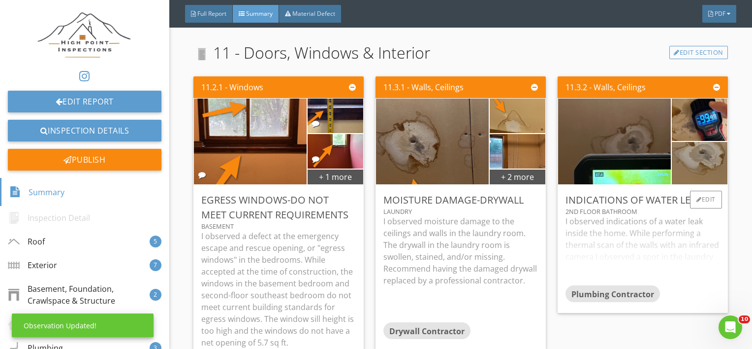
click at [669, 253] on div "I observed indications of a water leak inside the home. While performing a ther…" at bounding box center [643, 250] width 155 height 70
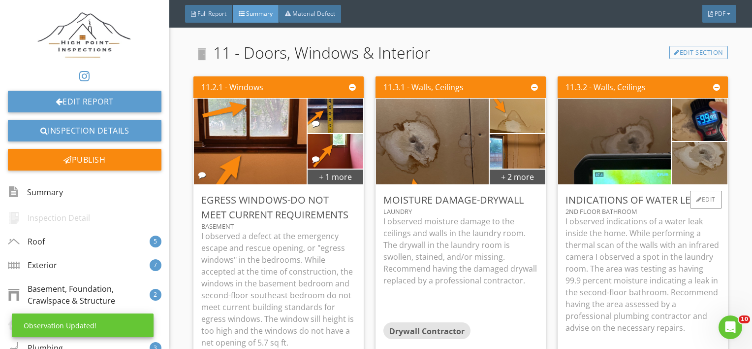
scroll to position [4534, 0]
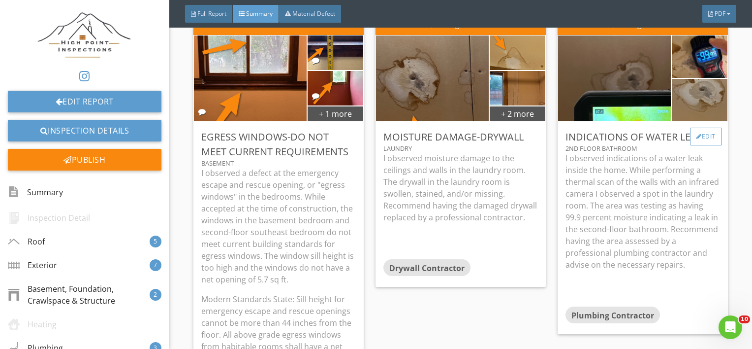
click at [705, 141] on div "Edit" at bounding box center [706, 136] width 32 height 18
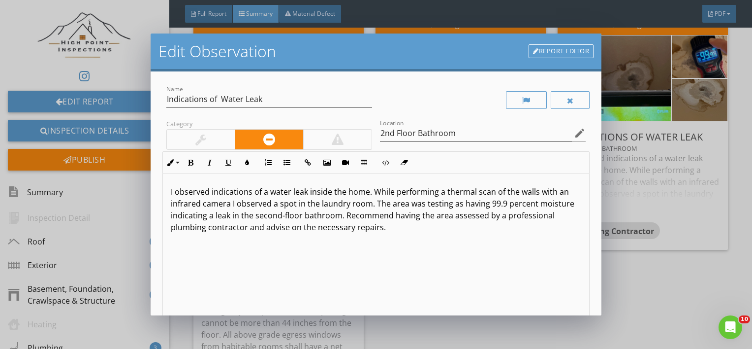
click at [369, 208] on p "I observed indications of a water leak inside the home. While performing a ther…" at bounding box center [376, 209] width 411 height 47
click at [420, 256] on div "I observed indications of a water leak inside the home. While performing a ther…" at bounding box center [376, 252] width 427 height 156
click at [491, 216] on p "I observed indications of a water leak inside the home. While performing a ther…" at bounding box center [376, 209] width 411 height 47
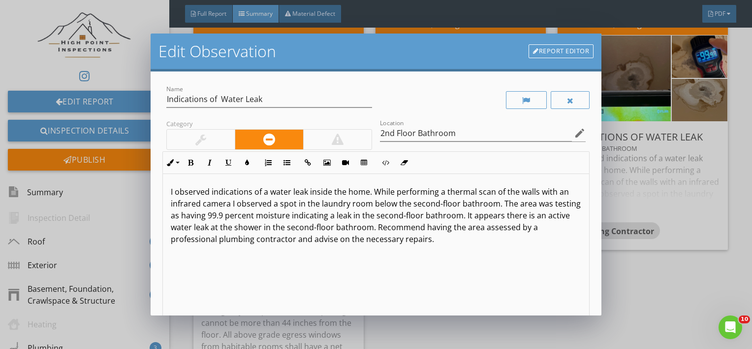
scroll to position [0, 0]
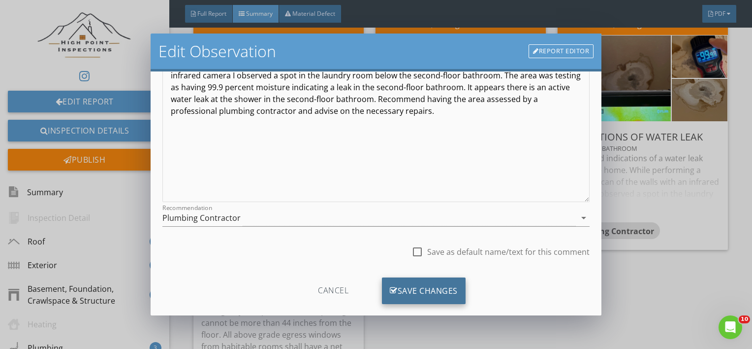
click at [391, 288] on icon at bounding box center [394, 290] width 8 height 11
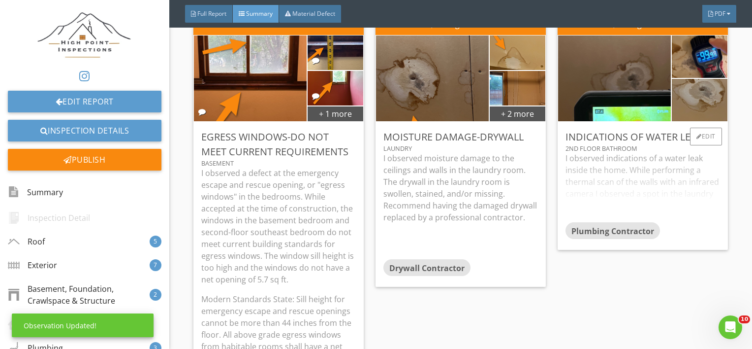
click at [671, 189] on div "I observed indications of a water leak inside the home. While performing a ther…" at bounding box center [643, 187] width 155 height 70
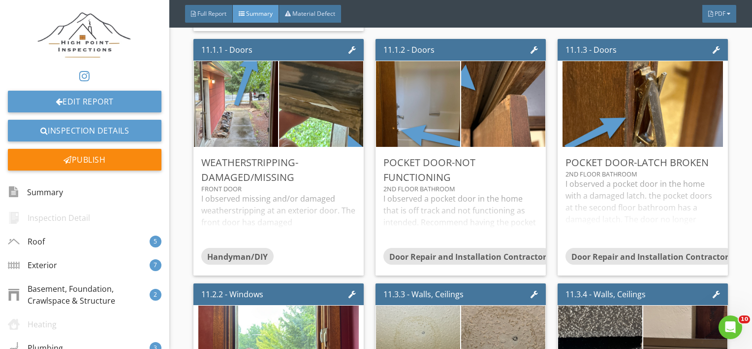
scroll to position [5115, 0]
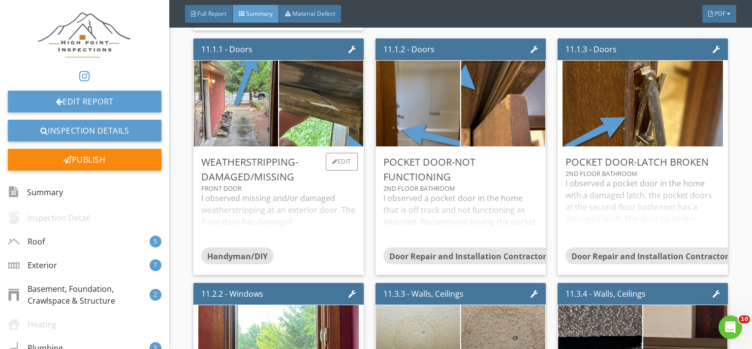
click at [280, 221] on div "I observed missing and/or damaged weatherstripping at an exterior door. The fro…" at bounding box center [278, 219] width 155 height 55
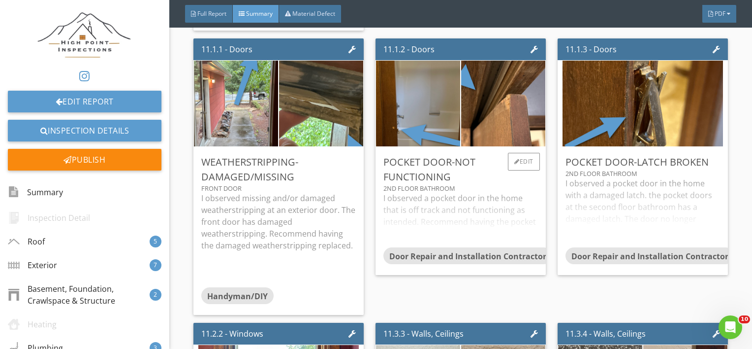
click at [410, 211] on div "I observed a pocket door in the home that is off track and not functioning as i…" at bounding box center [460, 219] width 155 height 55
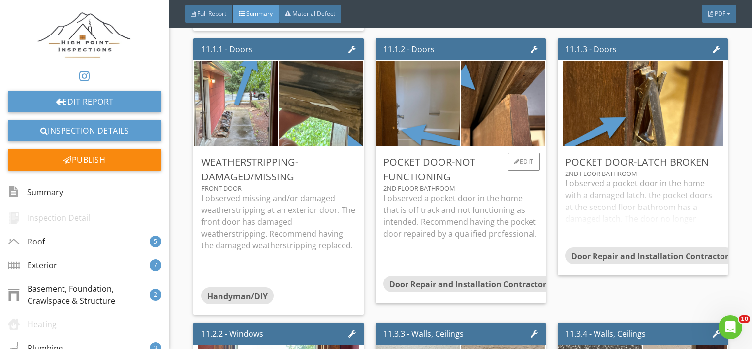
scroll to position [5139, 0]
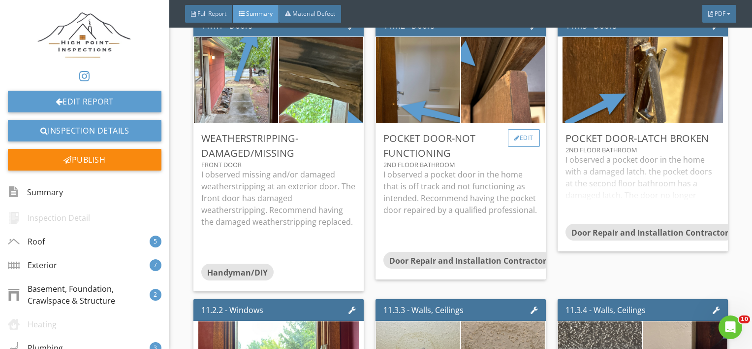
click at [518, 138] on div "Edit" at bounding box center [524, 138] width 32 height 18
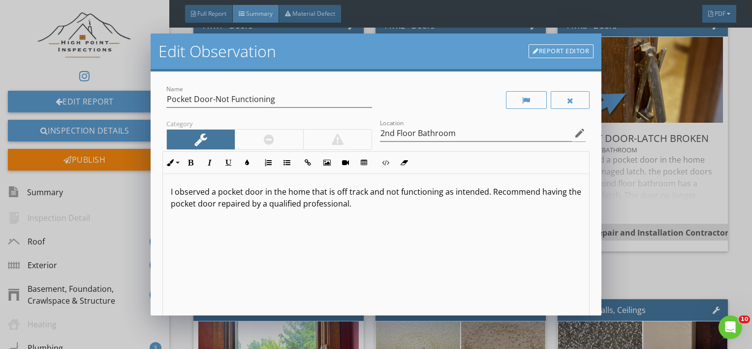
click at [489, 191] on p "I observed a pocket door in the home that is off track and not functioning as i…" at bounding box center [376, 198] width 411 height 24
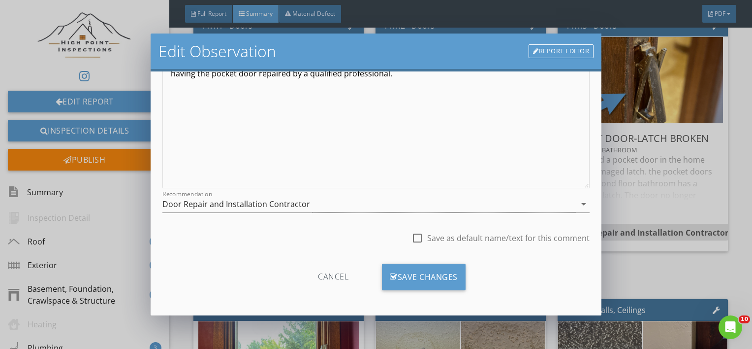
scroll to position [143, 0]
click at [392, 262] on div "Save Changes" at bounding box center [424, 275] width 84 height 27
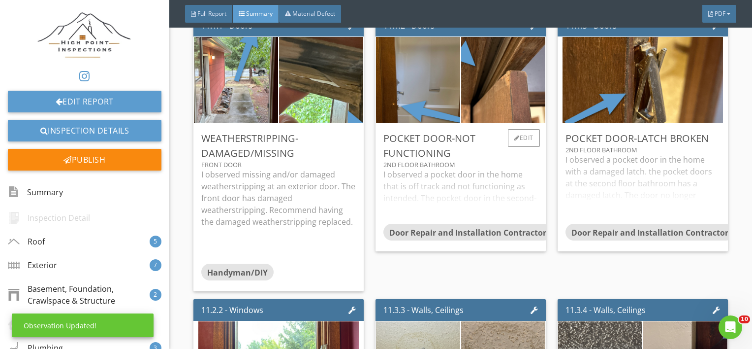
click at [471, 165] on div "2nd Floor Bathroom" at bounding box center [460, 164] width 155 height 8
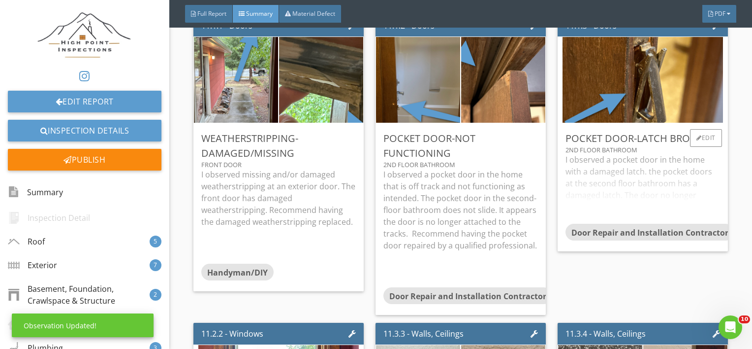
click at [623, 181] on div "I observed a pocket door in the home with a damaged latch. the pocket doors at …" at bounding box center [643, 189] width 155 height 70
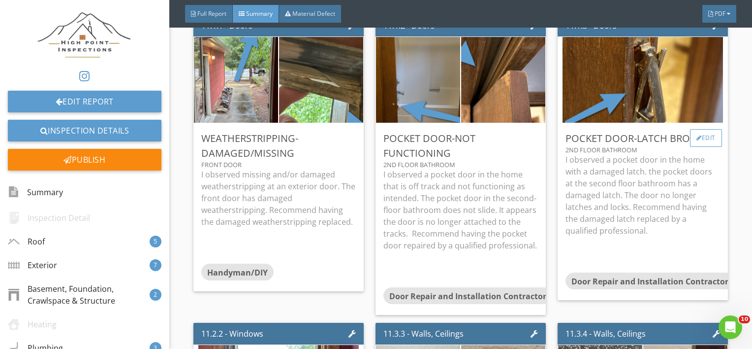
click at [704, 136] on div "Edit" at bounding box center [706, 138] width 32 height 18
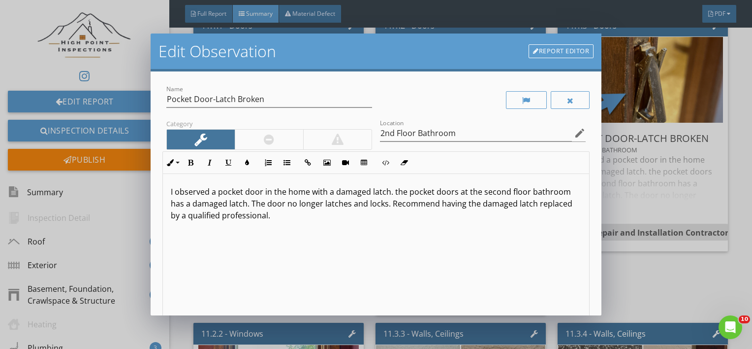
click at [454, 193] on p "I observed a pocket door in the home with a damaged latch. the pocket doors at …" at bounding box center [376, 203] width 411 height 35
click at [397, 195] on p "I observed a pocket door in the home with a damaged latch. the pocket door at t…" at bounding box center [376, 203] width 411 height 35
click at [401, 229] on div "I observed a pocket door in the home with a damaged latch. The pocket door at t…" at bounding box center [376, 252] width 427 height 156
click at [388, 206] on p "I observed a pocket door in the home with a damaged latch. The pocket door at t…" at bounding box center [376, 203] width 411 height 35
click at [332, 236] on div "I observed a pocket door in the home with a damaged latch. The pocket door at t…" at bounding box center [376, 252] width 427 height 156
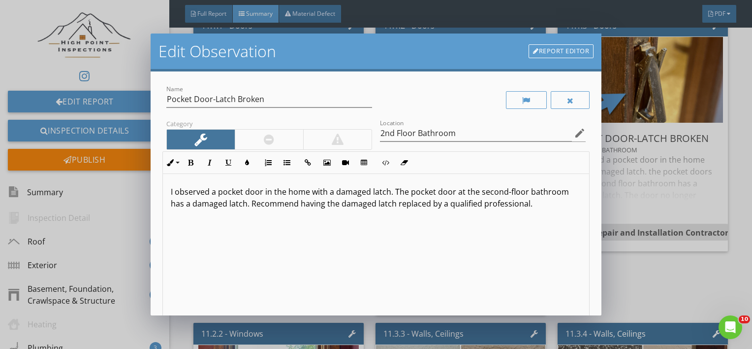
scroll to position [143, 0]
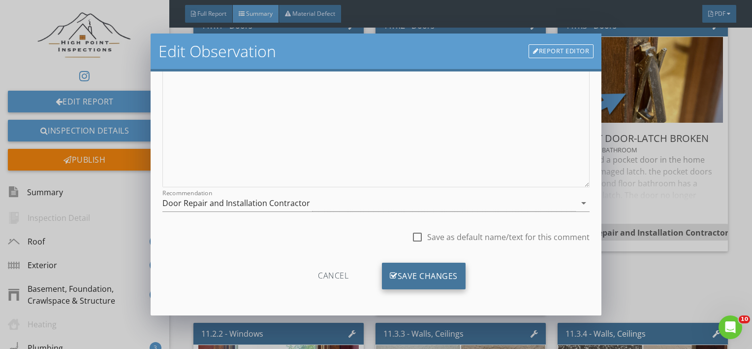
click at [418, 269] on div "Save Changes" at bounding box center [424, 275] width 84 height 27
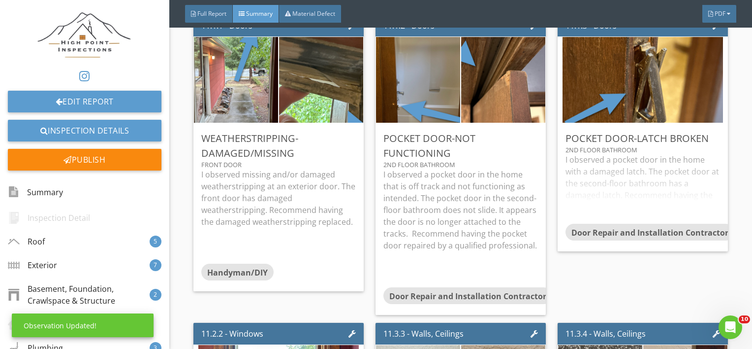
scroll to position [26, 0]
click at [663, 160] on div "I observed a pocket door in the home with a damaged latch. The pocket door at t…" at bounding box center [643, 189] width 155 height 70
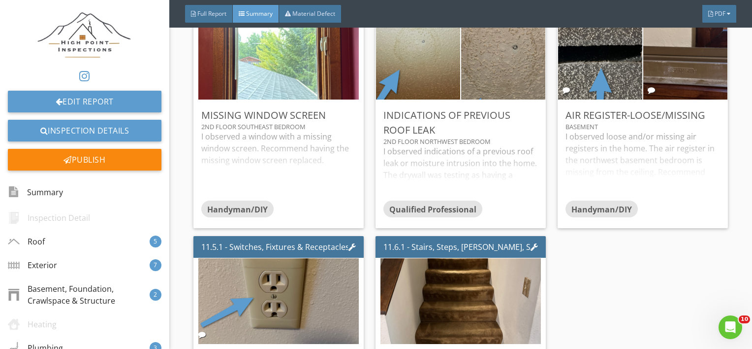
scroll to position [5471, 0]
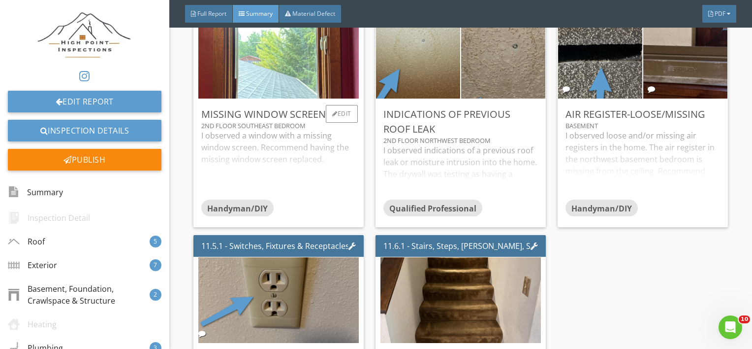
click at [281, 182] on div "I observed a window with a missing window screen. Recommend having the missing …" at bounding box center [278, 164] width 155 height 70
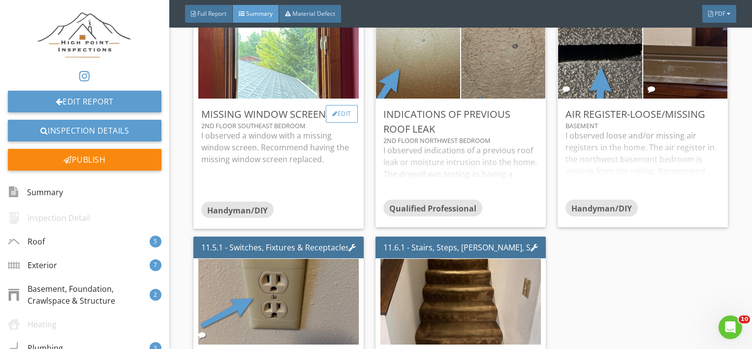
click at [340, 123] on div "Edit" at bounding box center [342, 114] width 32 height 18
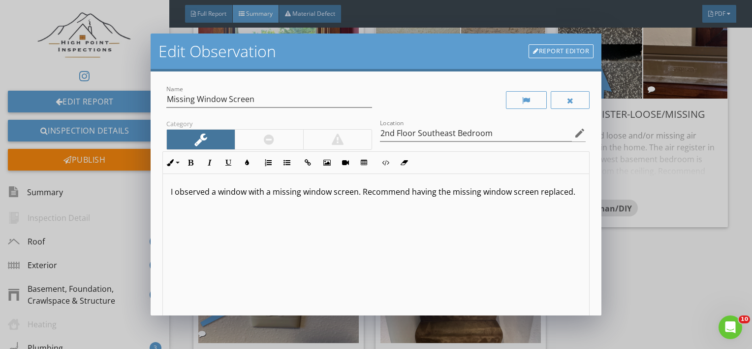
click at [364, 193] on p "I observed a window with a missing window screen. Recommend having the missing …" at bounding box center [376, 192] width 411 height 12
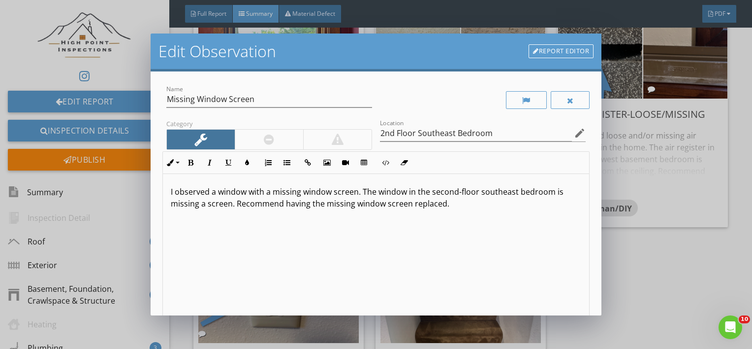
scroll to position [143, 0]
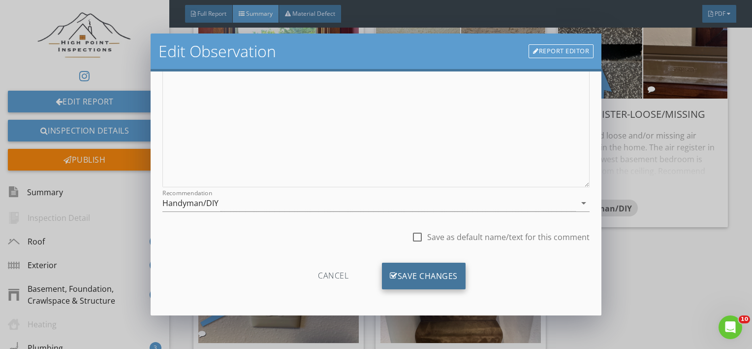
click at [422, 269] on div "Save Changes" at bounding box center [424, 275] width 84 height 27
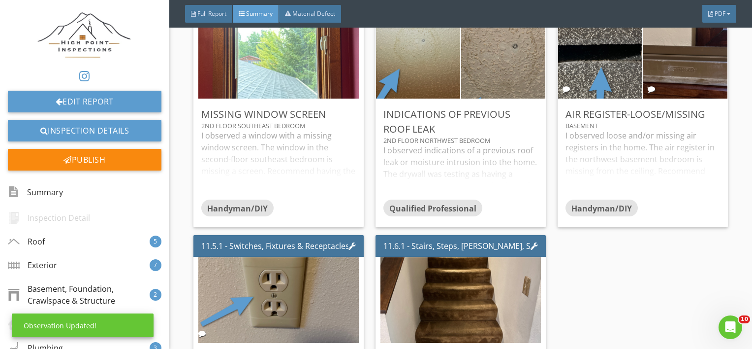
scroll to position [26, 0]
click at [349, 177] on div "I observed a window with a missing window screen. The window in the second-floo…" at bounding box center [278, 164] width 155 height 70
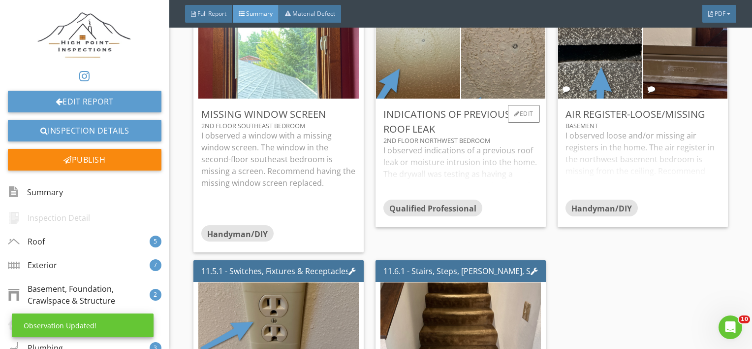
click at [466, 196] on div "I observed indications of a previous roof leak or moisture intrusion into the h…" at bounding box center [460, 171] width 155 height 55
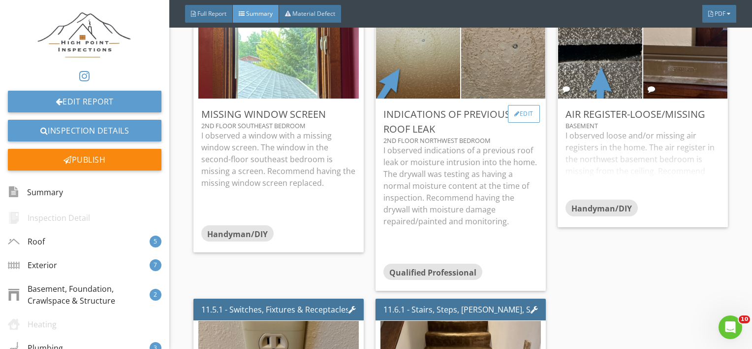
click at [524, 122] on div "Edit" at bounding box center [524, 114] width 32 height 18
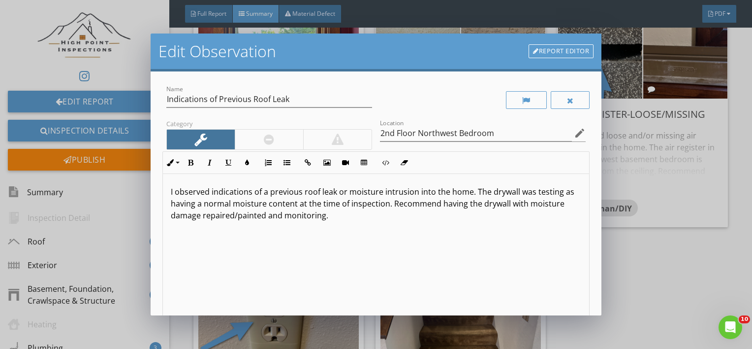
click at [474, 192] on p "I observed indications of a previous roof leak or moisture intrusion into the h…" at bounding box center [376, 203] width 411 height 35
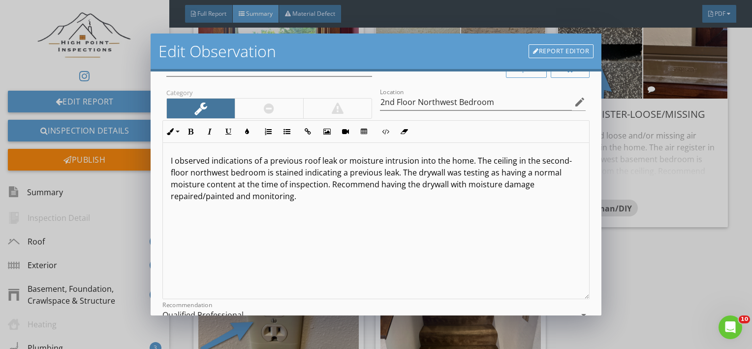
scroll to position [143, 0]
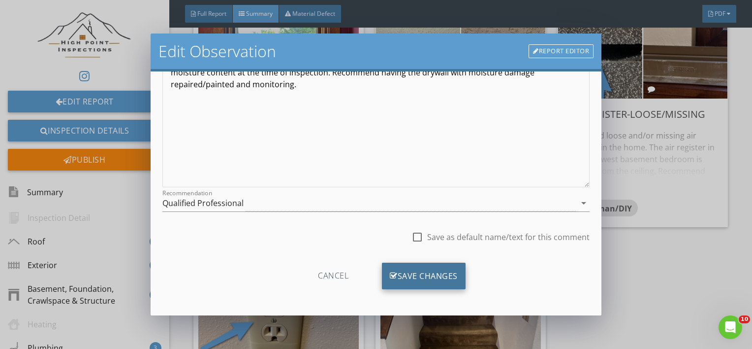
click at [392, 272] on icon at bounding box center [394, 275] width 8 height 11
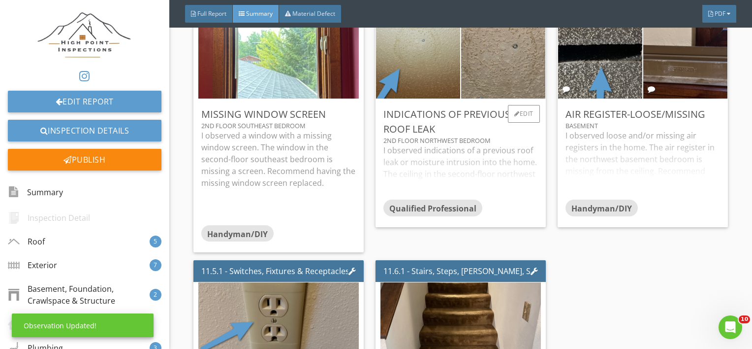
click at [478, 168] on div "I observed indications of a previous roof leak or moisture intrusion into the h…" at bounding box center [460, 171] width 155 height 55
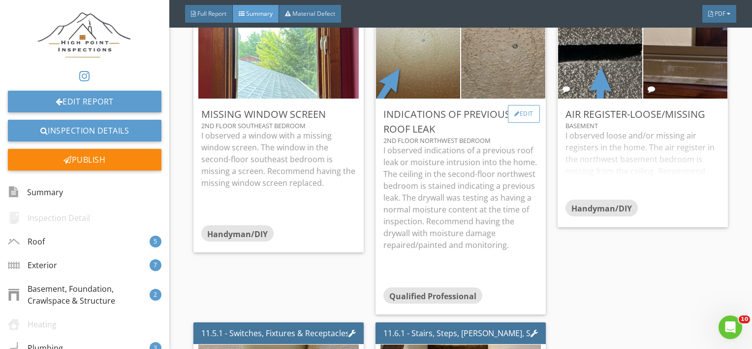
click at [516, 123] on div "Edit" at bounding box center [524, 114] width 32 height 18
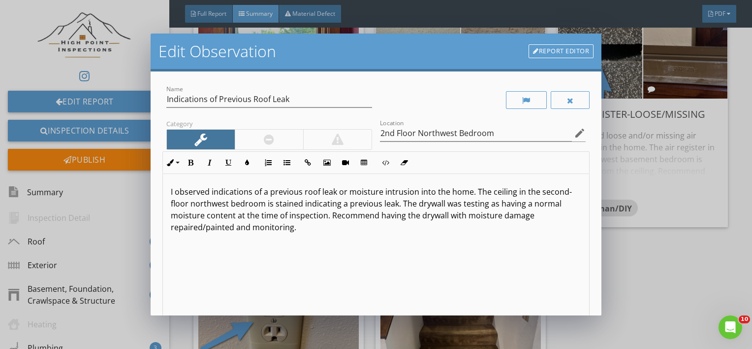
scroll to position [143, 0]
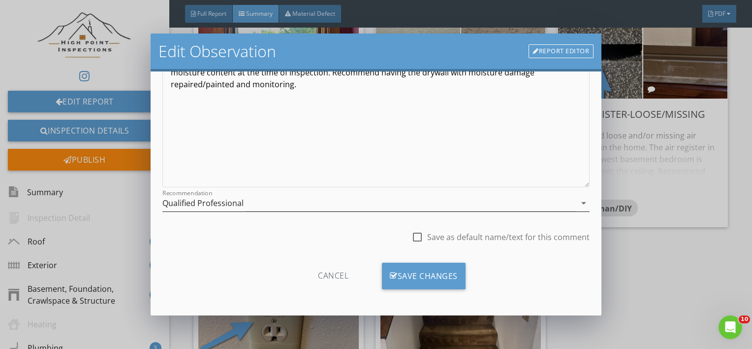
click at [232, 207] on div "Qualified Professional" at bounding box center [202, 202] width 81 height 9
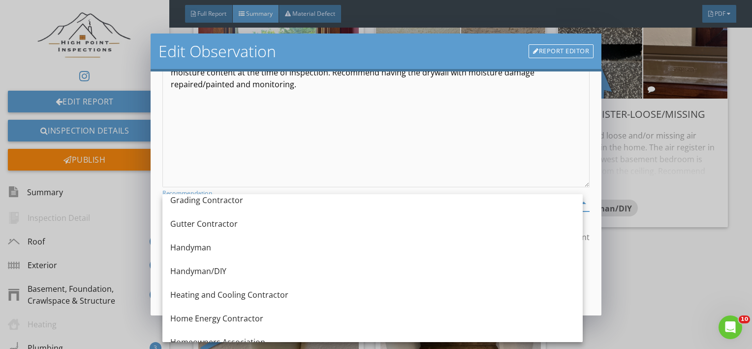
scroll to position [602, 0]
click at [223, 281] on div "Handyman/DIY" at bounding box center [372, 270] width 405 height 24
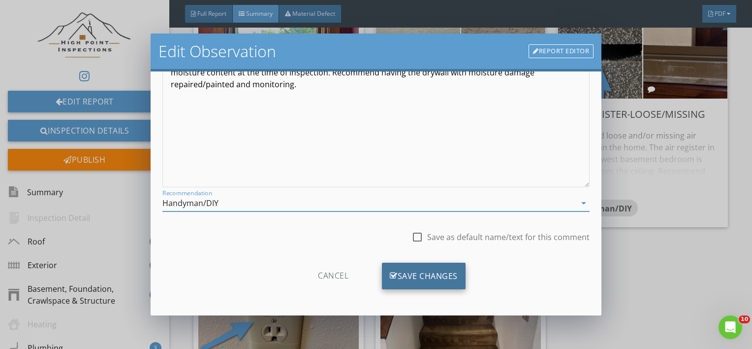
click at [401, 272] on div "Save Changes" at bounding box center [424, 275] width 84 height 27
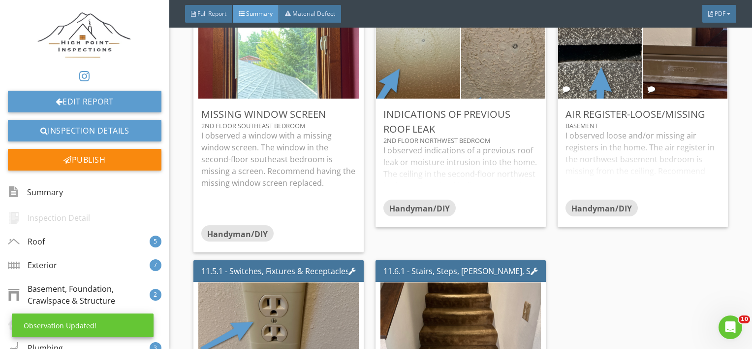
scroll to position [26, 0]
click at [479, 172] on div "I observed indications of a previous roof leak or moisture intrusion into the h…" at bounding box center [460, 171] width 155 height 55
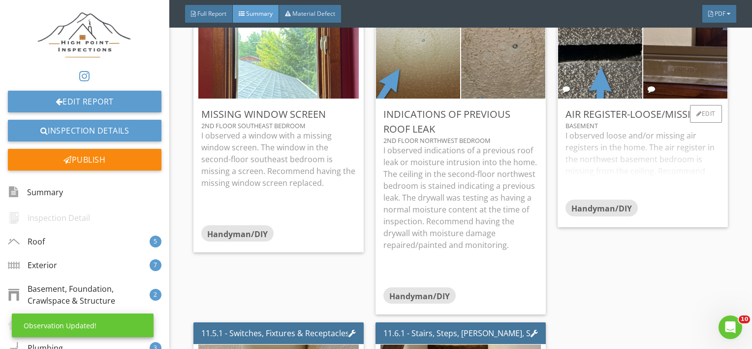
click at [657, 165] on div "I observed loose and/or missing air registers in the home. The air register in …" at bounding box center [643, 164] width 155 height 70
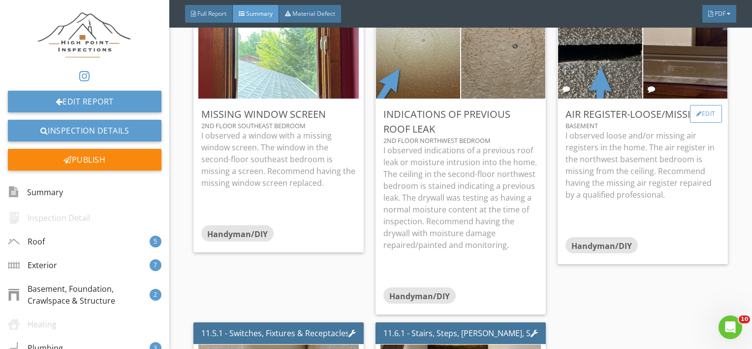
click at [697, 123] on div "Edit" at bounding box center [706, 114] width 32 height 18
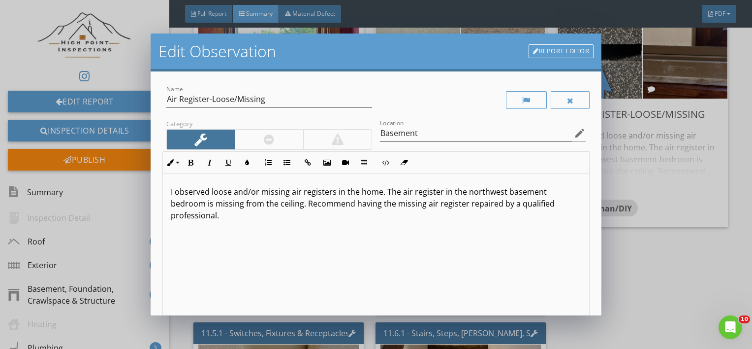
click at [502, 192] on p "I observed loose and/or missing air registers in the home. The air register in …" at bounding box center [376, 203] width 411 height 35
click at [381, 246] on div "I observed loose and/or missing air registers in the home. The air register in …" at bounding box center [376, 252] width 427 height 156
click at [264, 203] on p "I observed loose and/or missing air registers in the home. The air register in …" at bounding box center [376, 198] width 411 height 24
click at [313, 219] on p "I observed loose and/or missing air registers in the home. The air register in …" at bounding box center [376, 203] width 411 height 35
click at [321, 232] on div "I observed loose and/or missing air registers in the home. The air register in …" at bounding box center [376, 252] width 427 height 156
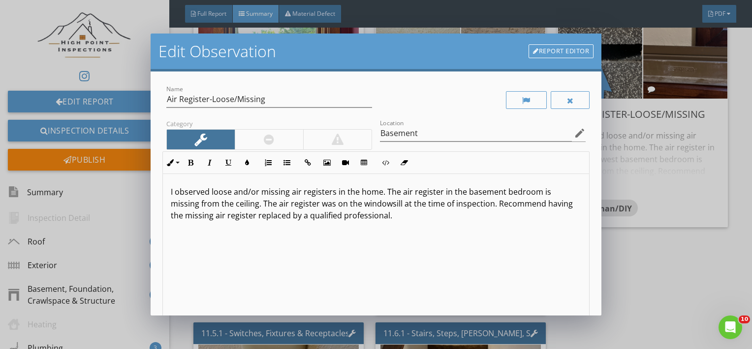
scroll to position [0, 0]
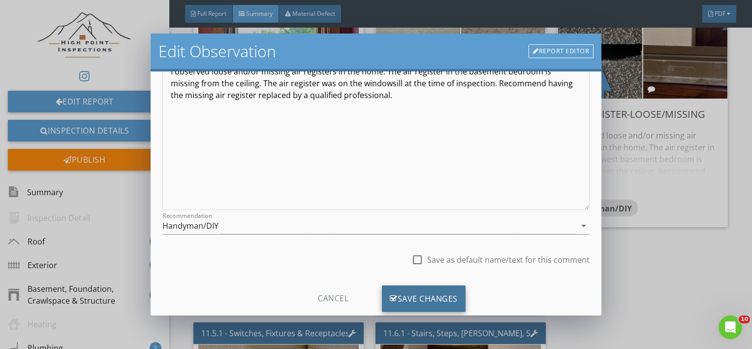
click at [389, 287] on div "Save Changes" at bounding box center [424, 298] width 84 height 27
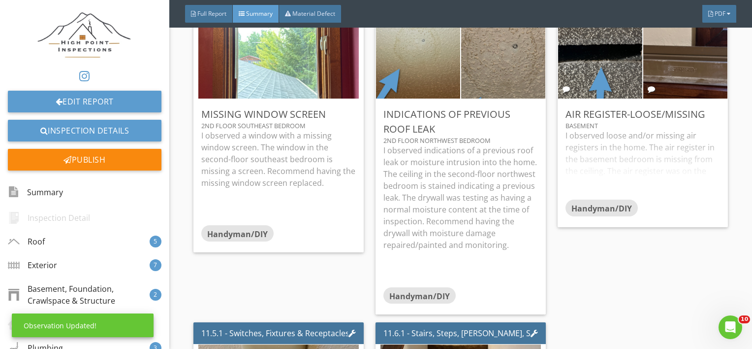
click at [606, 179] on div "I observed loose and/or missing air registers in the home. The air register in …" at bounding box center [643, 164] width 155 height 70
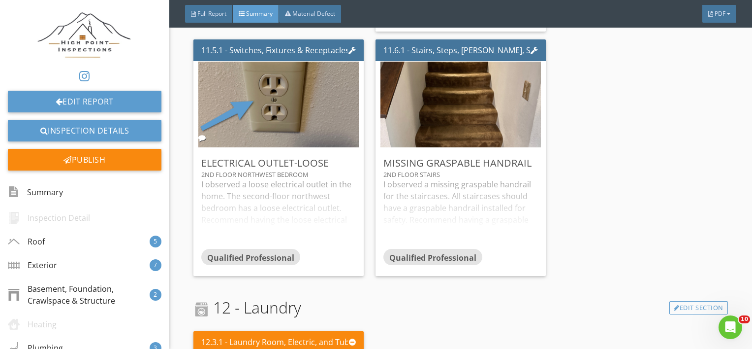
scroll to position [5757, 0]
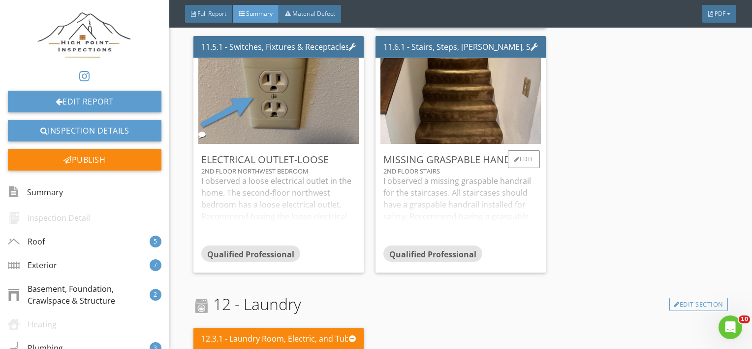
click at [449, 206] on div "I observed a missing graspable handrail for the staircases. All staircases shou…" at bounding box center [460, 210] width 155 height 70
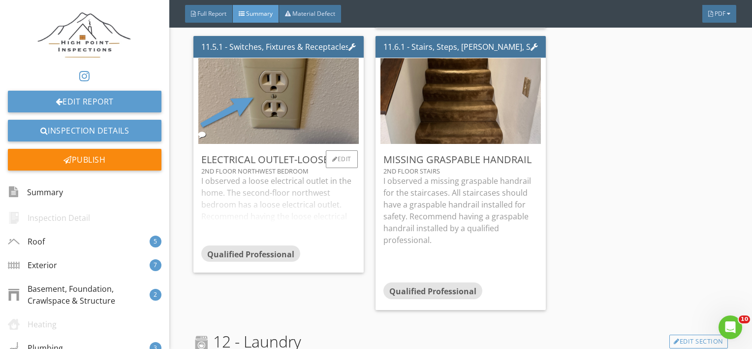
click at [313, 222] on div "I observed a loose electrical outlet in the home. The second-floor northwest be…" at bounding box center [278, 210] width 155 height 70
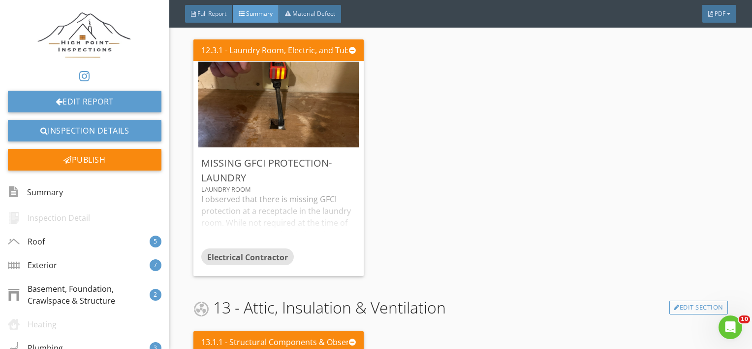
scroll to position [6090, 0]
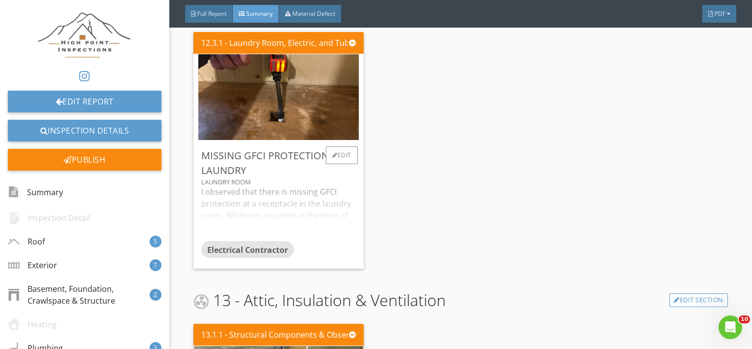
click at [276, 220] on div "I observed that there is missing GFCI protection at a receptacle in the laundry…" at bounding box center [278, 213] width 155 height 55
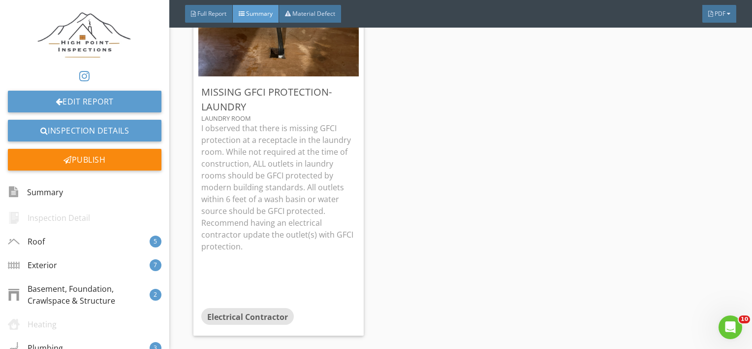
scroll to position [6155, 0]
click at [340, 99] on div "Edit" at bounding box center [342, 90] width 32 height 18
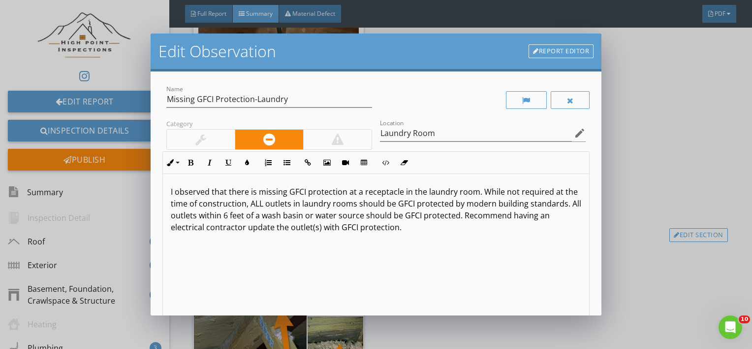
click at [356, 225] on p "I observed that there is missing GFCI protection at a receptacle in the laundry…" at bounding box center [376, 209] width 411 height 47
click at [385, 260] on div "I observed that there is missing GFCI protection at a receptacle in the laundry…" at bounding box center [376, 252] width 427 height 156
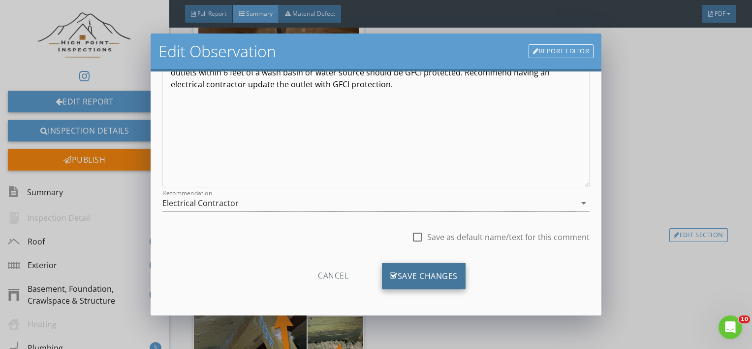
click at [405, 282] on div "Save Changes" at bounding box center [424, 275] width 84 height 27
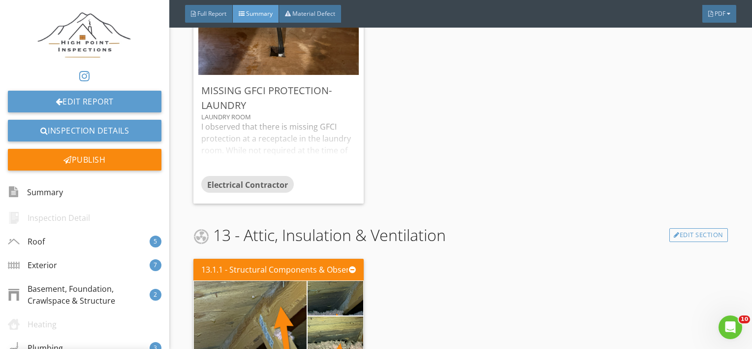
scroll to position [26, 0]
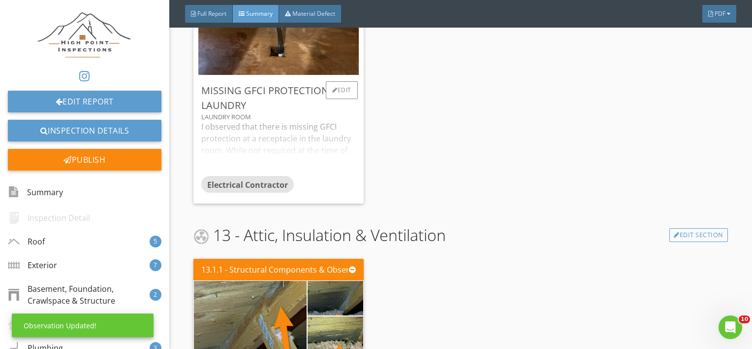
click at [299, 150] on div "I observed that there is missing GFCI protection at a receptacle in the laundry…" at bounding box center [278, 148] width 155 height 55
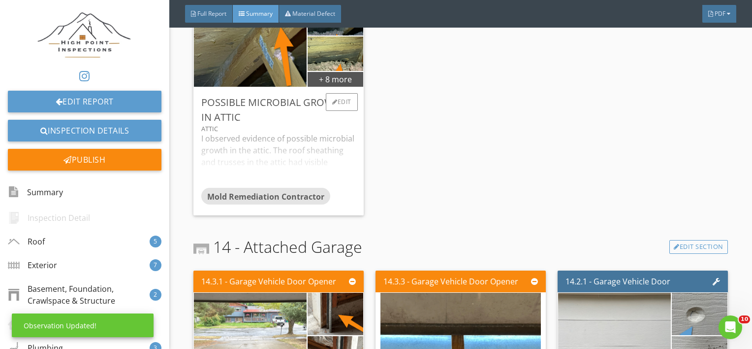
scroll to position [6567, 0]
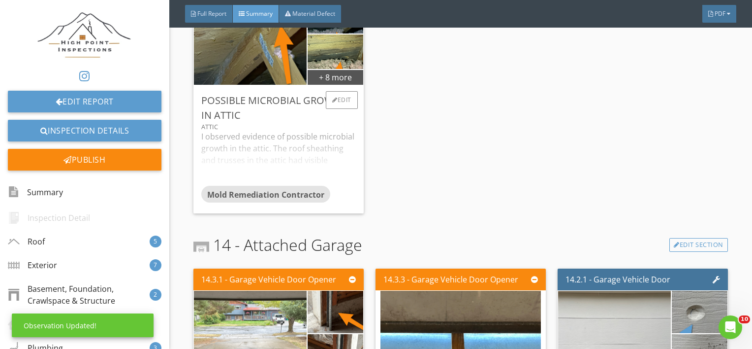
click at [245, 156] on div "I observed evidence of possible microbial growth in the attic. The roof sheathi…" at bounding box center [278, 157] width 155 height 55
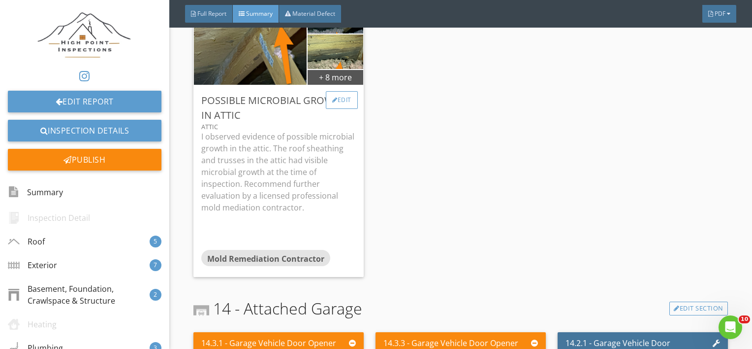
click at [332, 103] on div at bounding box center [334, 100] width 5 height 6
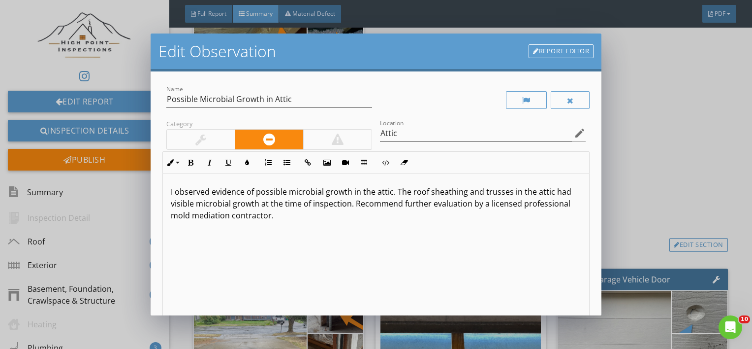
click at [406, 123] on div "Location Attic edit" at bounding box center [483, 135] width 206 height 32
click at [400, 133] on input "Attic" at bounding box center [476, 133] width 192 height 16
type input "Attics"
click at [549, 193] on p "I observed evidence of possible microbial growth in the attic. The roof sheathi…" at bounding box center [376, 203] width 411 height 35
click at [511, 197] on p "I observed evidence of possible microbial growth in the attic. The roof sheathi…" at bounding box center [376, 203] width 411 height 35
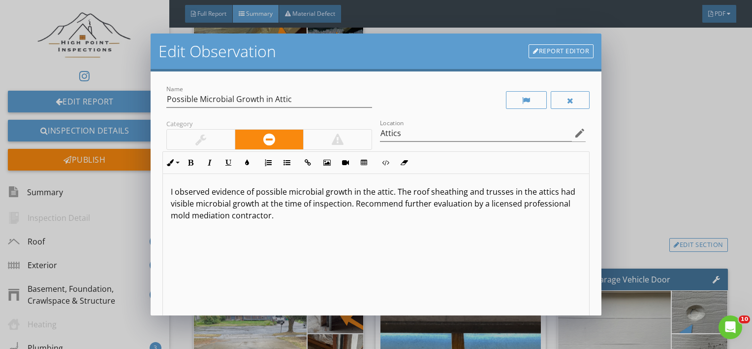
scroll to position [143, 0]
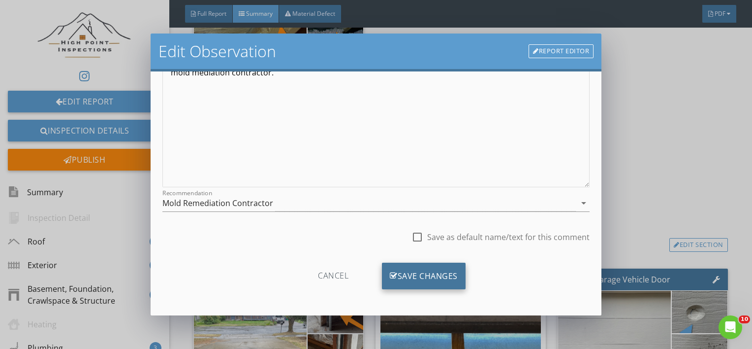
click at [401, 279] on div "Save Changes" at bounding box center [424, 275] width 84 height 27
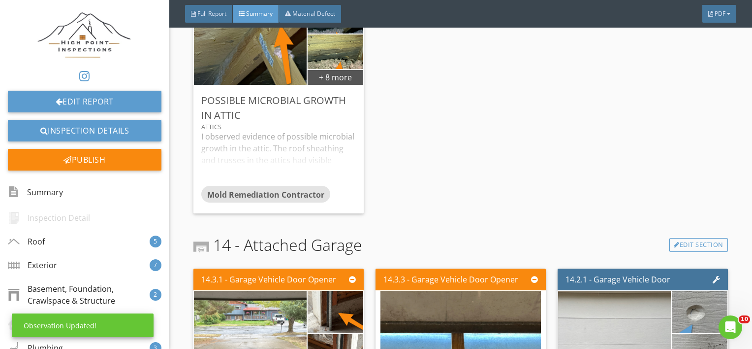
scroll to position [26, 0]
click at [309, 160] on div "I observed evidence of possible microbial growth in the attic. The roof sheathi…" at bounding box center [278, 157] width 155 height 55
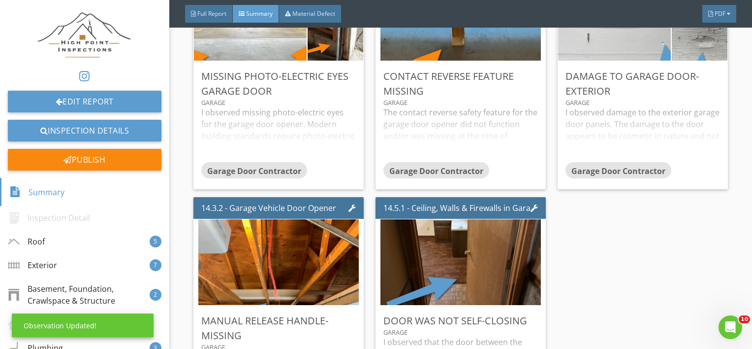
scroll to position [6947, 0]
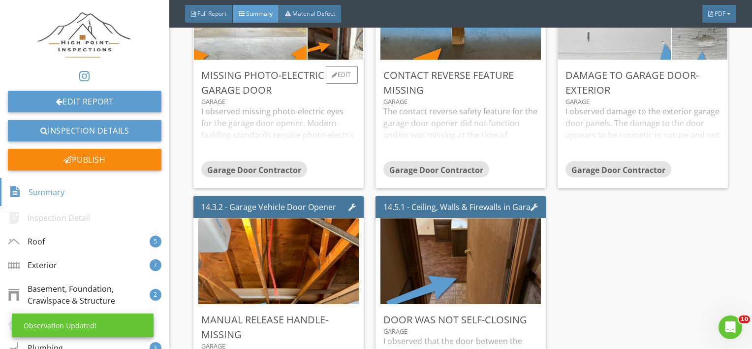
click at [256, 134] on div "I observed missing photo-electric eyes for the garage door opener. Modern build…" at bounding box center [278, 132] width 155 height 55
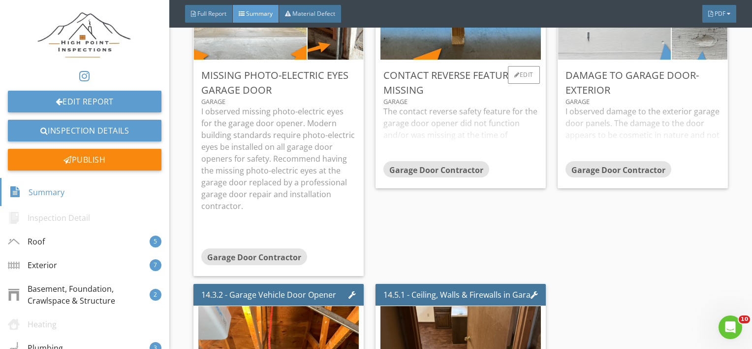
click at [406, 152] on div "The contact reverse safety feature for the garage door opener did not function …" at bounding box center [460, 132] width 155 height 55
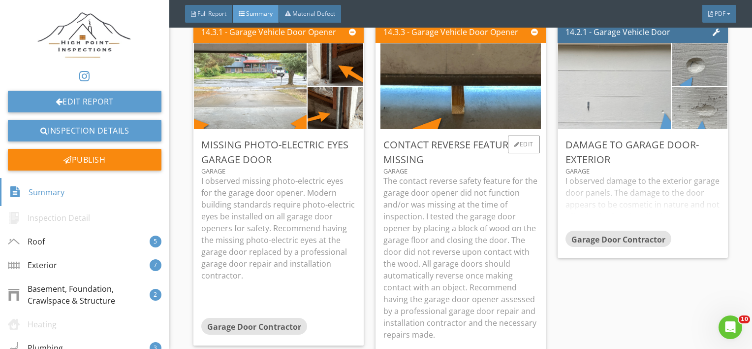
scroll to position [6869, 0]
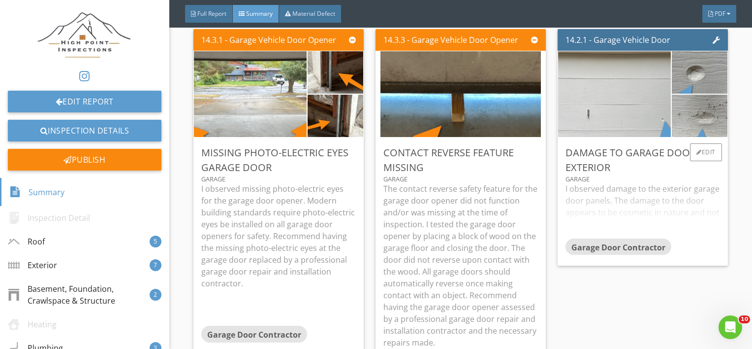
click at [633, 213] on div "I observed damage to the exterior garage door panels. The damage to the door ap…" at bounding box center [643, 210] width 155 height 55
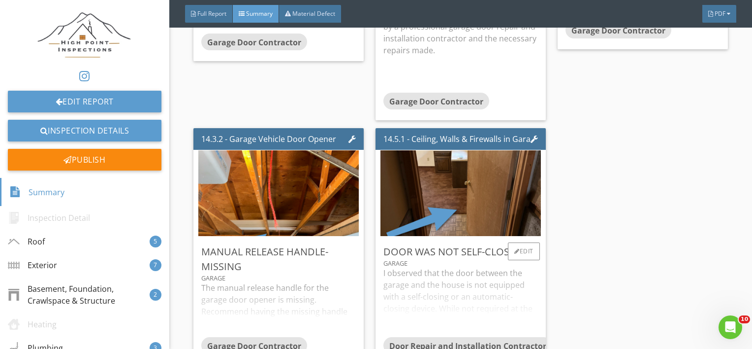
scroll to position [7200, 0]
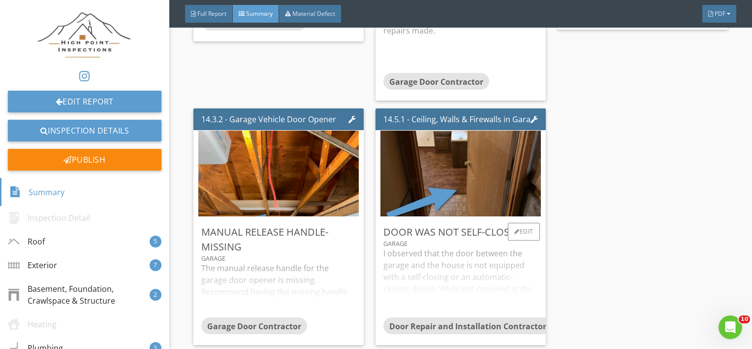
click at [450, 247] on div "I observed that the door between the garage and the house is not equipped with …" at bounding box center [460, 282] width 155 height 70
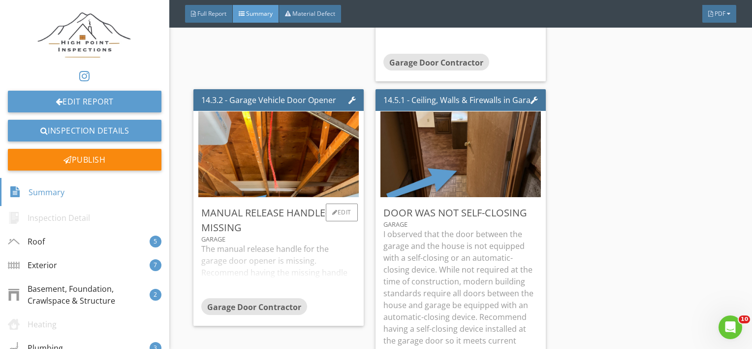
click at [268, 278] on div "The manual release handle for the garage door opener is missing. Recommend havi…" at bounding box center [278, 270] width 155 height 55
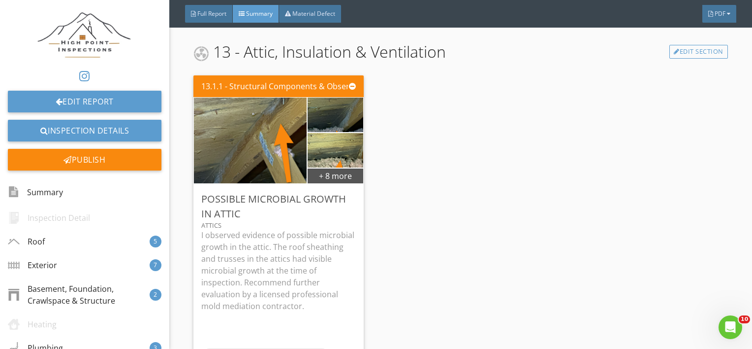
scroll to position [6468, 0]
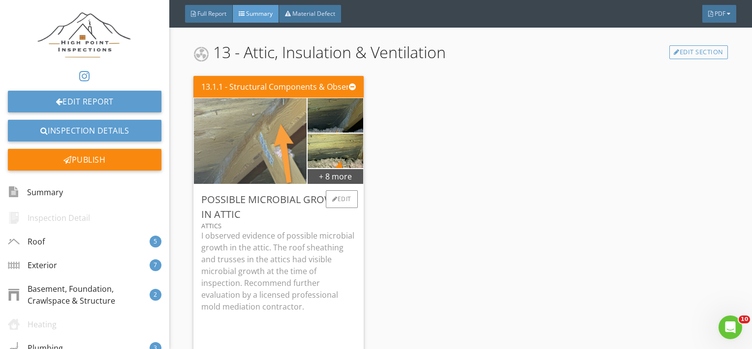
click at [257, 154] on img at bounding box center [250, 141] width 160 height 214
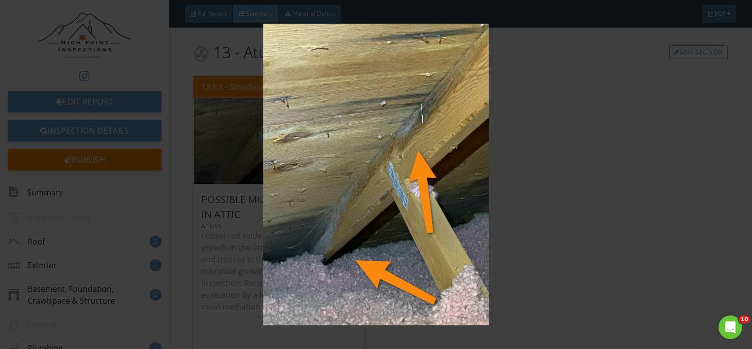
click at [541, 184] on img at bounding box center [376, 174] width 685 height 301
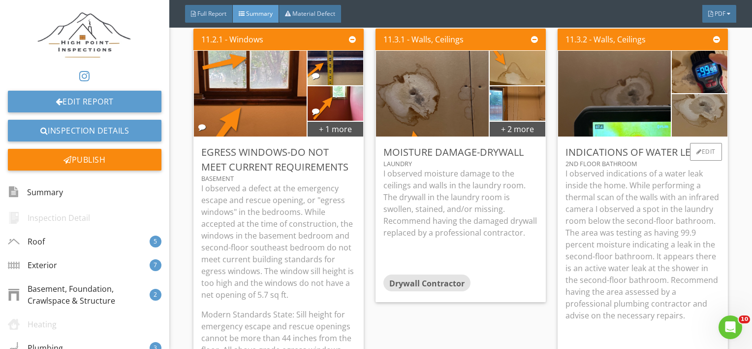
scroll to position [4524, 0]
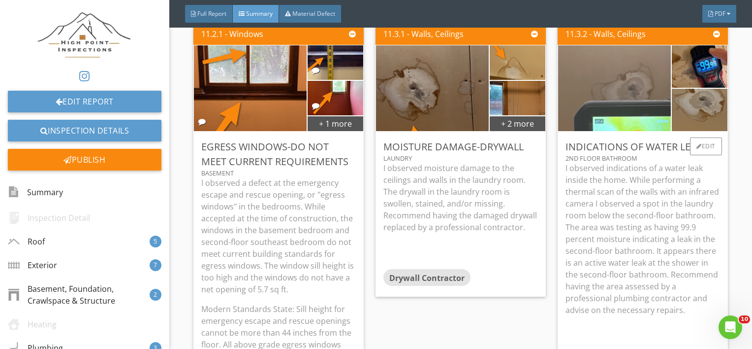
click at [619, 102] on img at bounding box center [614, 88] width 160 height 214
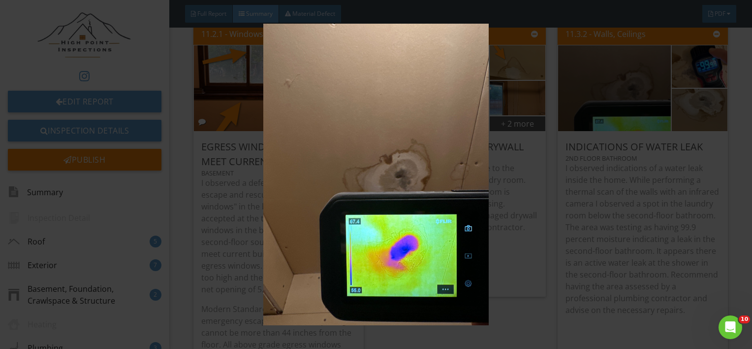
click at [628, 253] on img at bounding box center [376, 174] width 685 height 301
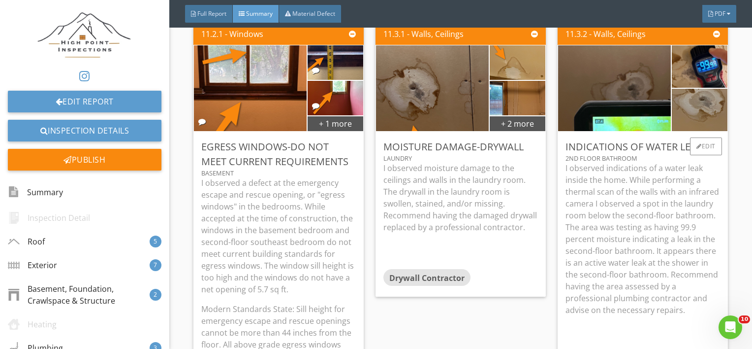
scroll to position [4554, 0]
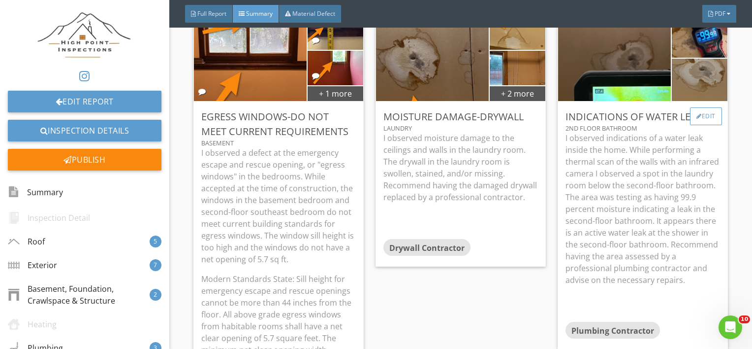
click at [696, 114] on div "Edit" at bounding box center [706, 116] width 32 height 18
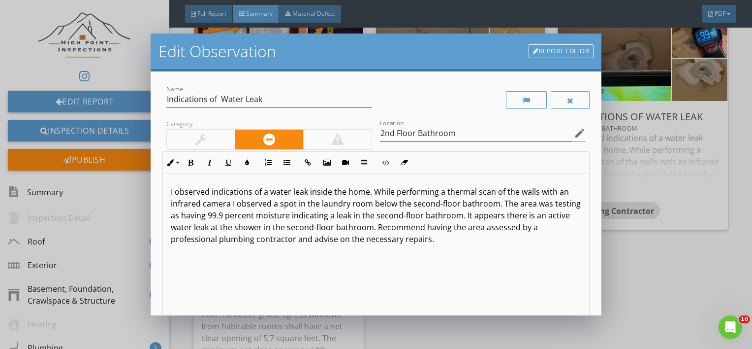
click at [316, 216] on p "I observed indications of a water leak inside the home. While performing a ther…" at bounding box center [376, 215] width 411 height 59
click at [370, 270] on div "I observed indications of a water leak inside the home. While performing a ther…" at bounding box center [376, 252] width 427 height 156
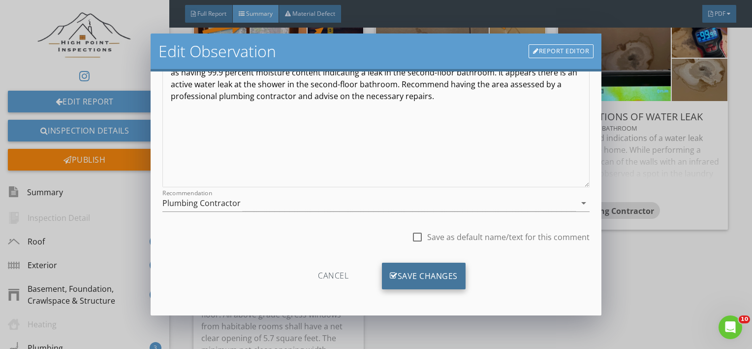
click at [440, 281] on div "Save Changes" at bounding box center [424, 275] width 84 height 27
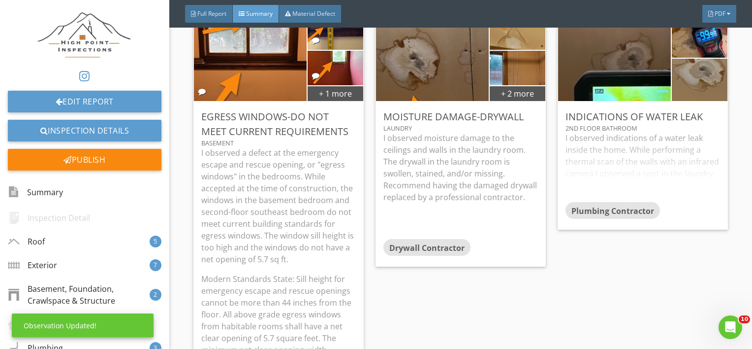
scroll to position [26, 0]
click at [650, 179] on div "I observed indications of a water leak inside the home. While performing a ther…" at bounding box center [643, 167] width 155 height 70
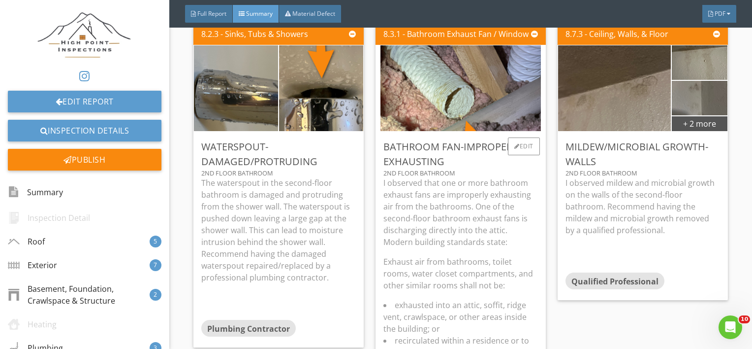
scroll to position [3107, 0]
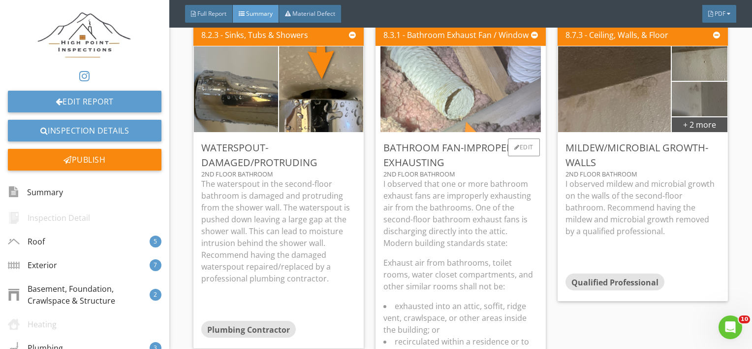
click at [451, 90] on img at bounding box center [461, 89] width 160 height 214
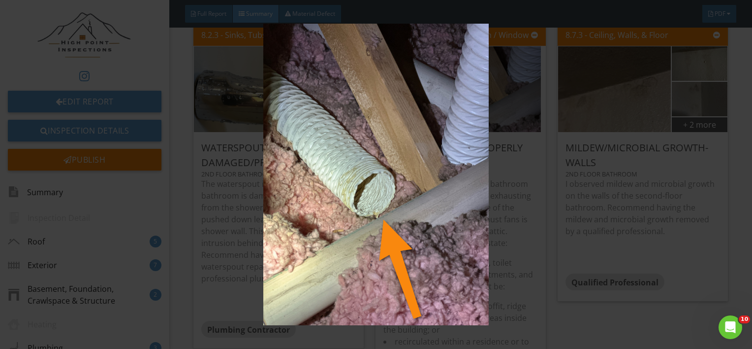
click at [500, 187] on img at bounding box center [376, 174] width 685 height 301
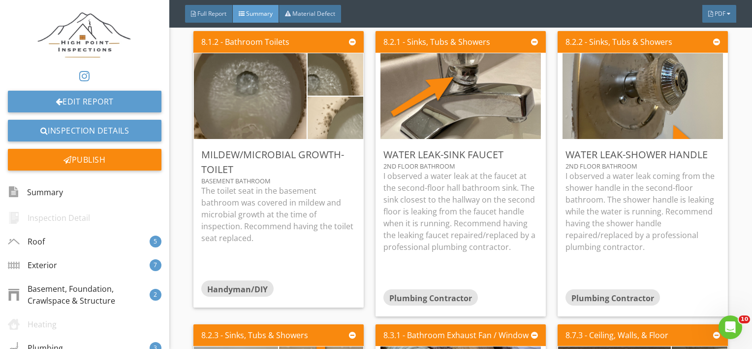
scroll to position [2753, 0]
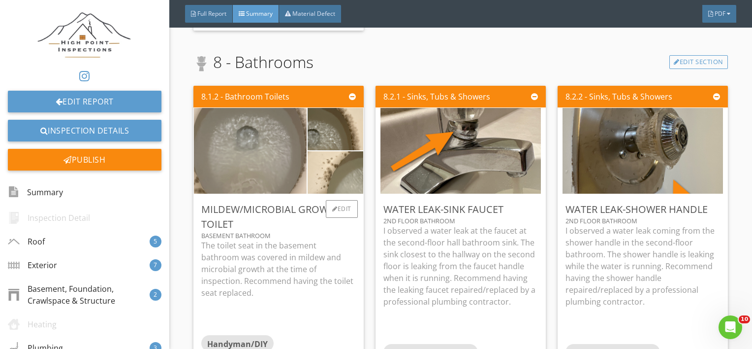
click at [254, 139] on img at bounding box center [250, 150] width 160 height 214
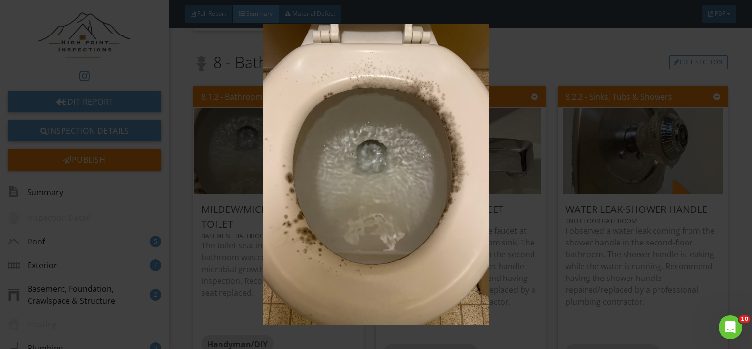
click at [388, 280] on img at bounding box center [376, 174] width 685 height 301
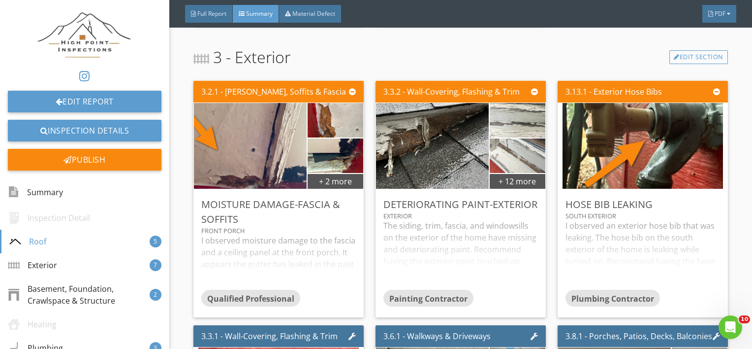
scroll to position [767, 0]
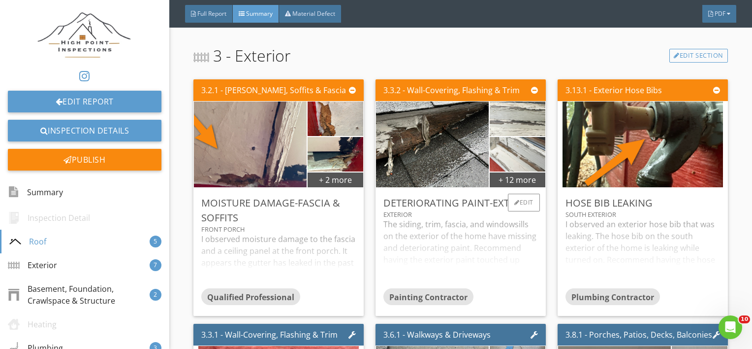
click at [436, 210] on div "Deteriorating Paint-Exterior" at bounding box center [460, 202] width 155 height 15
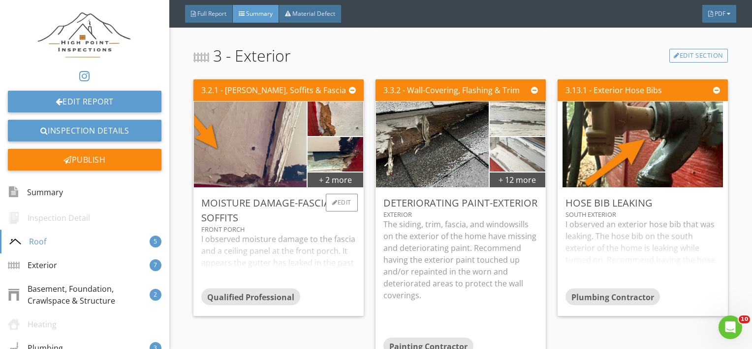
click at [299, 231] on div "Front Porch" at bounding box center [278, 229] width 155 height 8
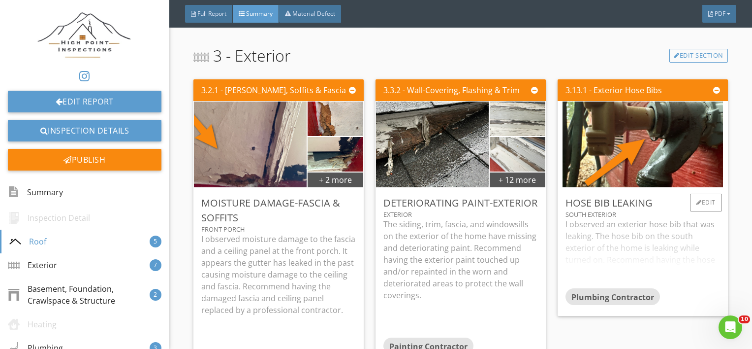
click at [641, 261] on div "I observed an exterior hose bib that was leaking. The hose bib on the south ext…" at bounding box center [643, 253] width 155 height 70
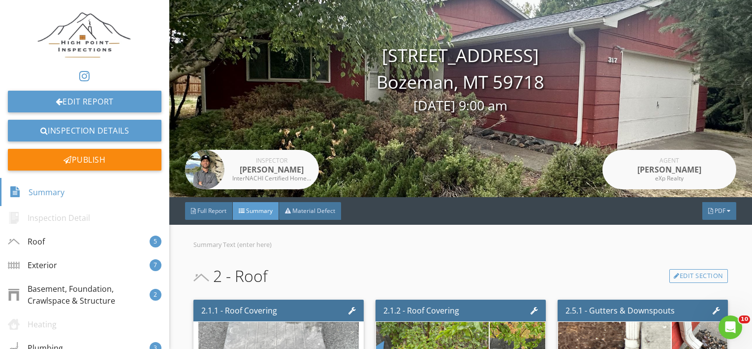
scroll to position [0, 0]
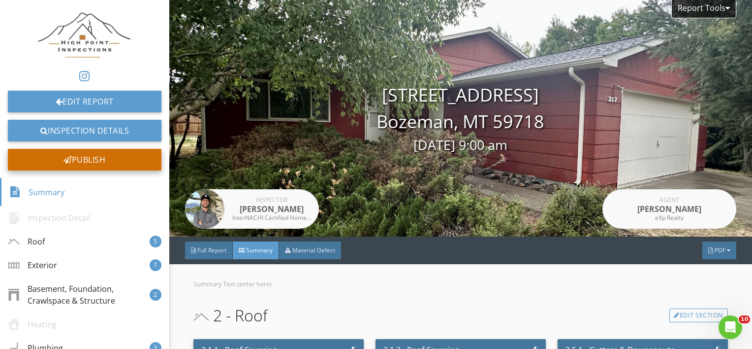
click at [78, 157] on div "Publish" at bounding box center [85, 160] width 154 height 22
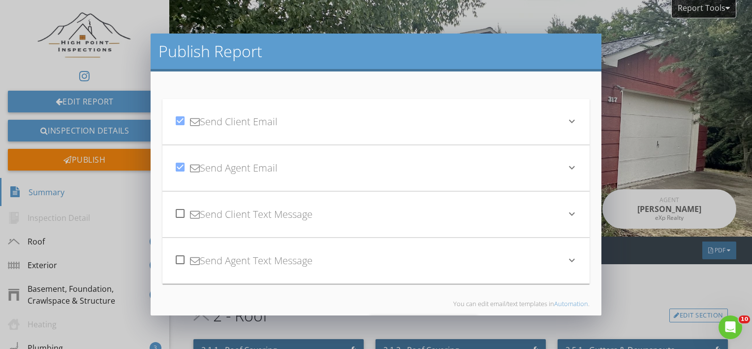
click at [353, 135] on div "check_box Send Client Email" at bounding box center [370, 121] width 392 height 33
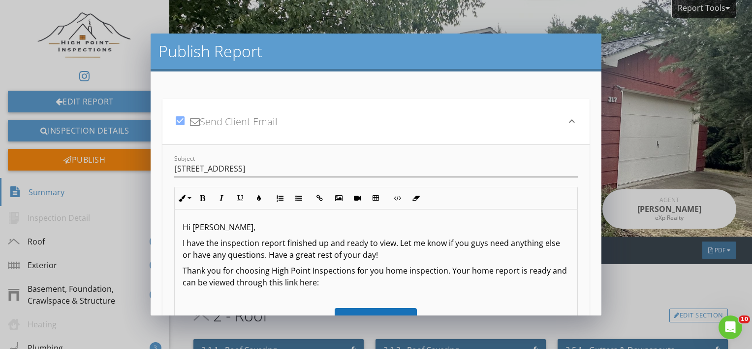
click at [183, 246] on p "I have the inspection report finished up and ready to view. Let me know if you …" at bounding box center [376, 249] width 387 height 24
click at [509, 242] on p "It was nice to meet you today! I have the inspection report finished up and rea…" at bounding box center [376, 249] width 387 height 24
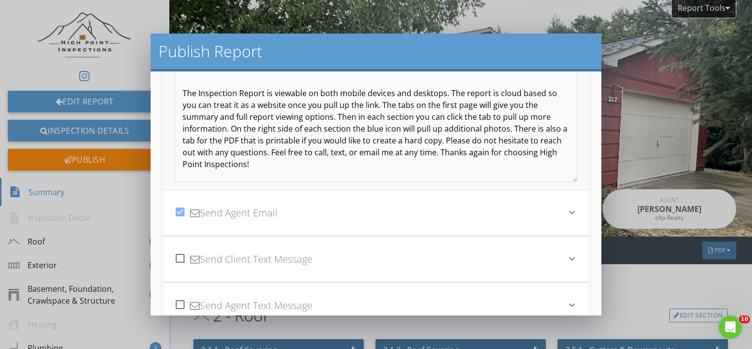
scroll to position [183, 0]
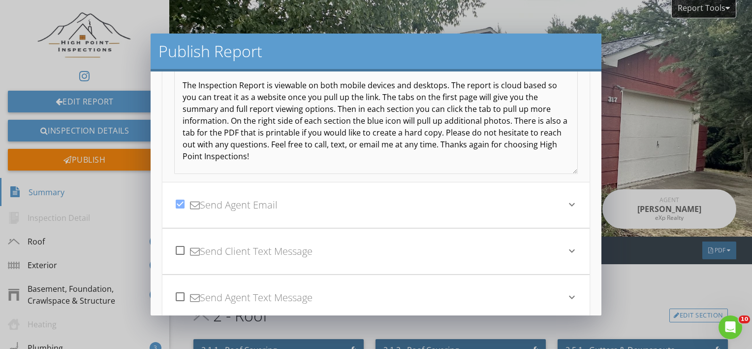
click at [331, 192] on div "check_box Send Agent Email" at bounding box center [370, 204] width 392 height 33
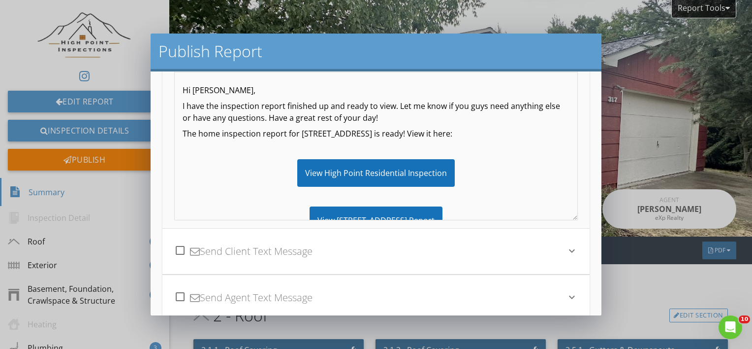
click at [395, 106] on p "I have the inspection report finished up and ready to view. Let me know if you …" at bounding box center [376, 112] width 387 height 24
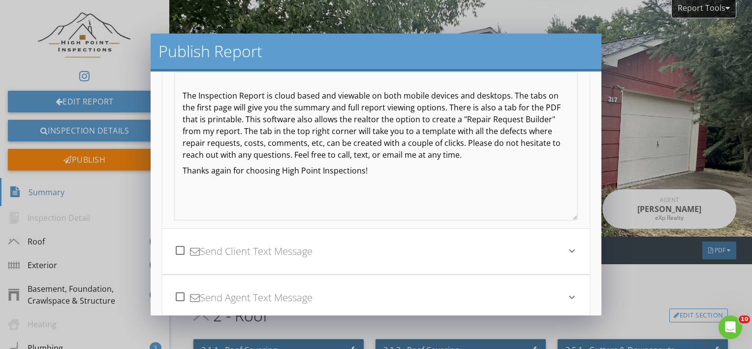
scroll to position [264, 0]
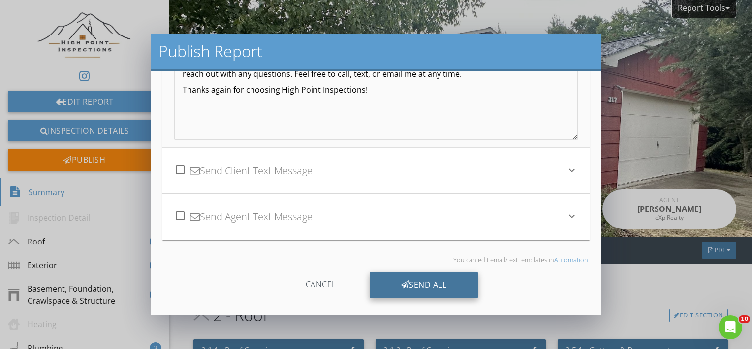
click at [401, 283] on icon at bounding box center [405, 284] width 8 height 11
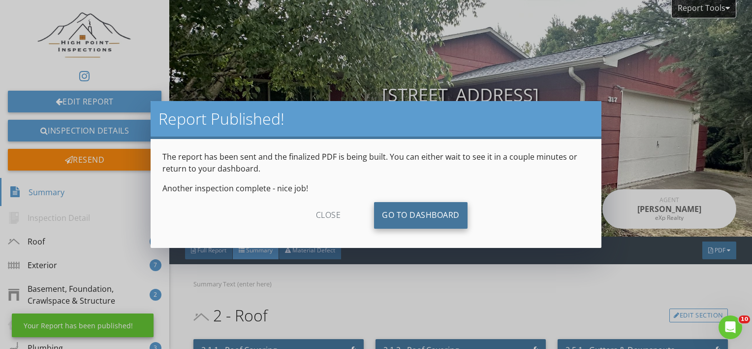
click at [408, 220] on link "Go To Dashboard" at bounding box center [421, 215] width 94 height 27
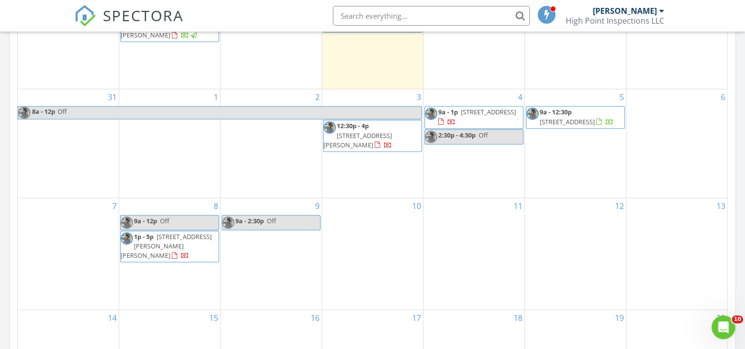
scroll to position [541, 0]
